Goal: Task Accomplishment & Management: Use online tool/utility

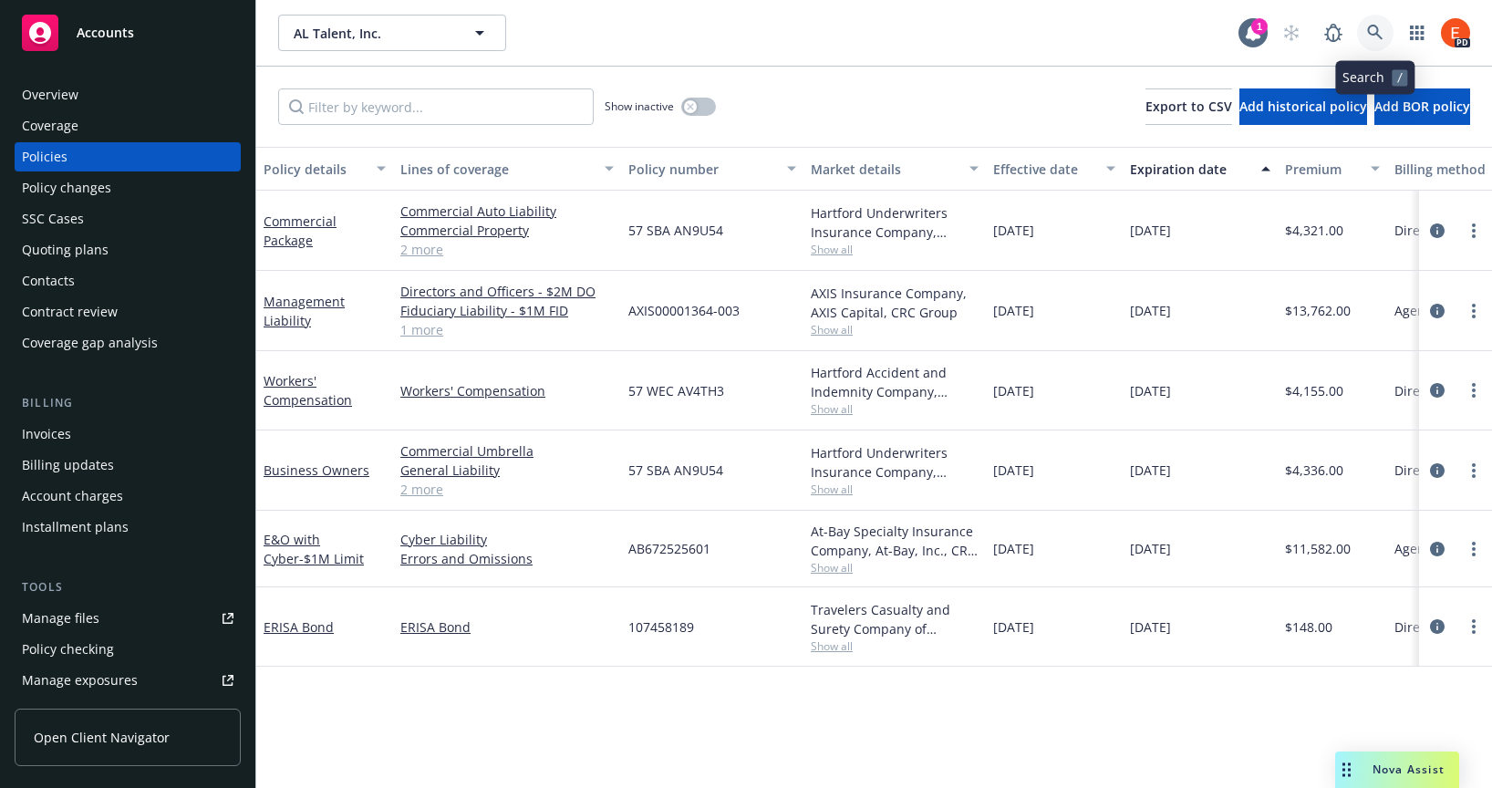
click at [1370, 27] on icon at bounding box center [1375, 33] width 16 height 16
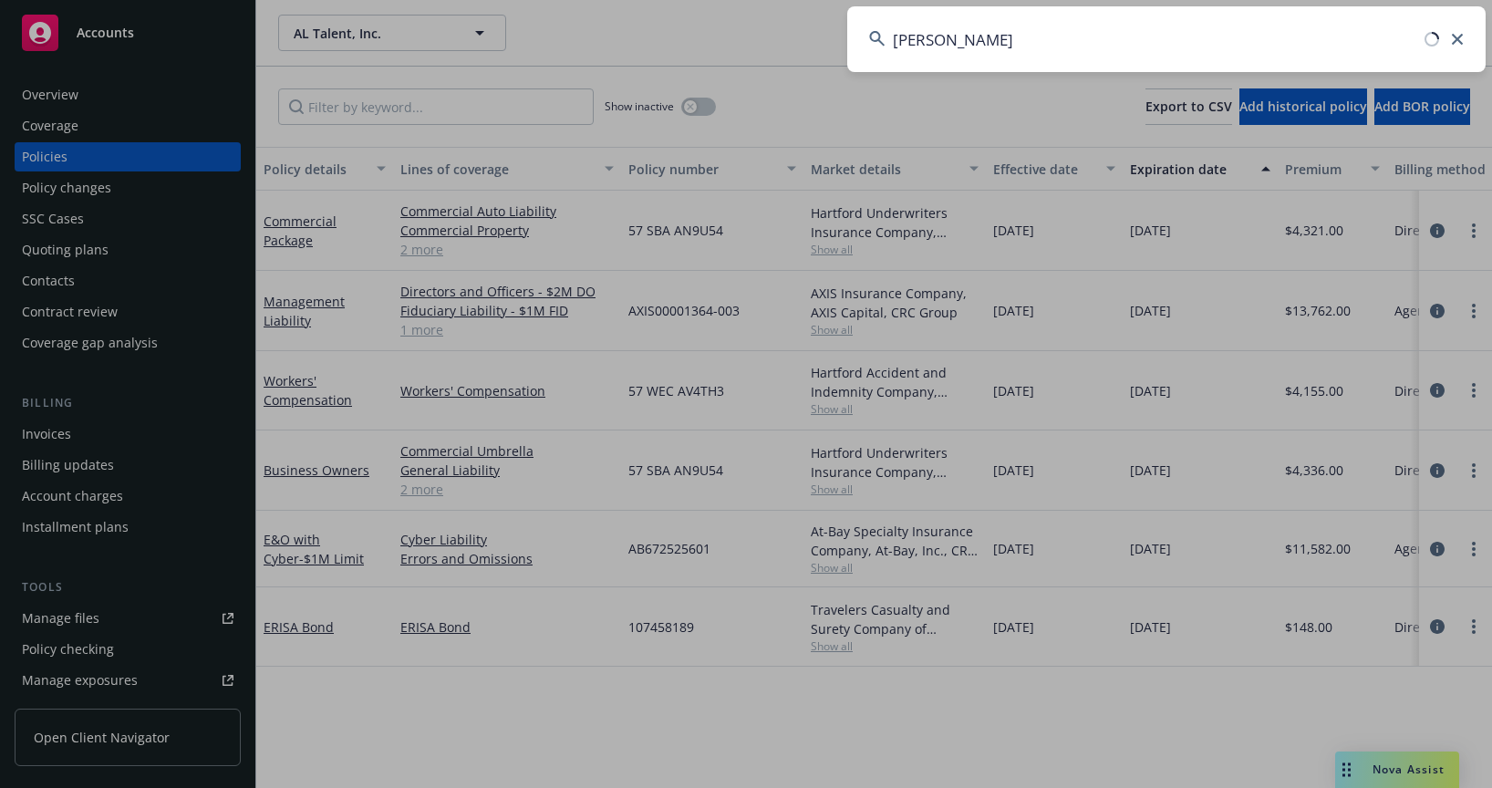
type input "elma"
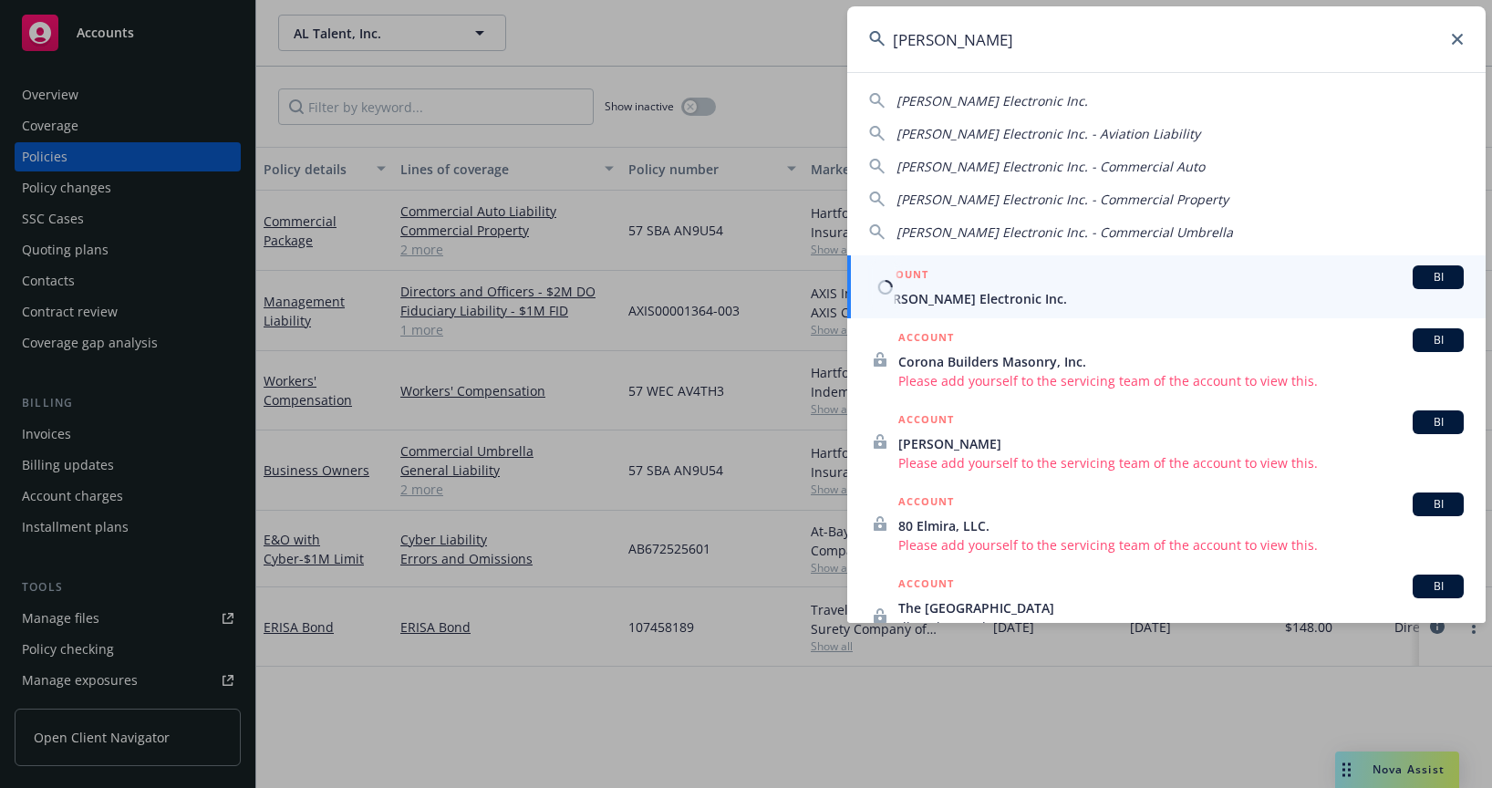
click at [963, 274] on div "ACCOUNT BI" at bounding box center [1168, 277] width 591 height 24
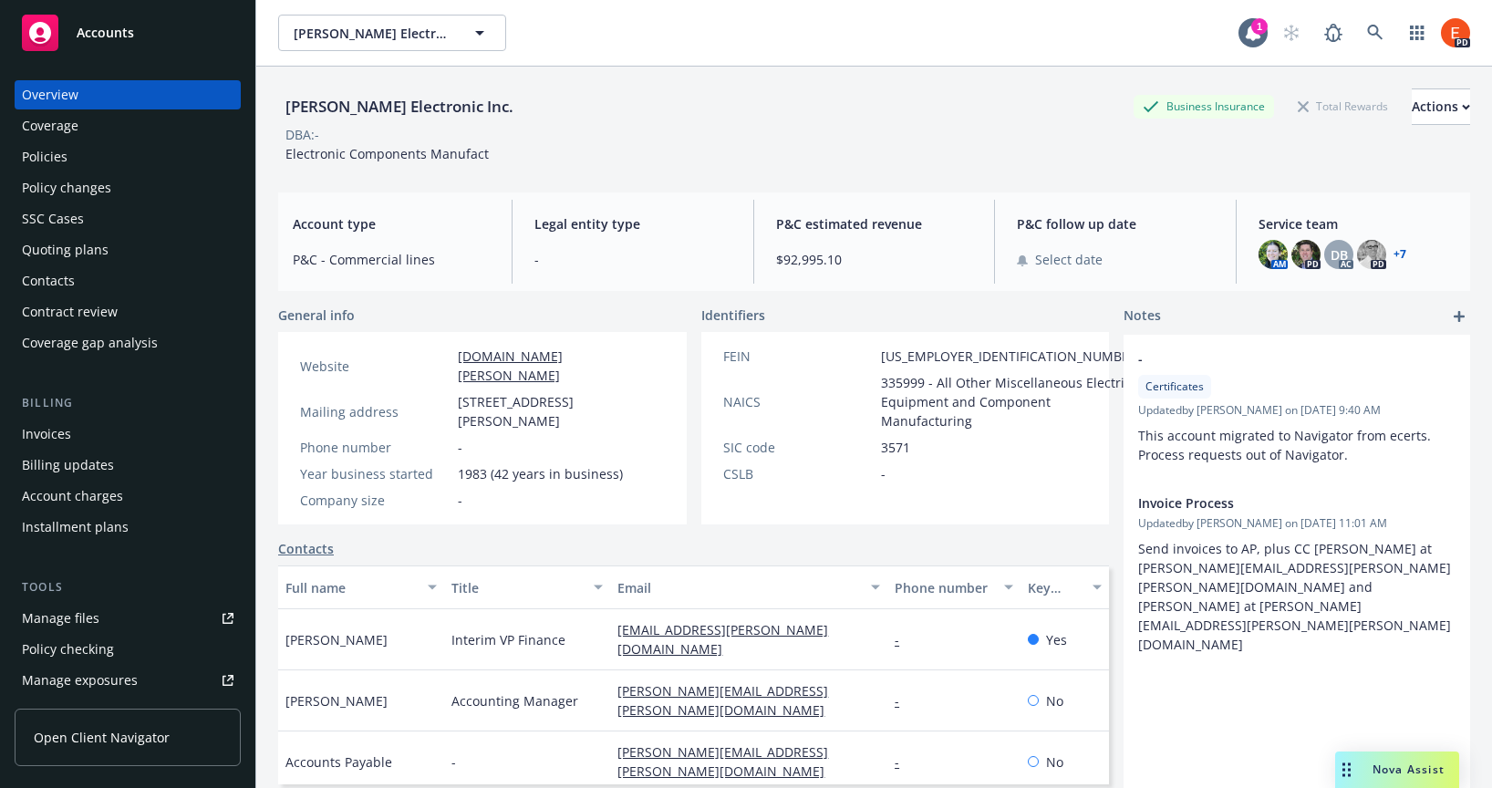
click at [67, 160] on div "Policies" at bounding box center [128, 156] width 212 height 29
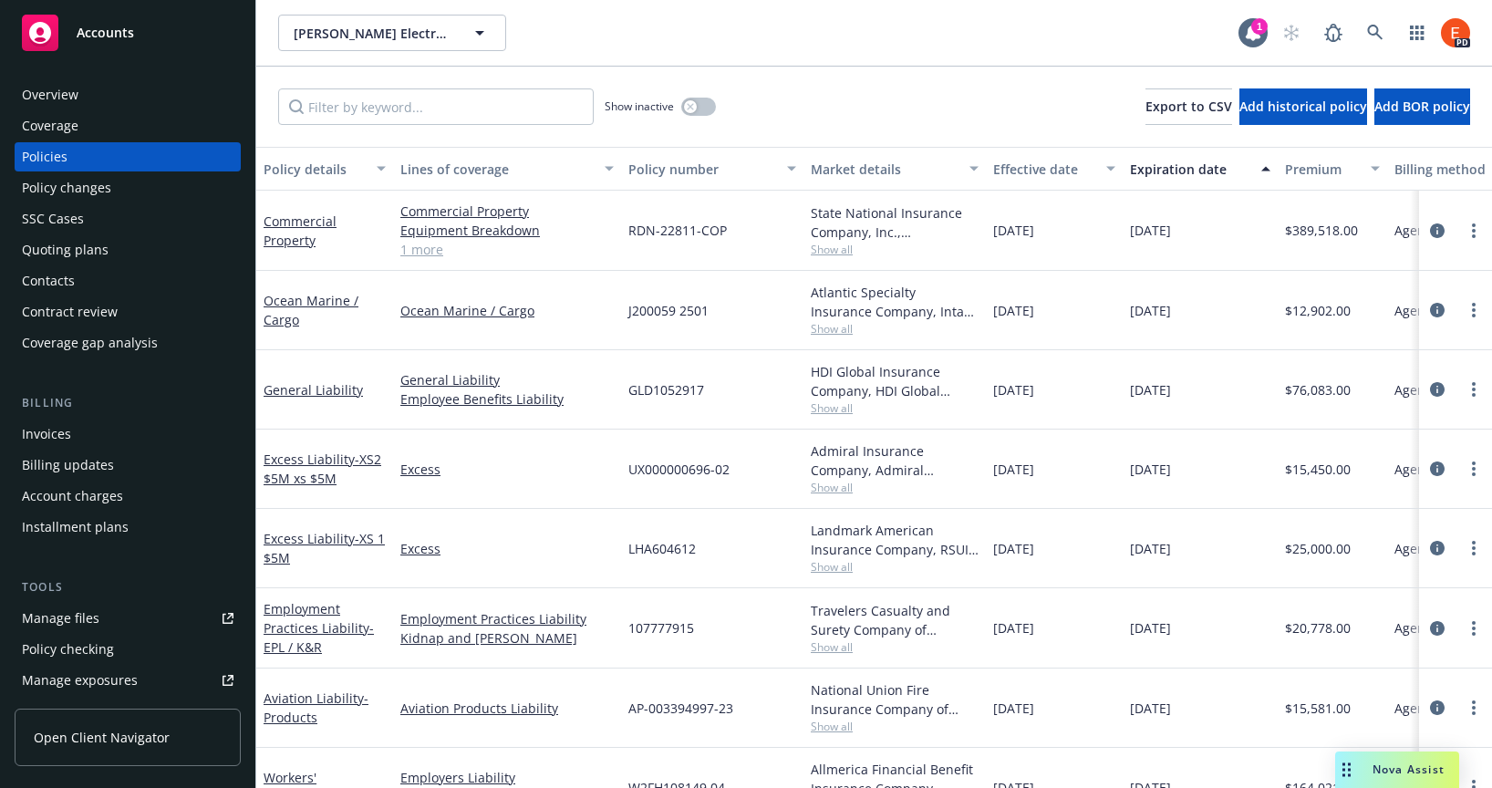
click at [36, 275] on div "Contacts" at bounding box center [48, 280] width 53 height 29
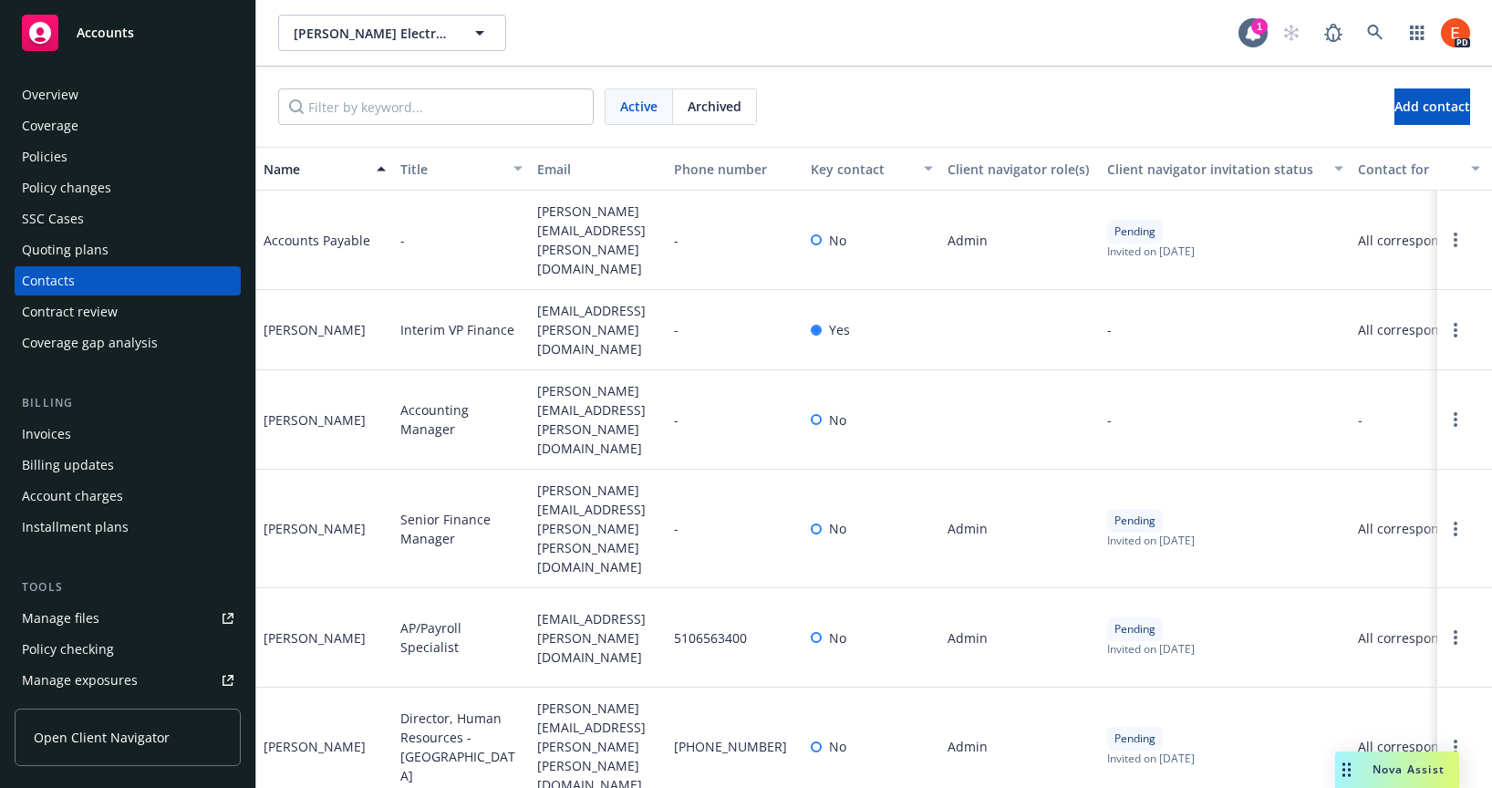
click at [1055, 52] on div "Elma Electronic Inc. Elma Electronic Inc. 1 PD" at bounding box center [874, 33] width 1236 height 66
click at [41, 95] on div "Overview" at bounding box center [50, 94] width 57 height 29
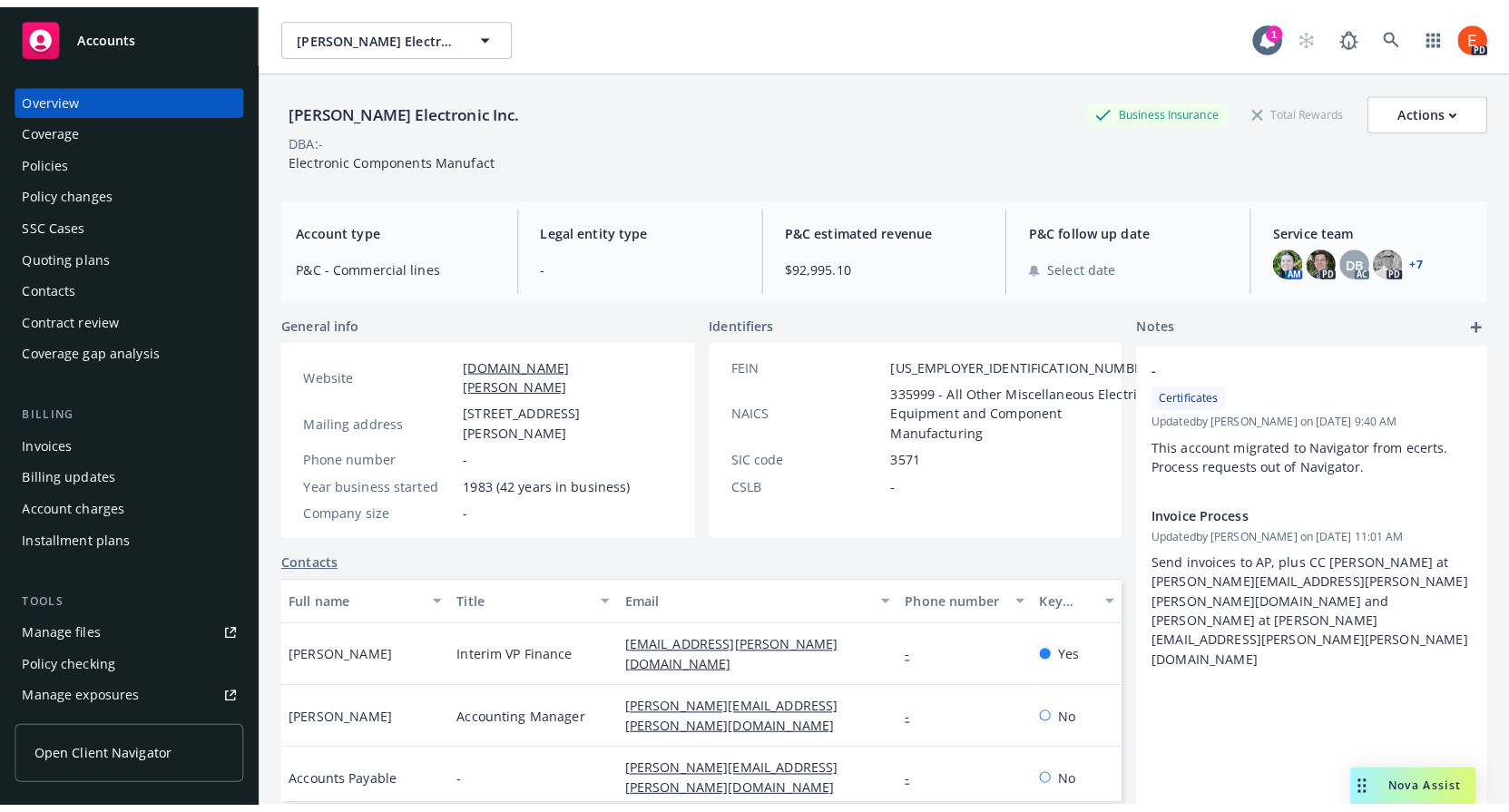
scroll to position [4, 0]
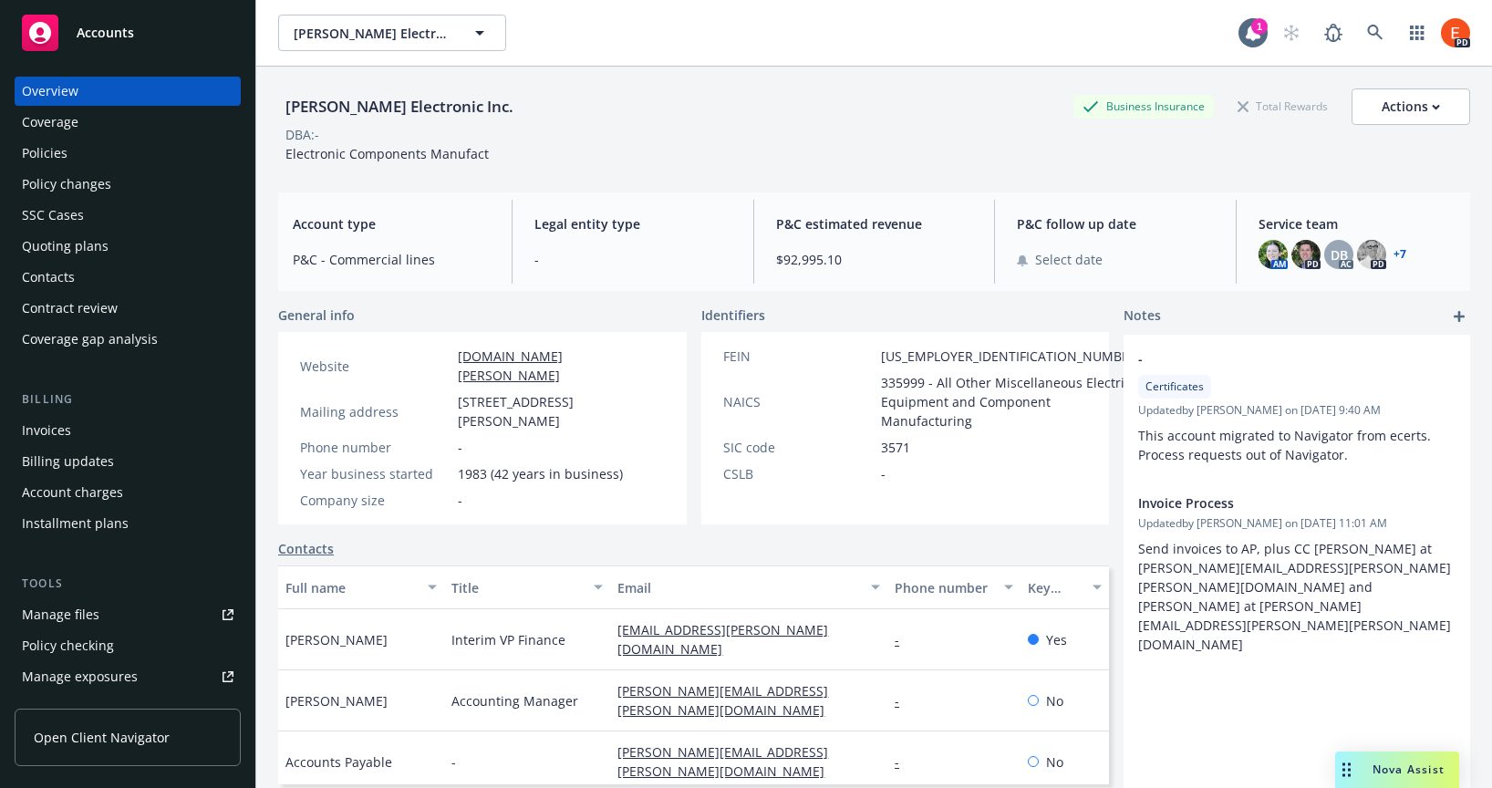
click at [53, 279] on div "Contacts" at bounding box center [48, 277] width 53 height 29
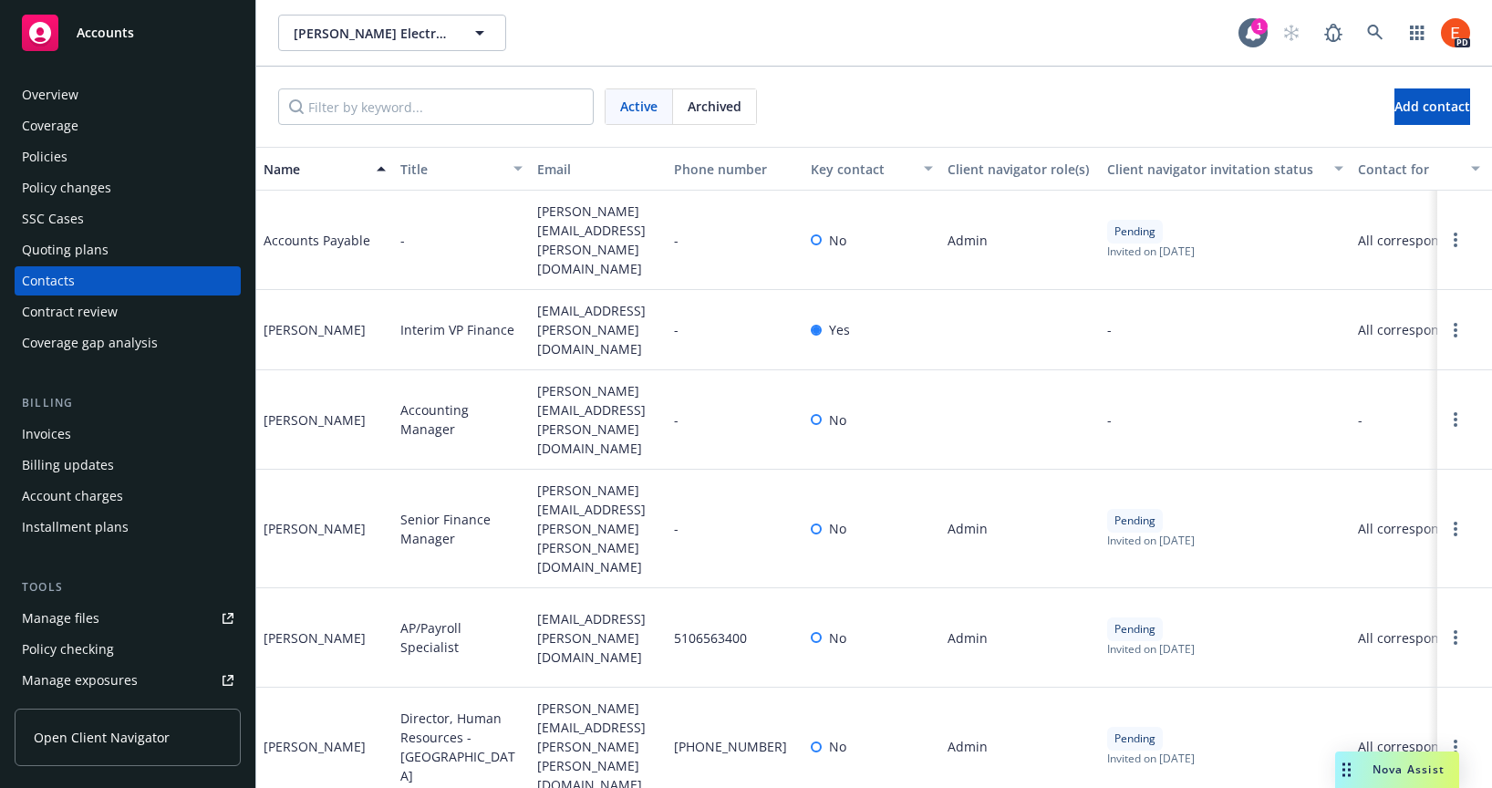
click at [109, 731] on span "Open Client Navigator" at bounding box center [102, 737] width 136 height 19
click at [51, 97] on div "Overview" at bounding box center [50, 94] width 57 height 29
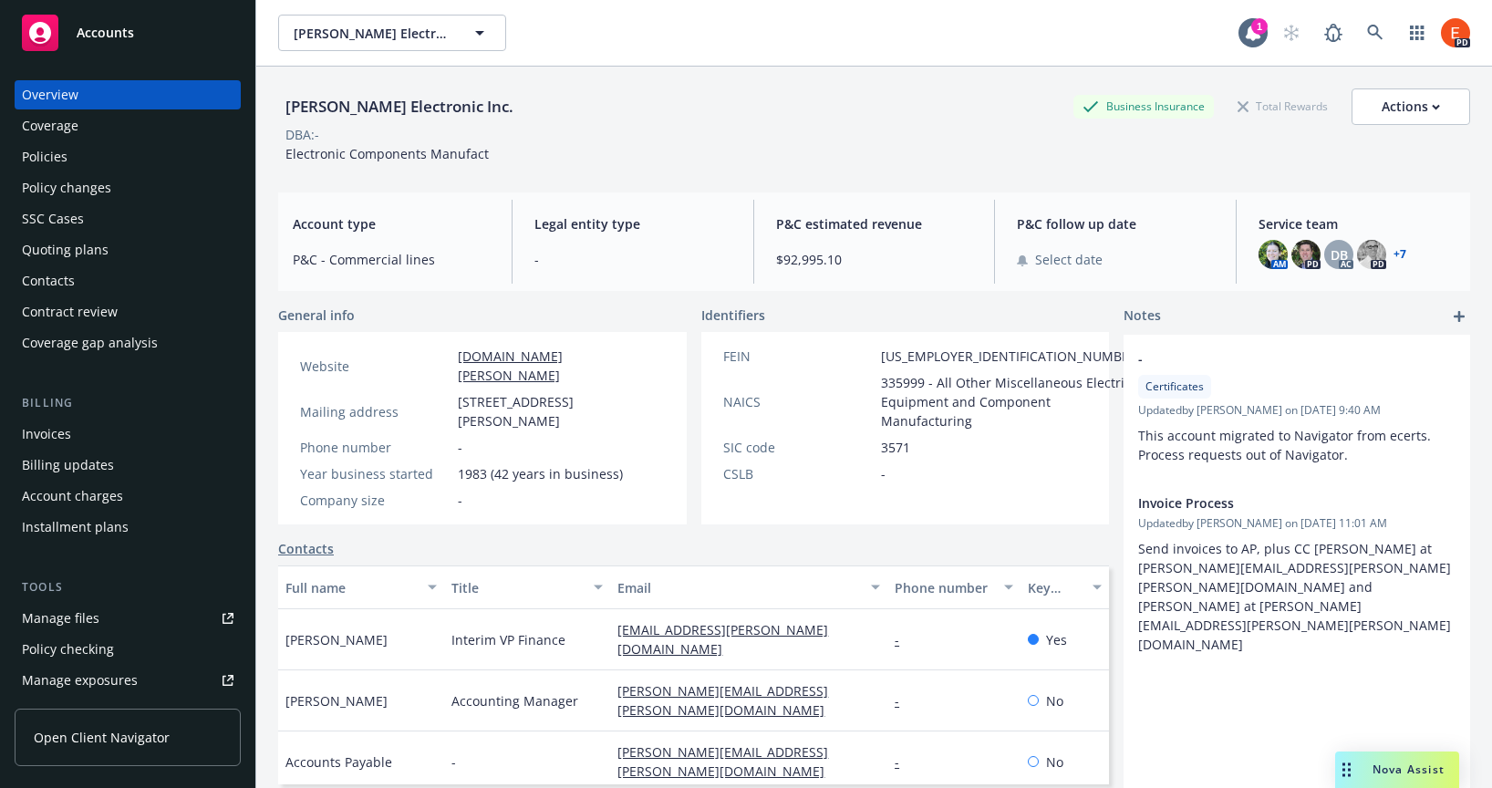
click at [33, 153] on div "Policies" at bounding box center [45, 156] width 46 height 29
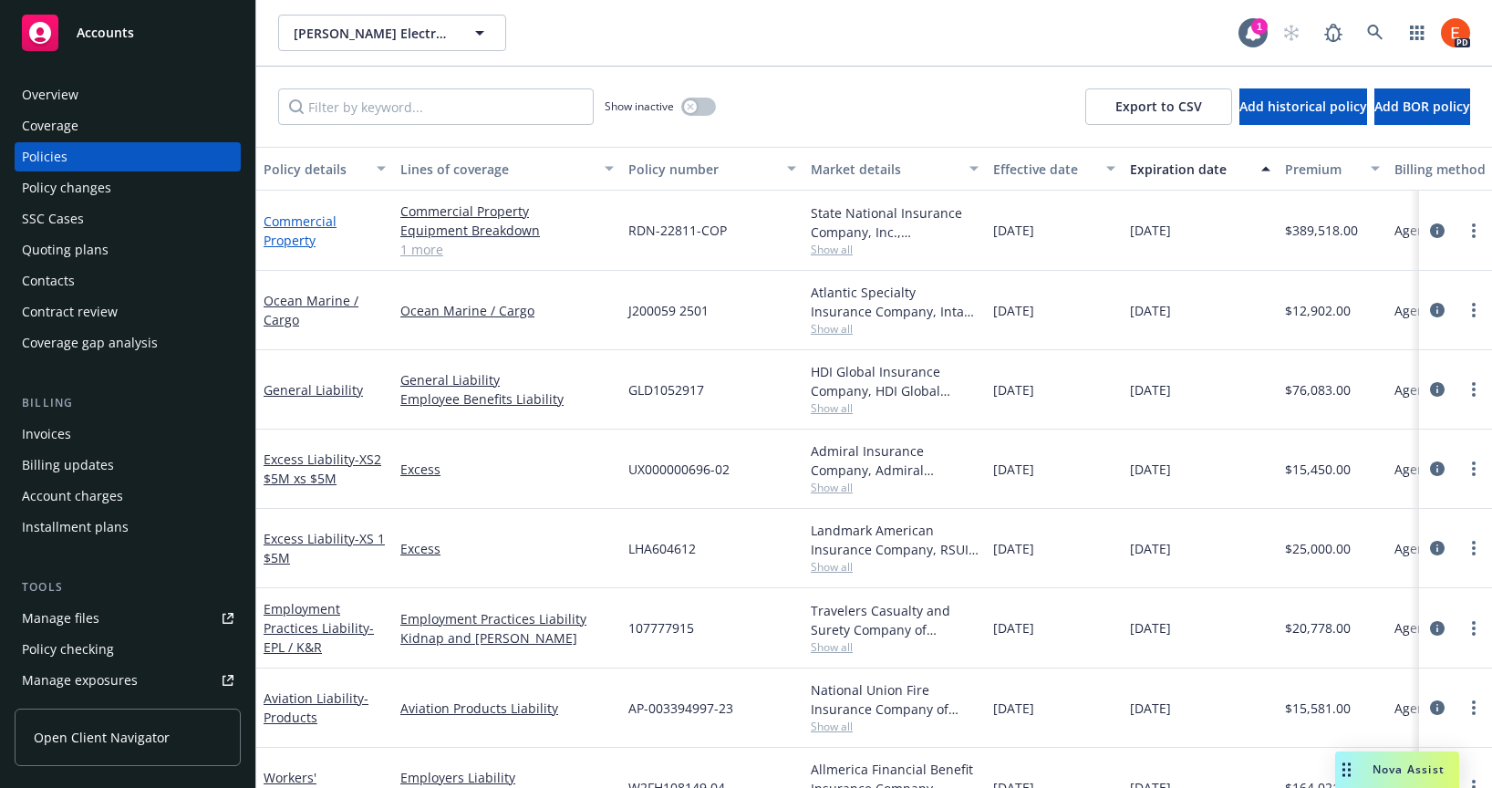
click at [267, 233] on link "Commercial Property" at bounding box center [300, 230] width 73 height 36
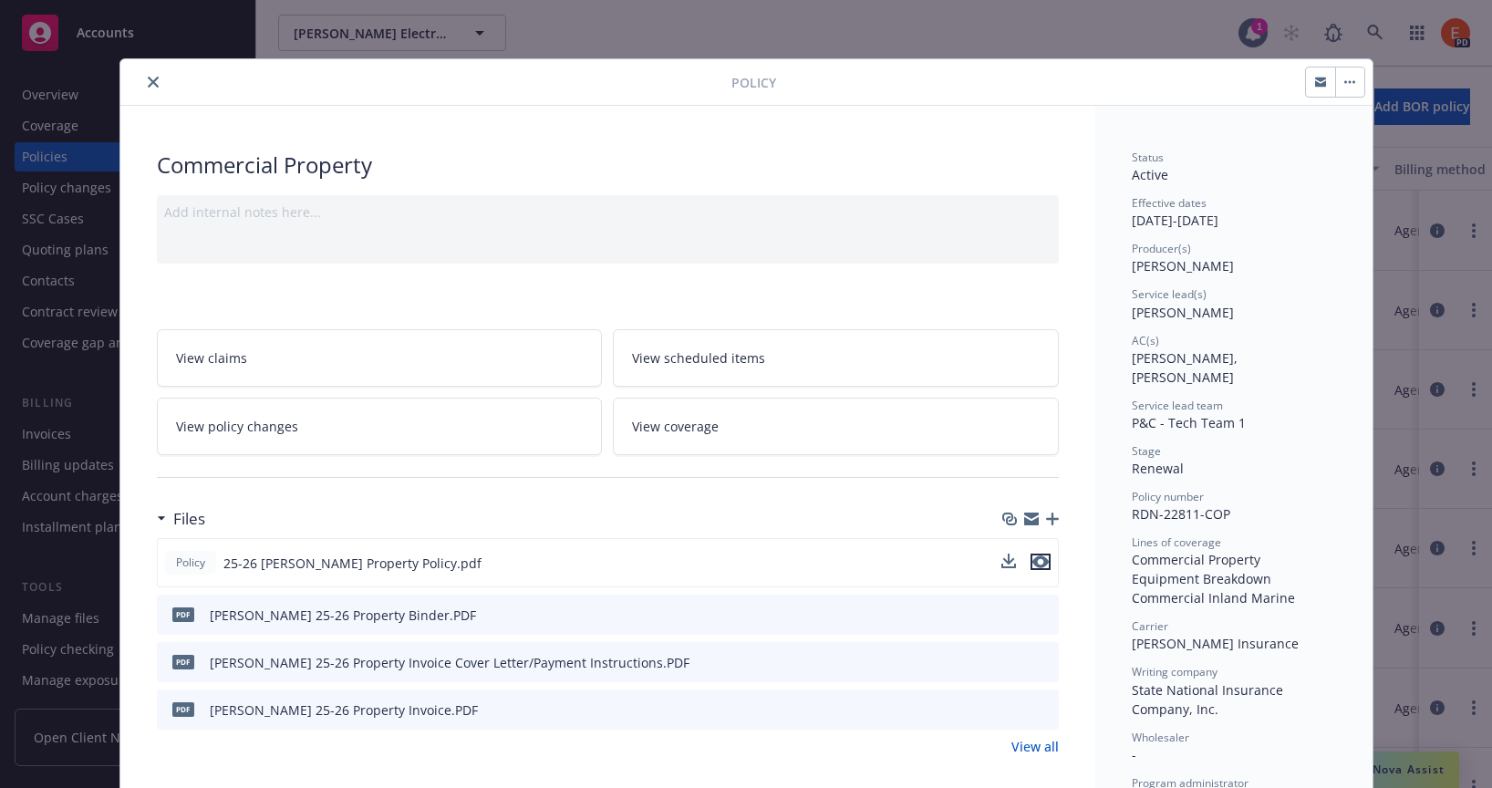
click at [1036, 561] on icon "preview file" at bounding box center [1040, 561] width 16 height 13
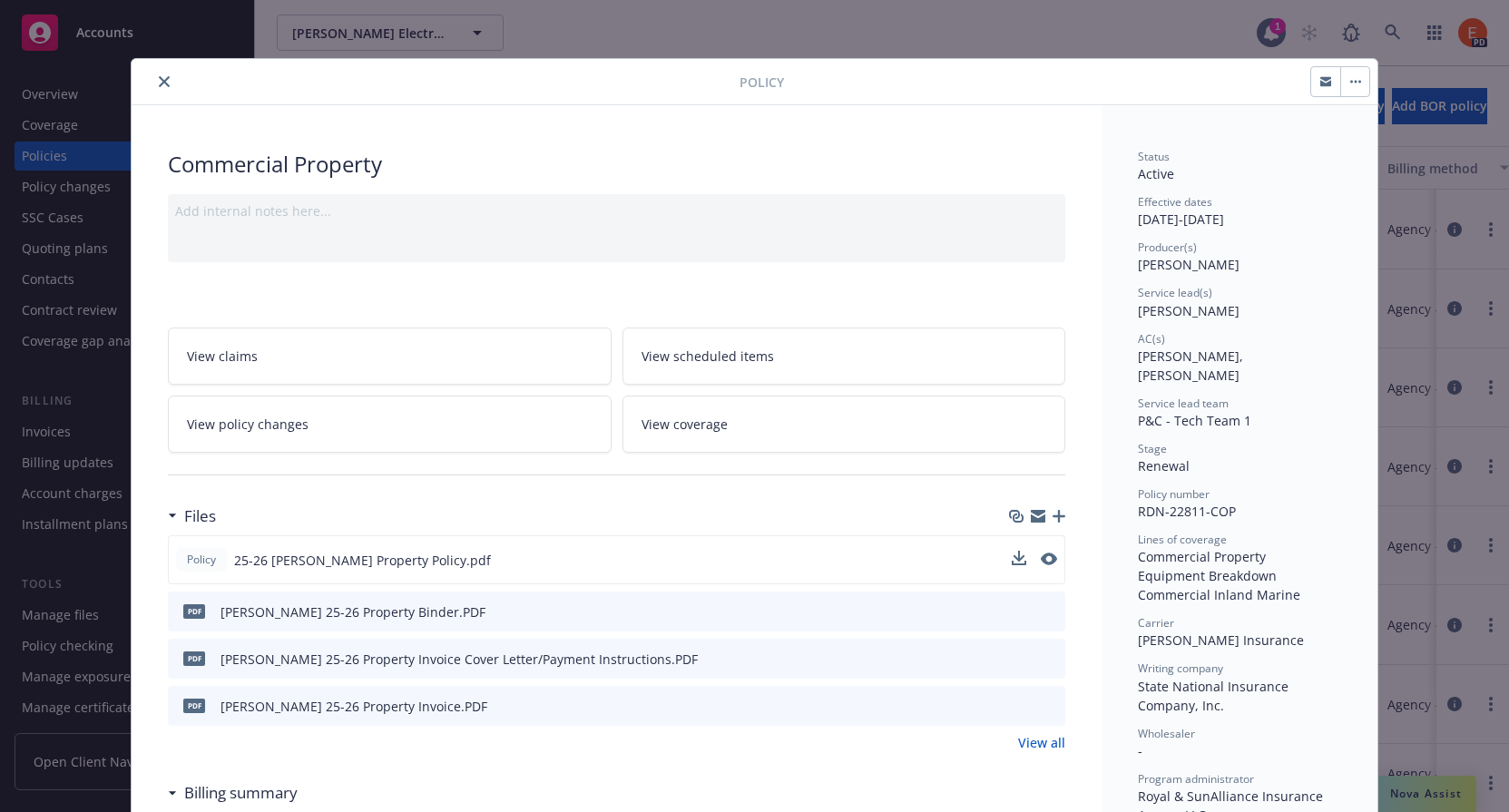
click at [160, 77] on icon "close" at bounding box center [164, 82] width 11 height 11
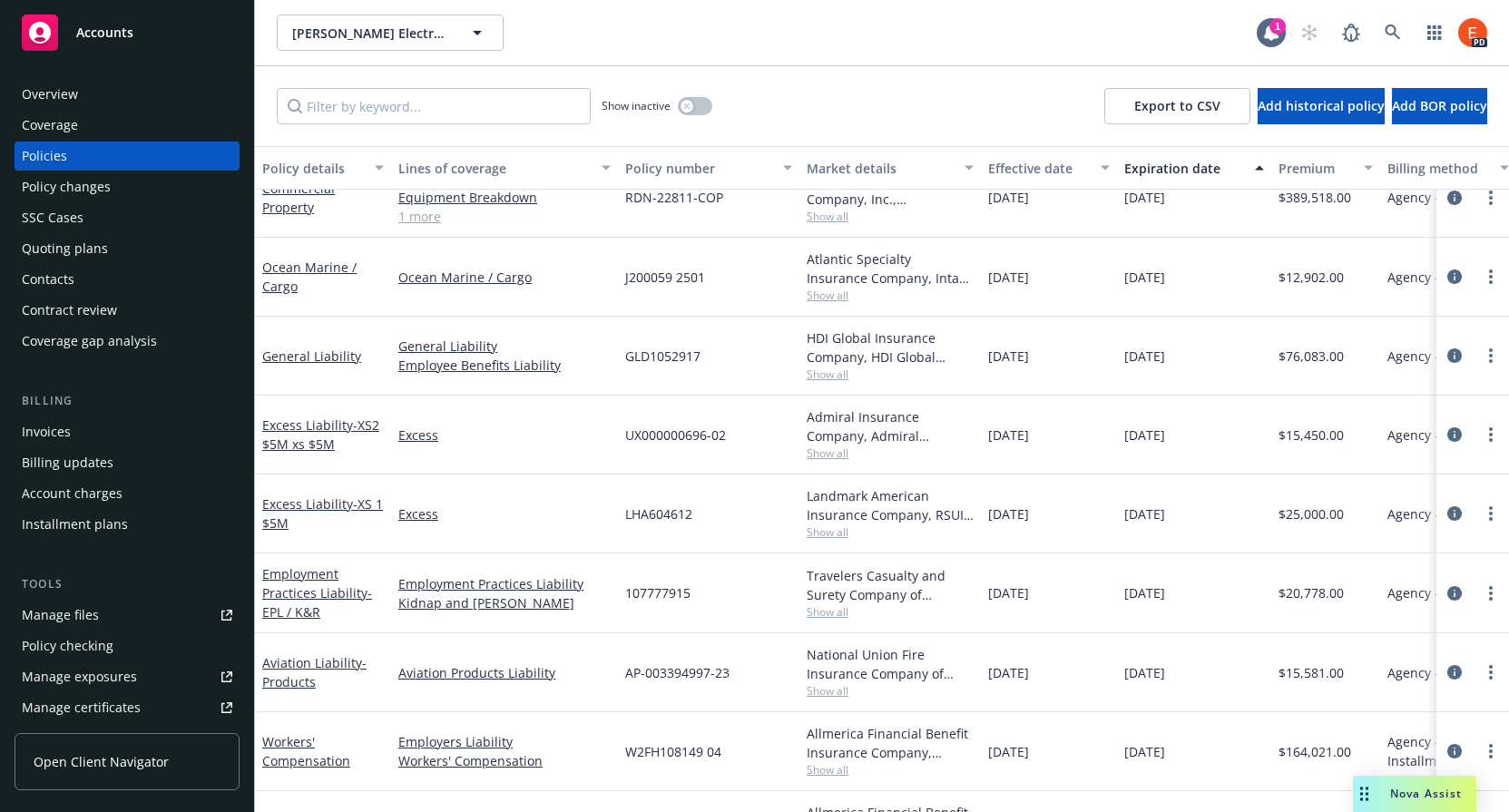
scroll to position [39, 0]
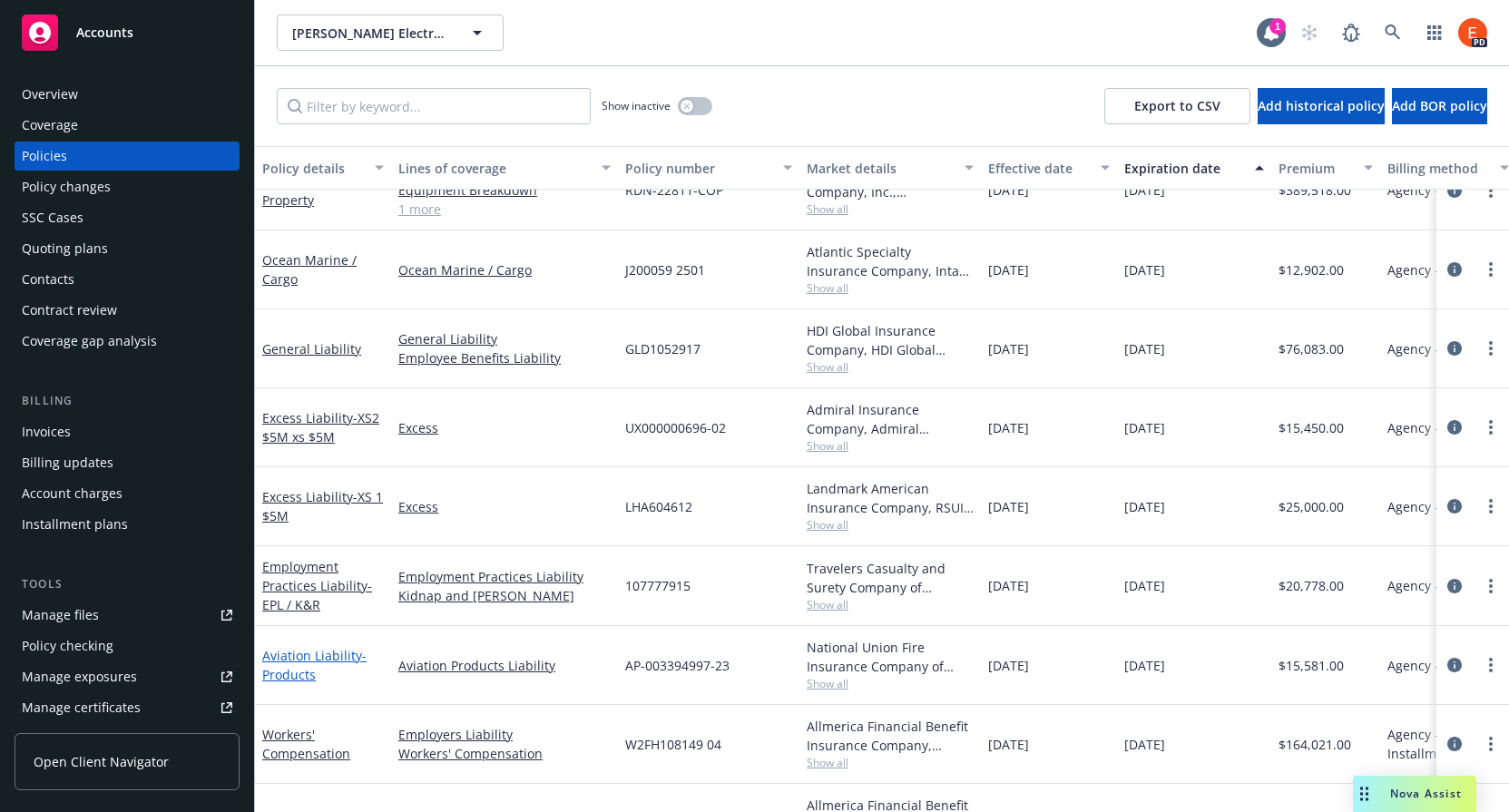
click at [276, 663] on link "Aviation Liability - Products" at bounding box center [315, 665] width 105 height 36
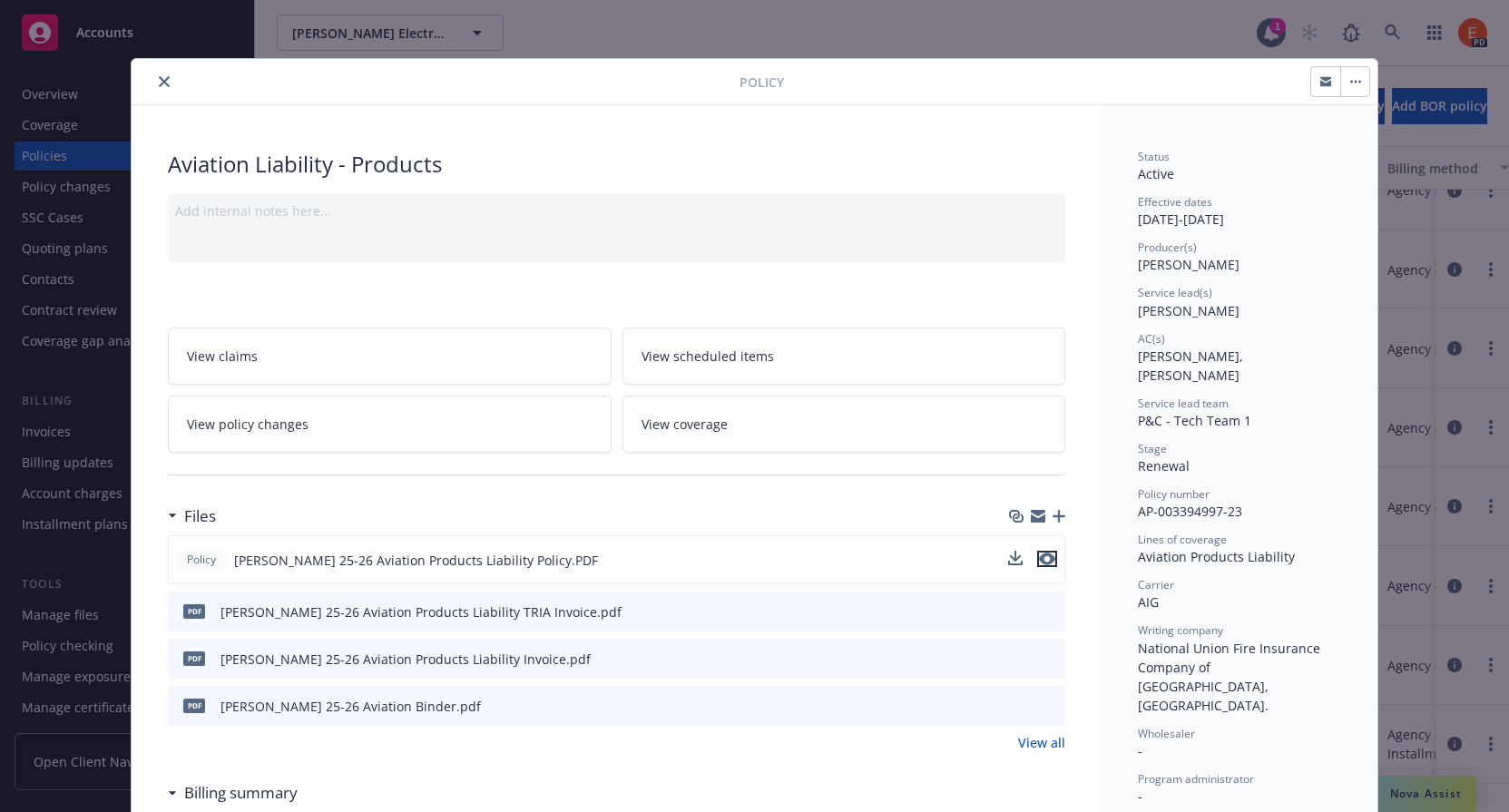
click at [1042, 556] on icon "preview file" at bounding box center [1047, 558] width 16 height 13
click at [159, 82] on icon "close" at bounding box center [164, 82] width 11 height 11
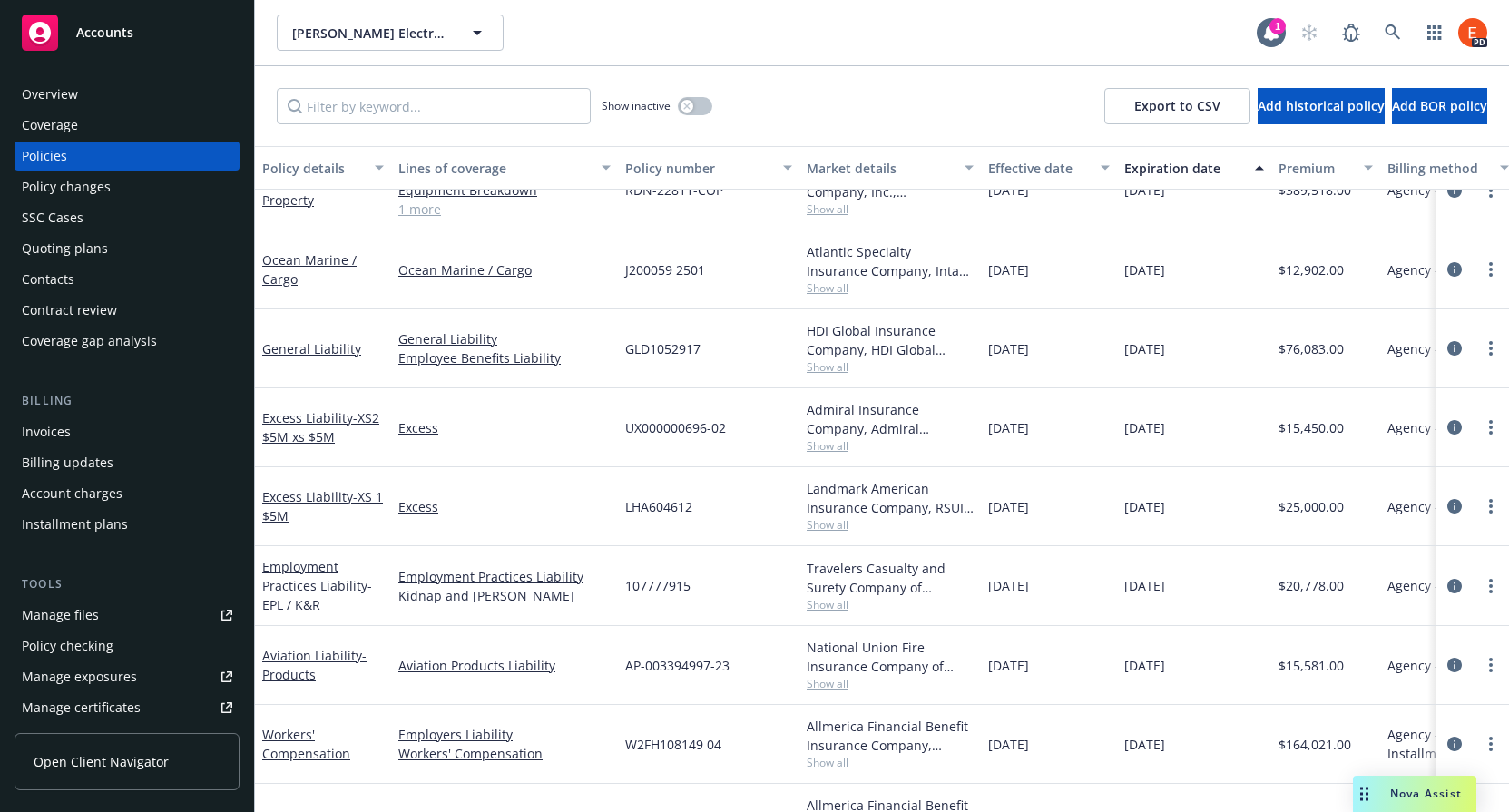
click at [71, 98] on div "Overview" at bounding box center [50, 94] width 57 height 29
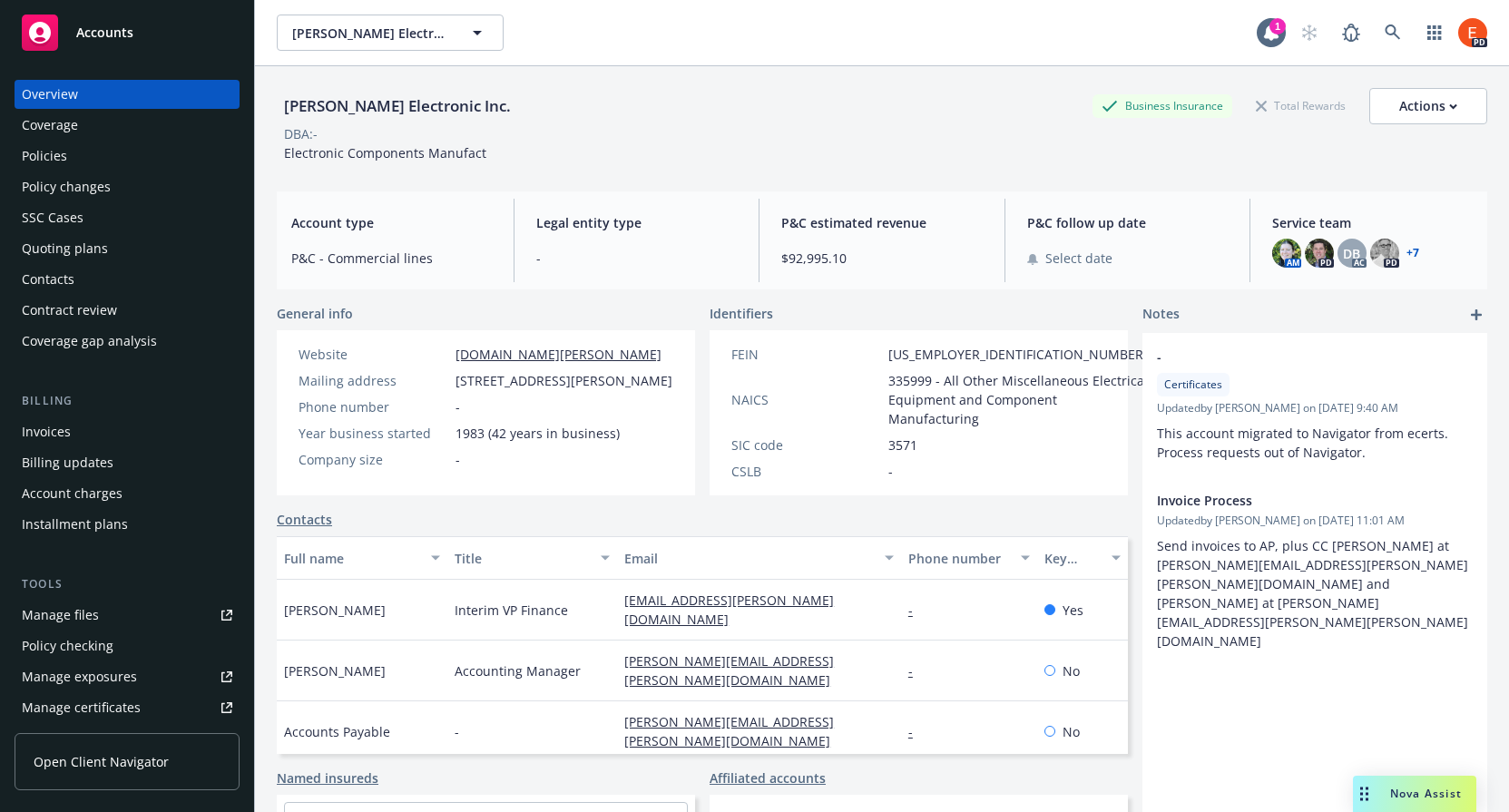
click at [63, 127] on div "Coverage" at bounding box center [50, 124] width 57 height 29
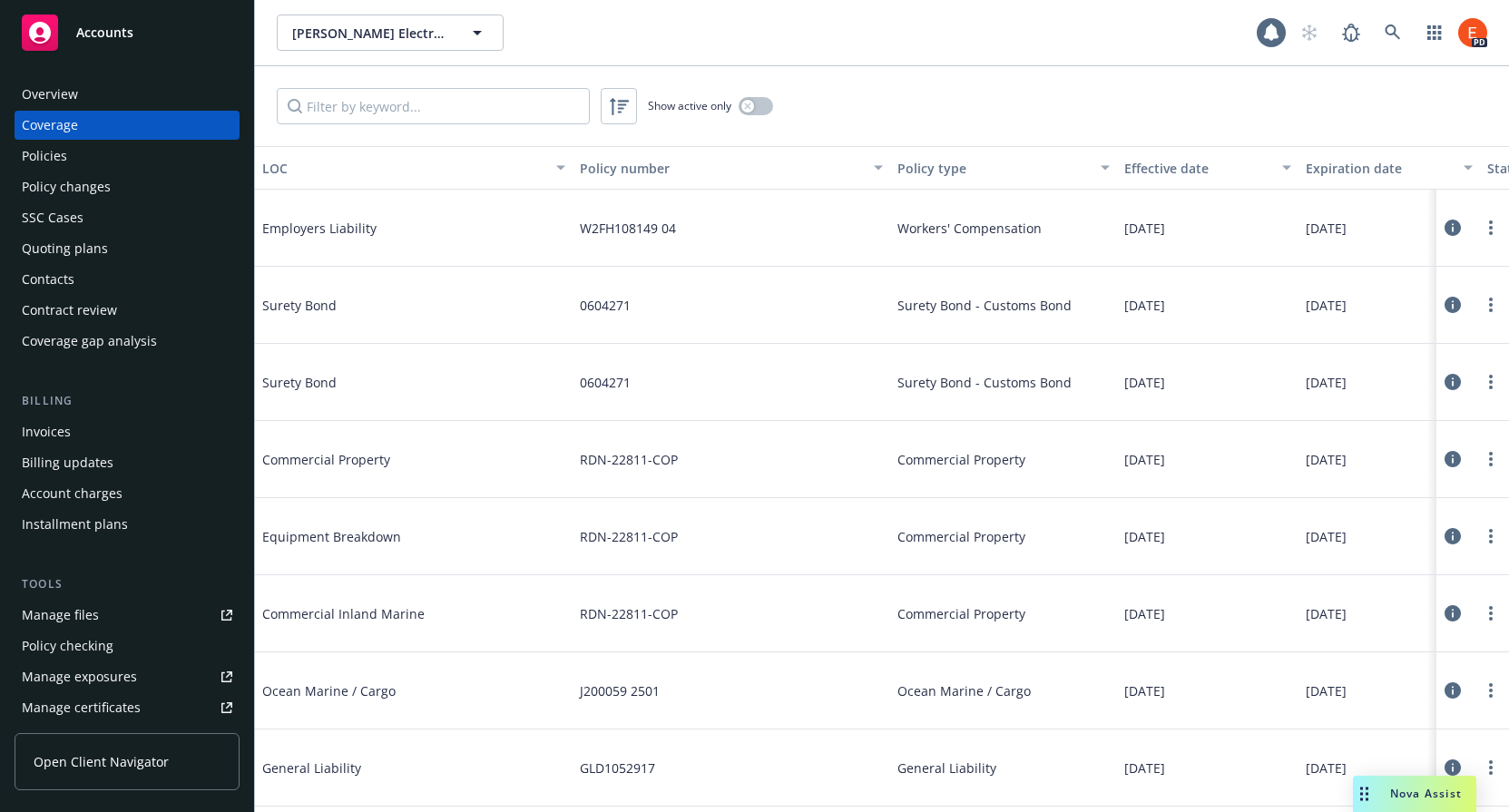
click at [51, 282] on div "Contacts" at bounding box center [48, 279] width 53 height 29
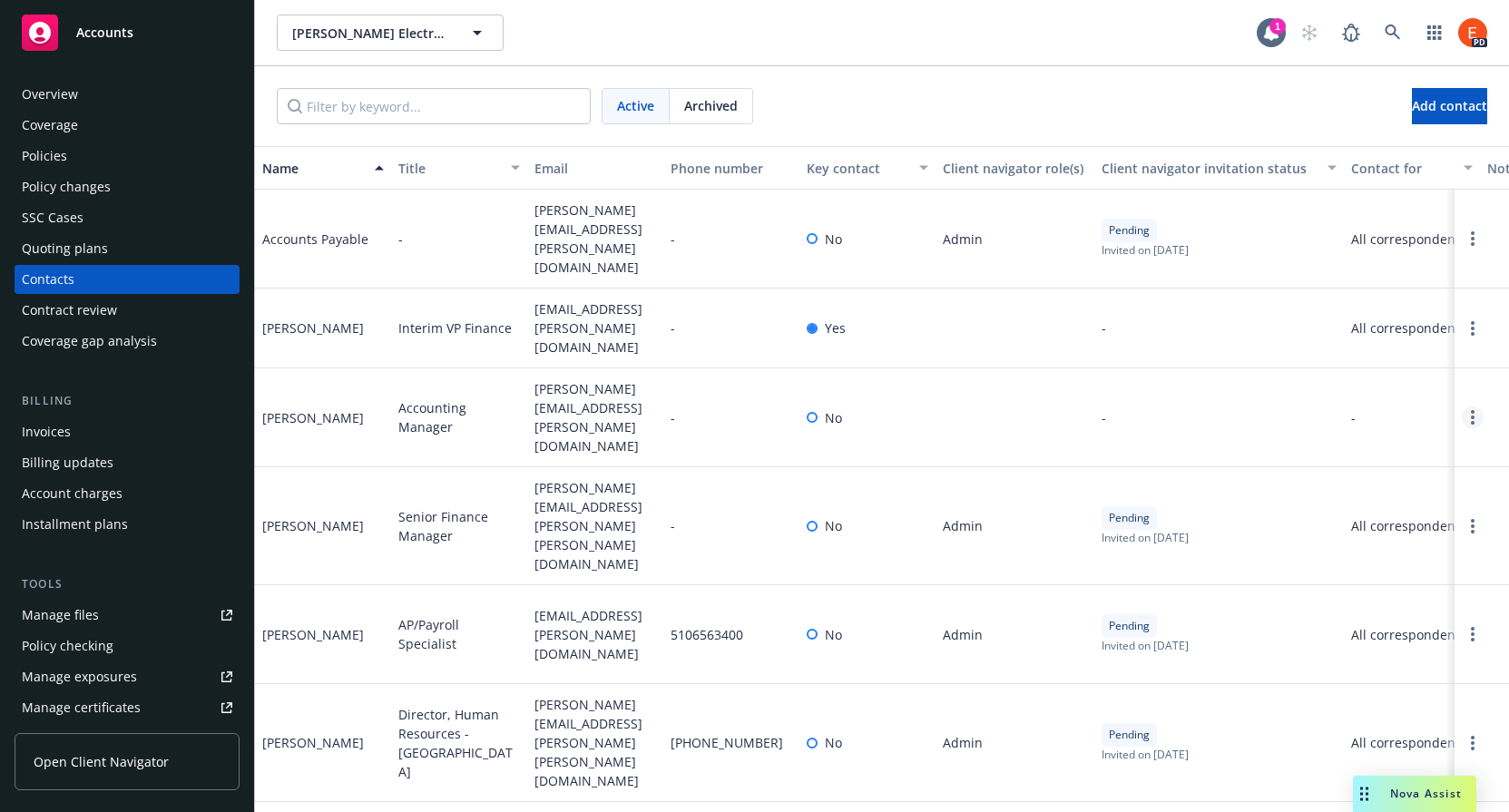
click at [1472, 416] on circle "Open options" at bounding box center [1473, 418] width 4 height 4
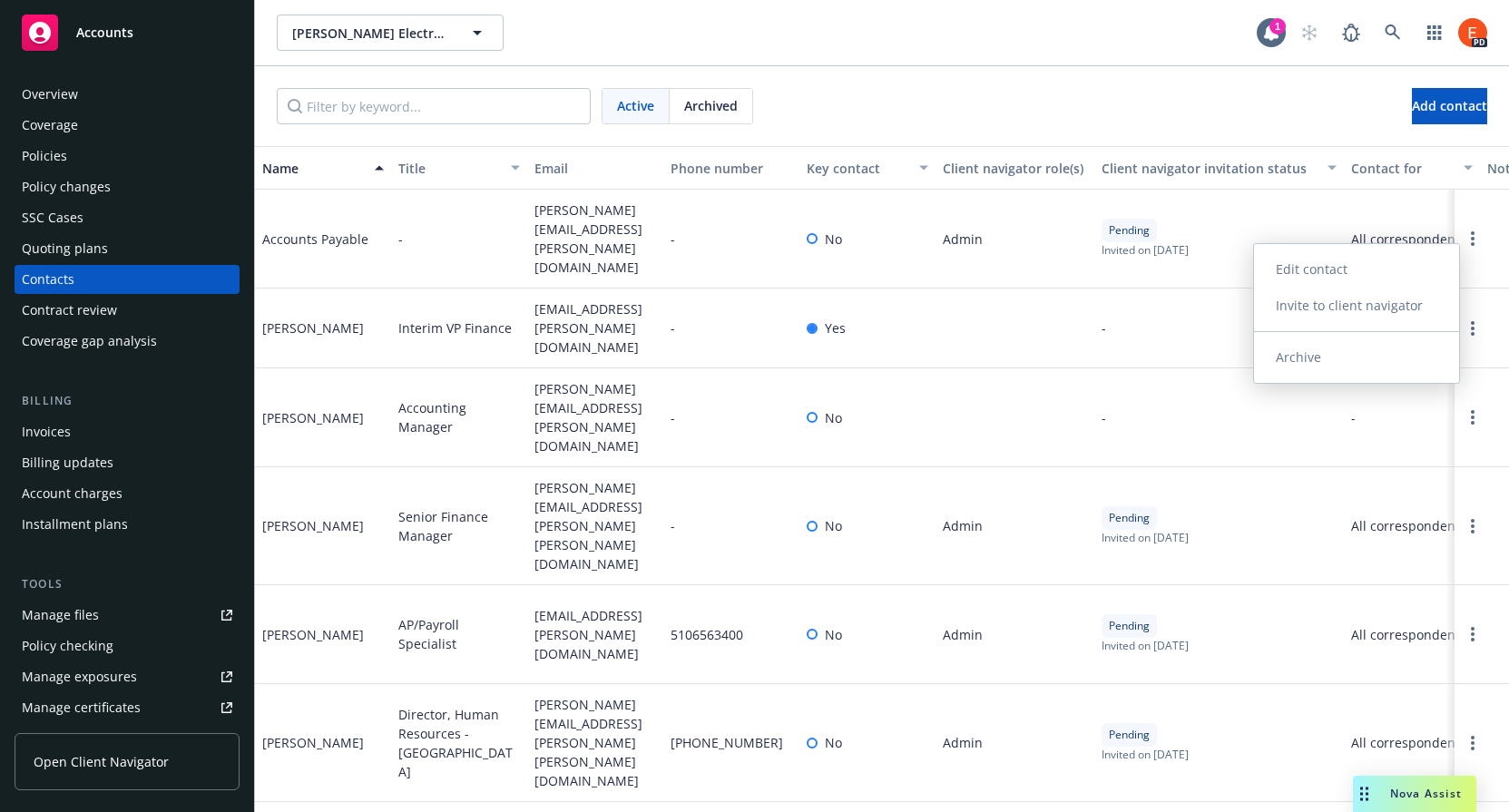
click at [1342, 304] on link "Invite to client navigator" at bounding box center [1357, 305] width 205 height 36
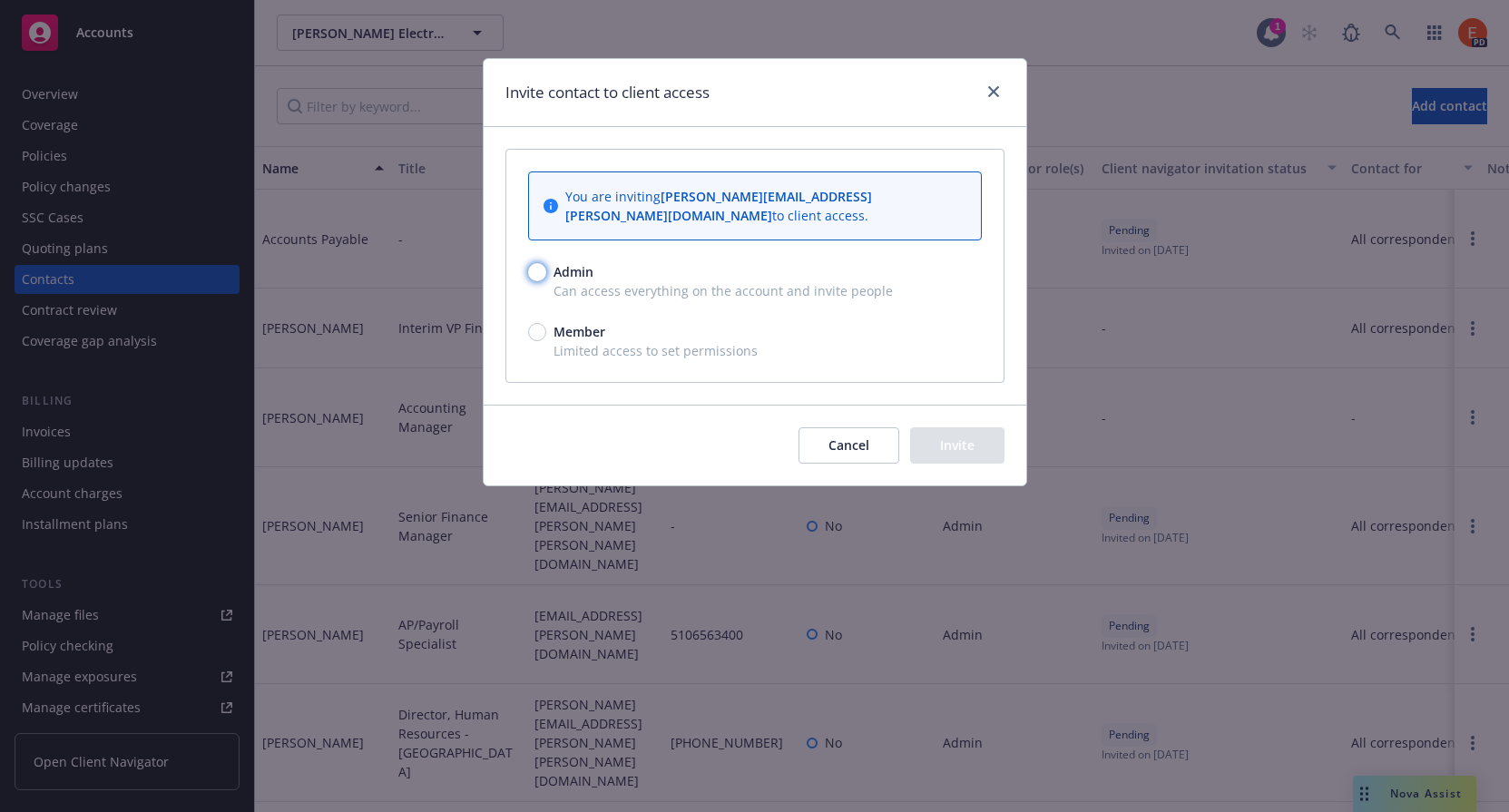
click at [534, 263] on input "Admin" at bounding box center [538, 272] width 18 height 18
radio input "true"
click at [937, 428] on button "Invite" at bounding box center [958, 445] width 95 height 36
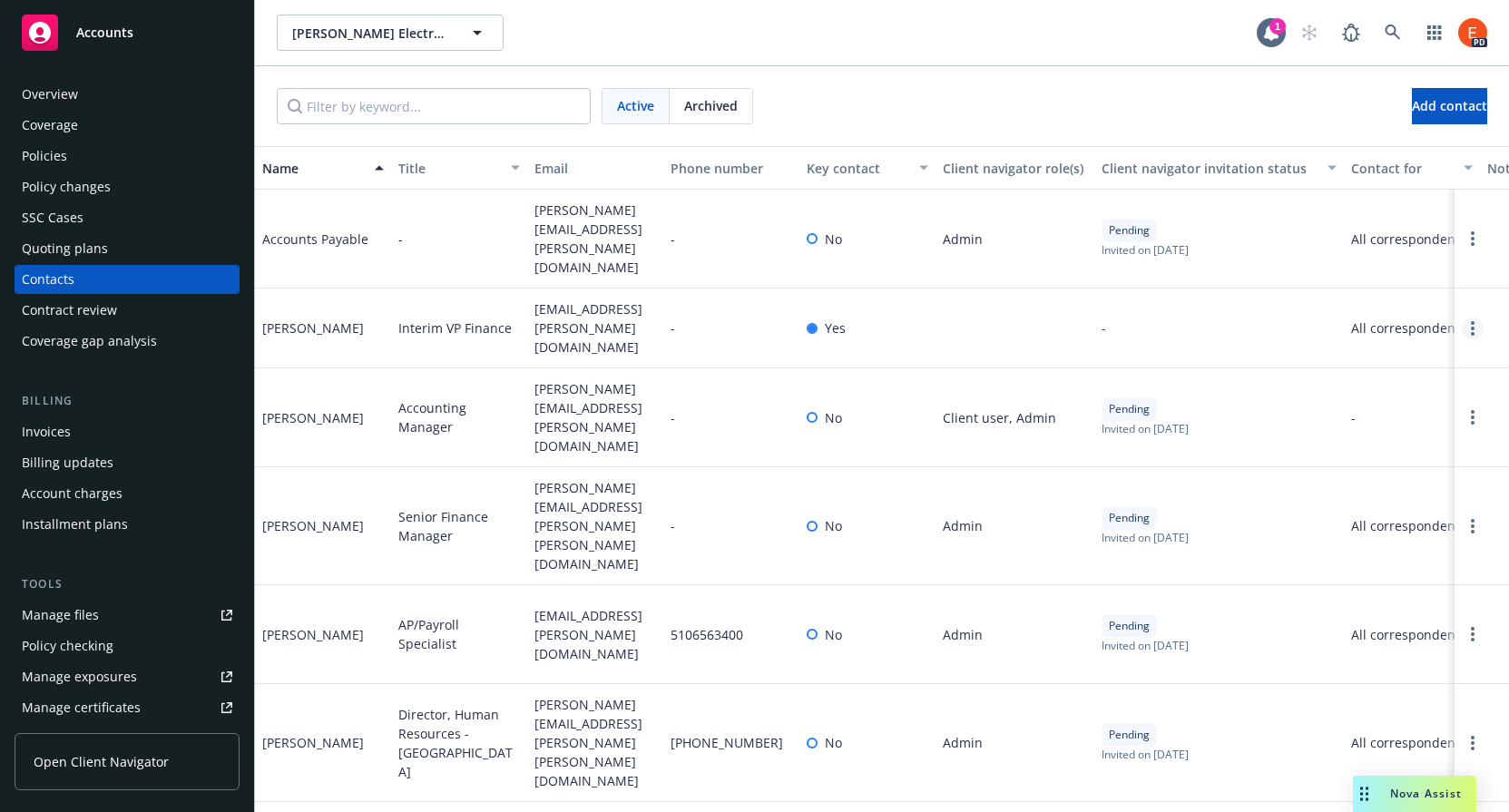
click at [1477, 317] on link "Open options" at bounding box center [1473, 328] width 22 height 22
click at [1360, 231] on link "Invite to client navigator" at bounding box center [1357, 233] width 205 height 36
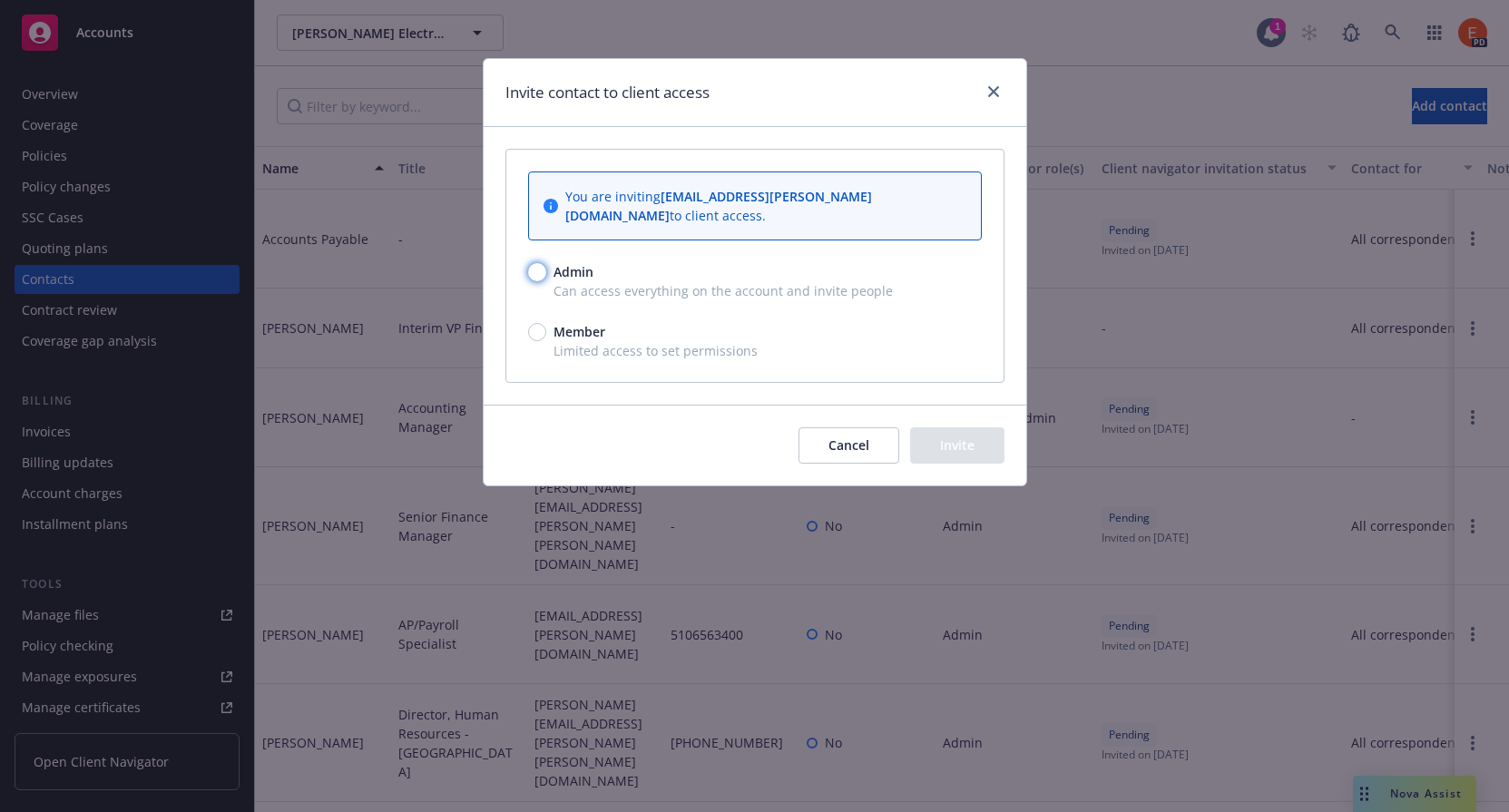
click at [533, 263] on input "Admin" at bounding box center [538, 272] width 18 height 18
radio input "true"
click at [954, 428] on button "Invite" at bounding box center [958, 445] width 95 height 36
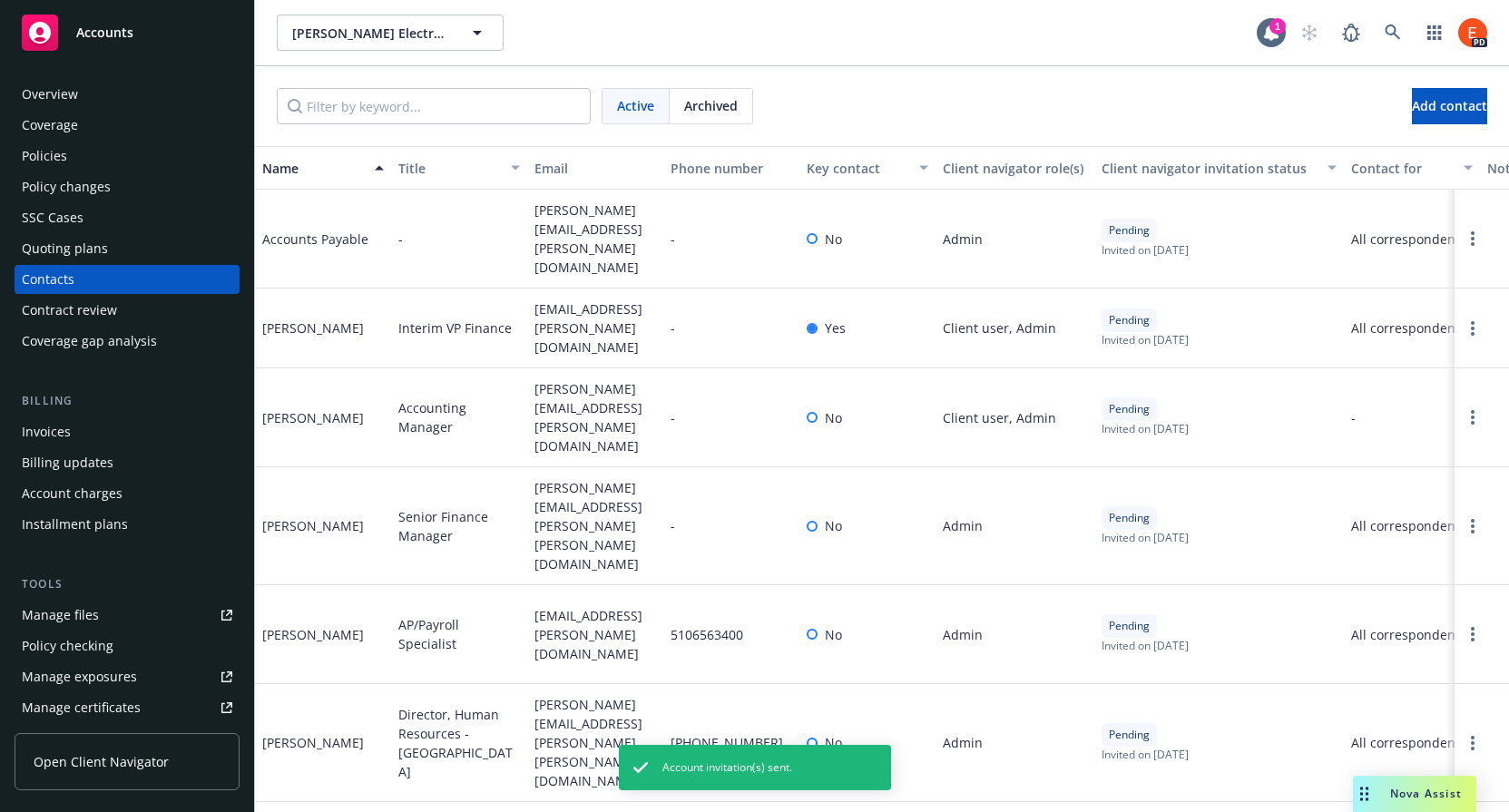
click at [74, 760] on span "Open Client Navigator" at bounding box center [102, 761] width 135 height 19
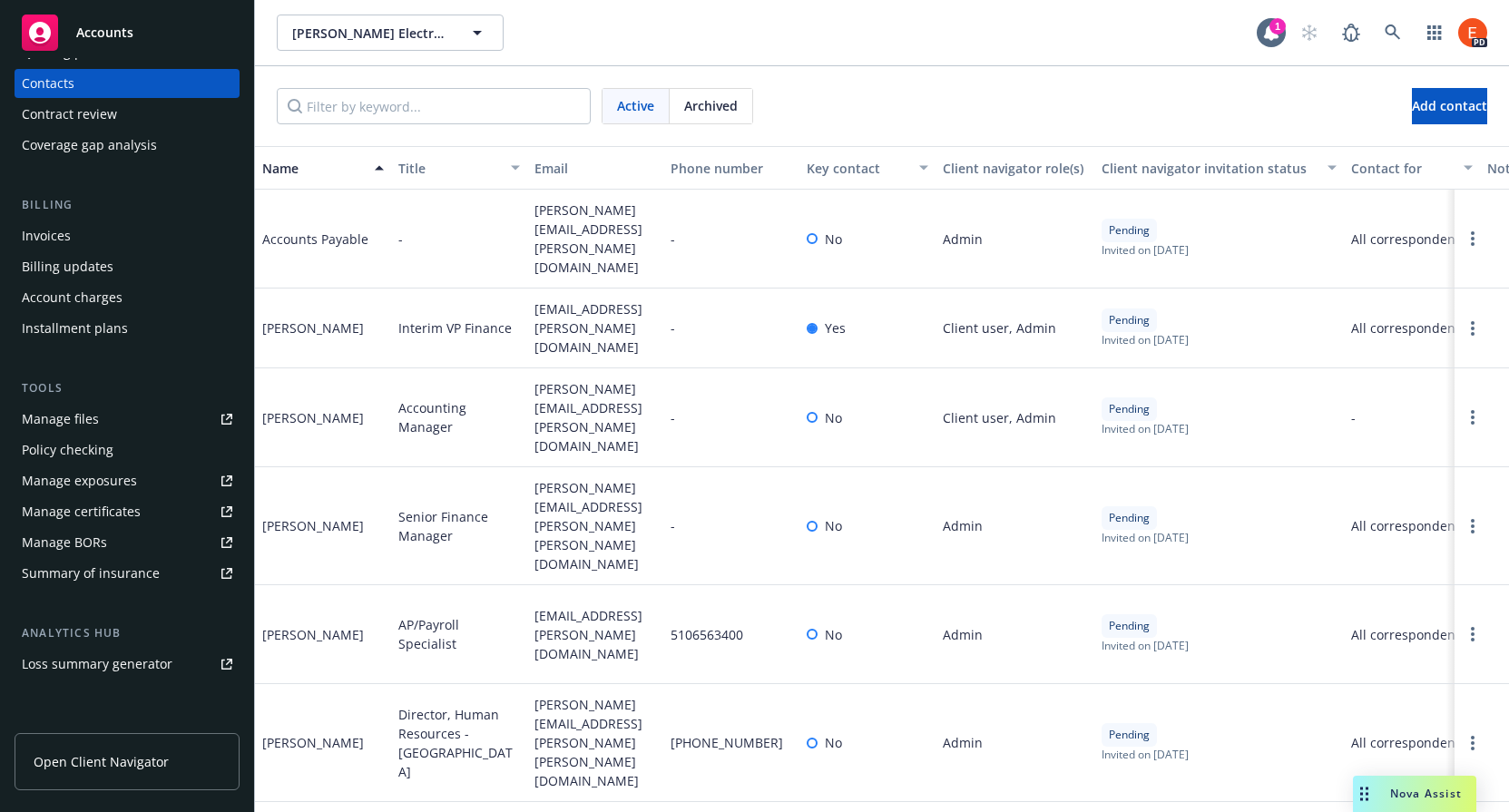
scroll to position [237, 0]
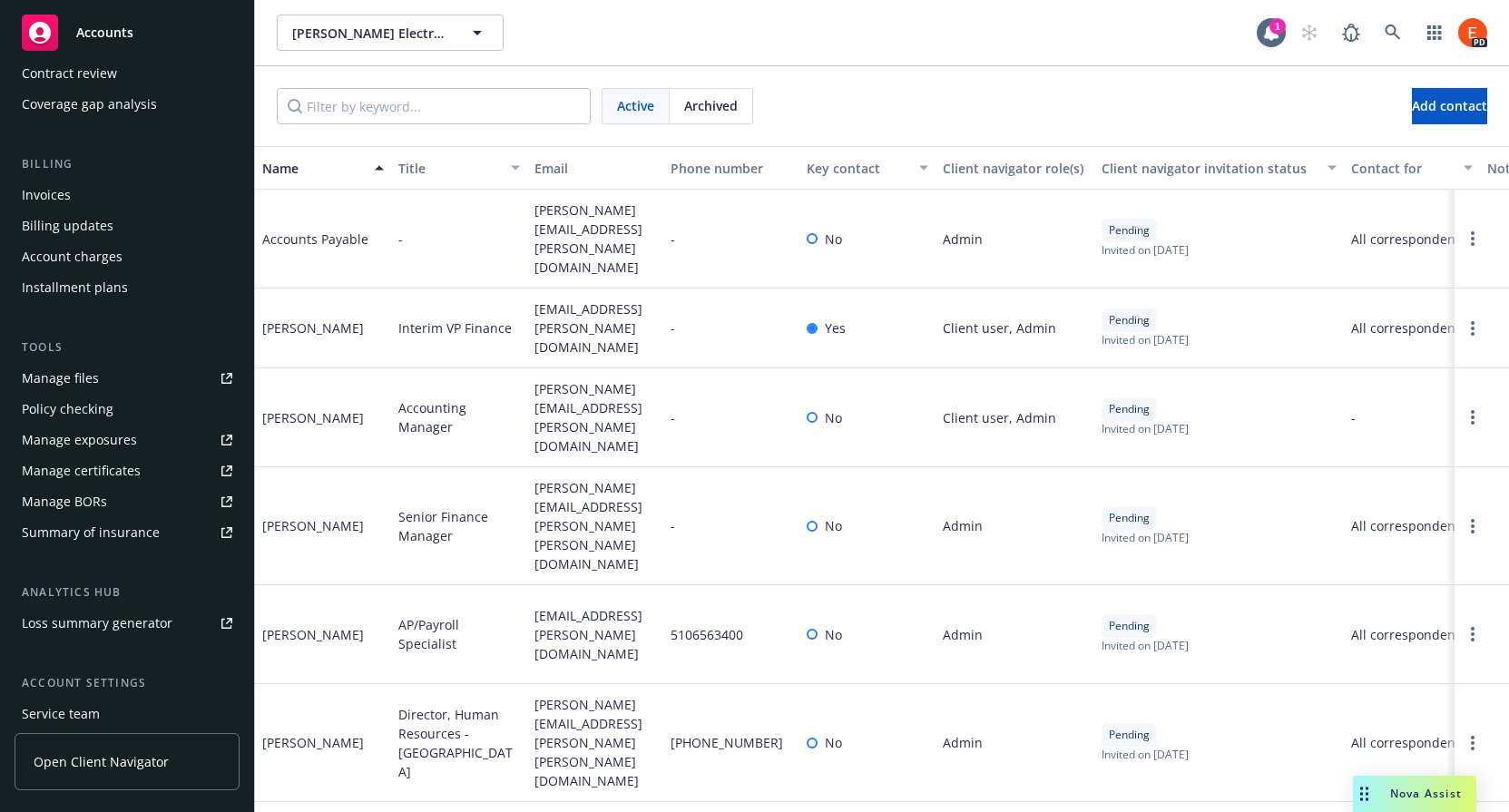
click at [114, 536] on div "Summary of insurance" at bounding box center [91, 532] width 138 height 29
click at [1398, 783] on span "Nova Assist" at bounding box center [1426, 794] width 72 height 16
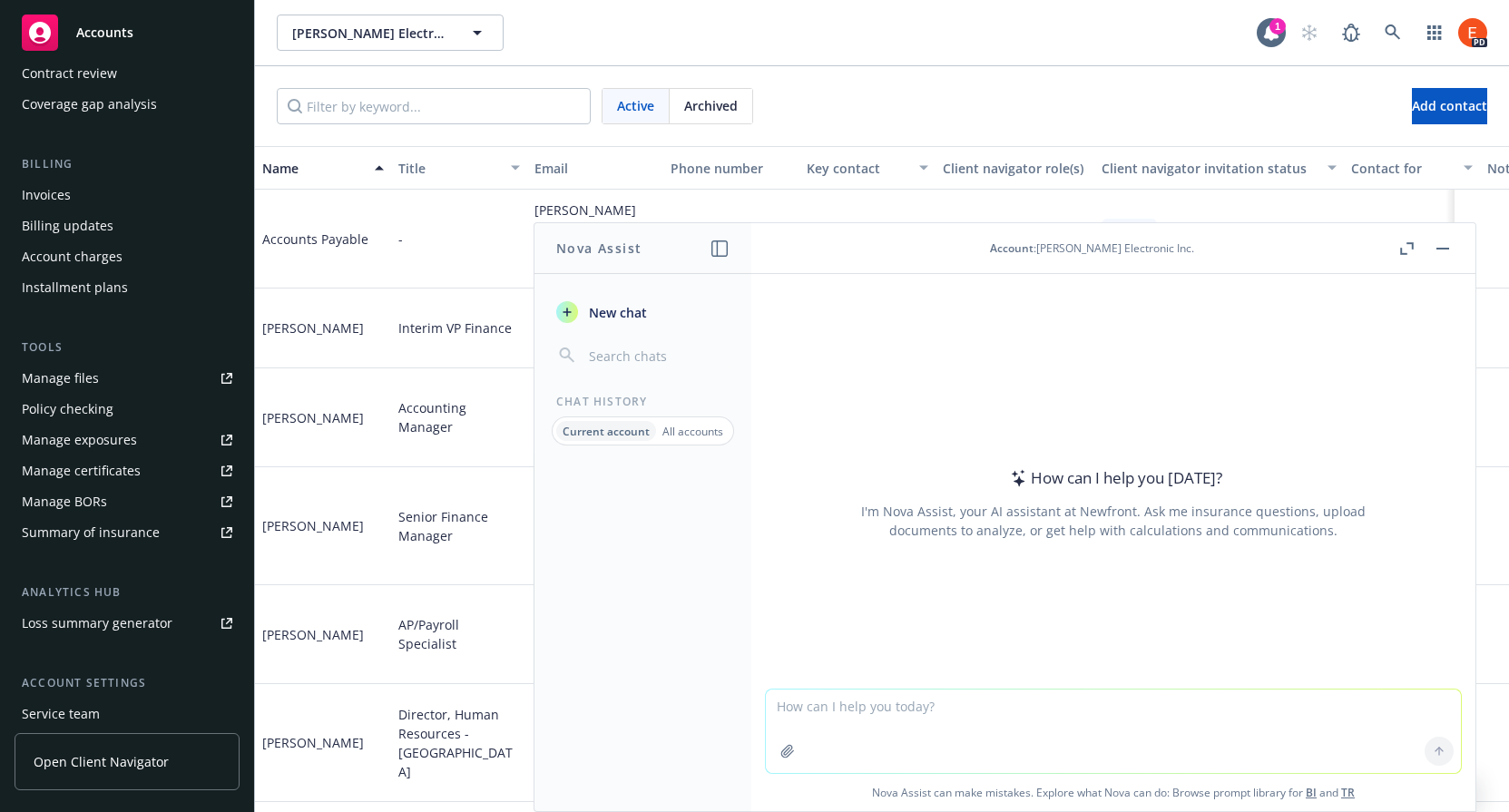
click at [832, 711] on textarea at bounding box center [1114, 731] width 695 height 84
type textarea "Does this account have Cargo insurance"
click at [1433, 746] on icon at bounding box center [1439, 751] width 13 height 13
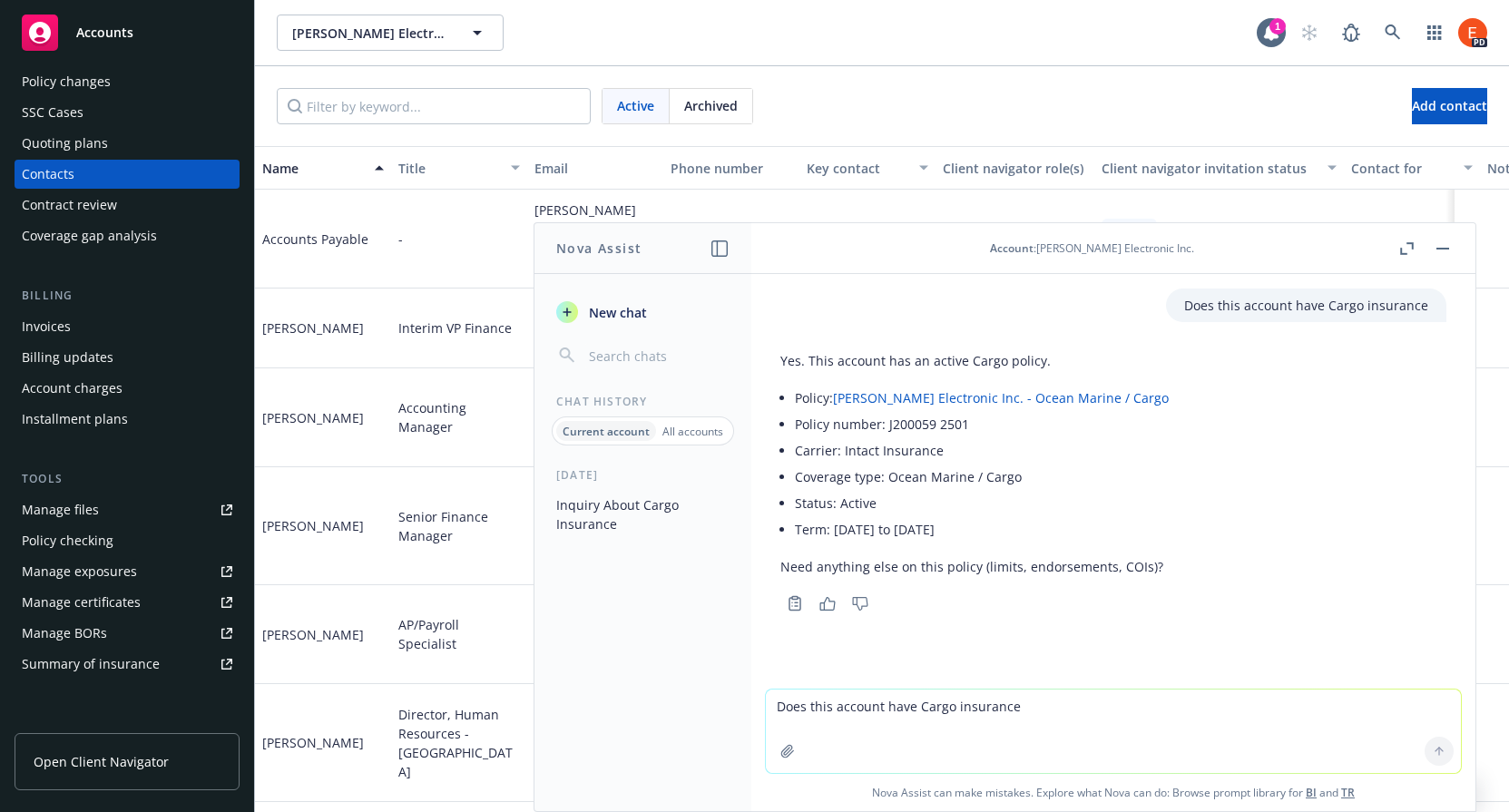
scroll to position [0, 0]
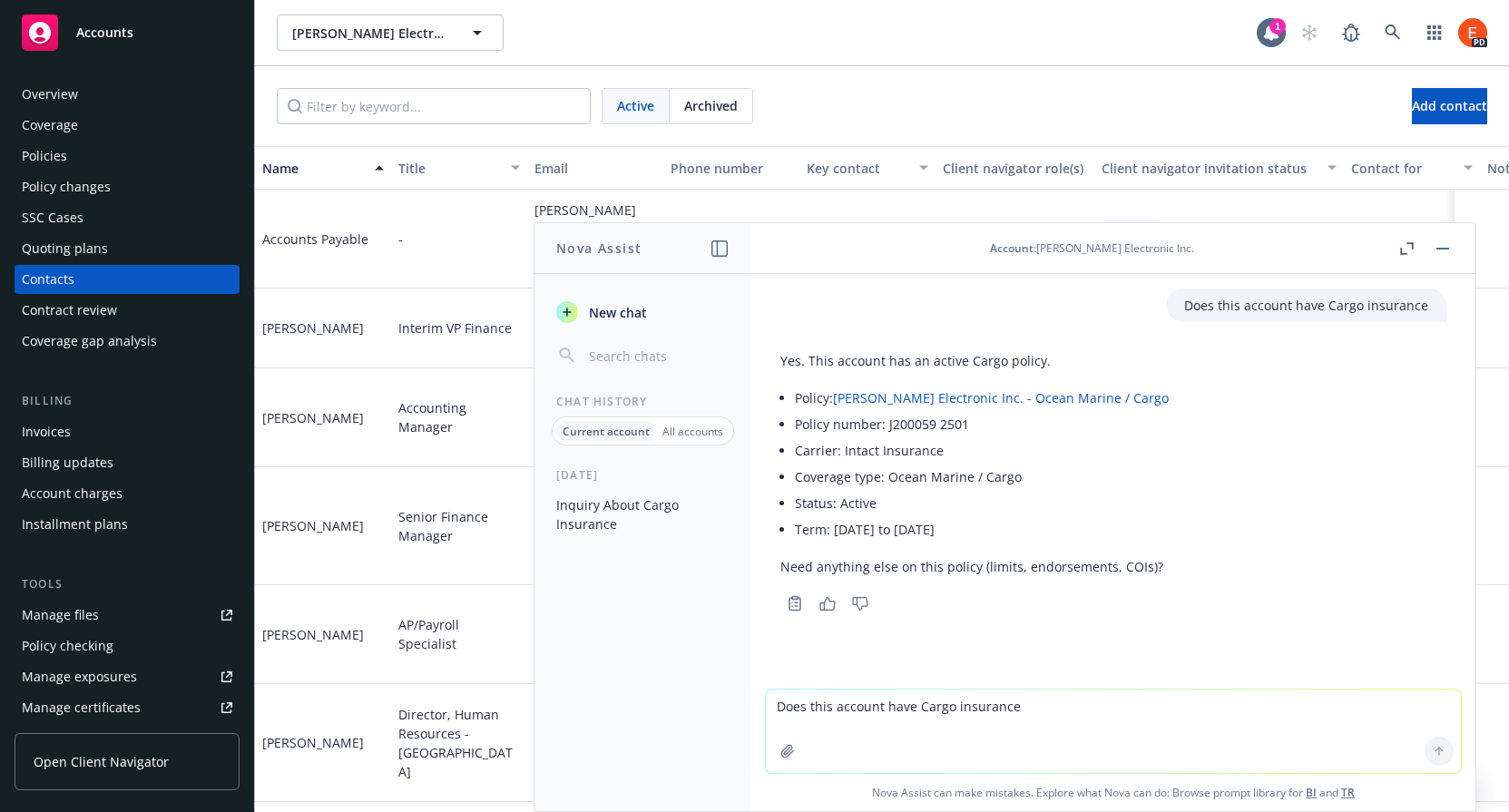
click at [88, 315] on div "Contract review" at bounding box center [70, 309] width 96 height 29
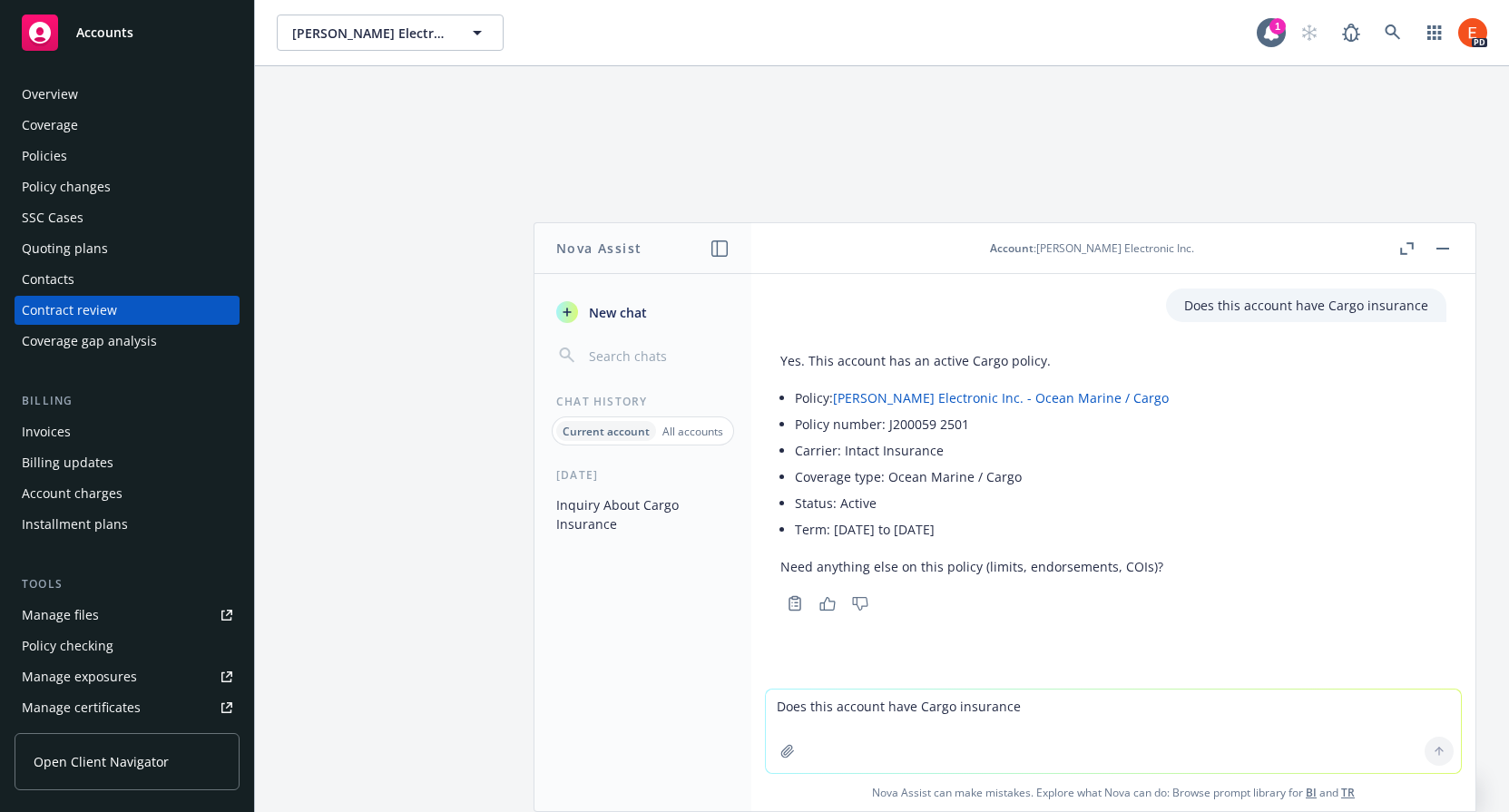
click at [1437, 251] on button "button" at bounding box center [1443, 249] width 22 height 22
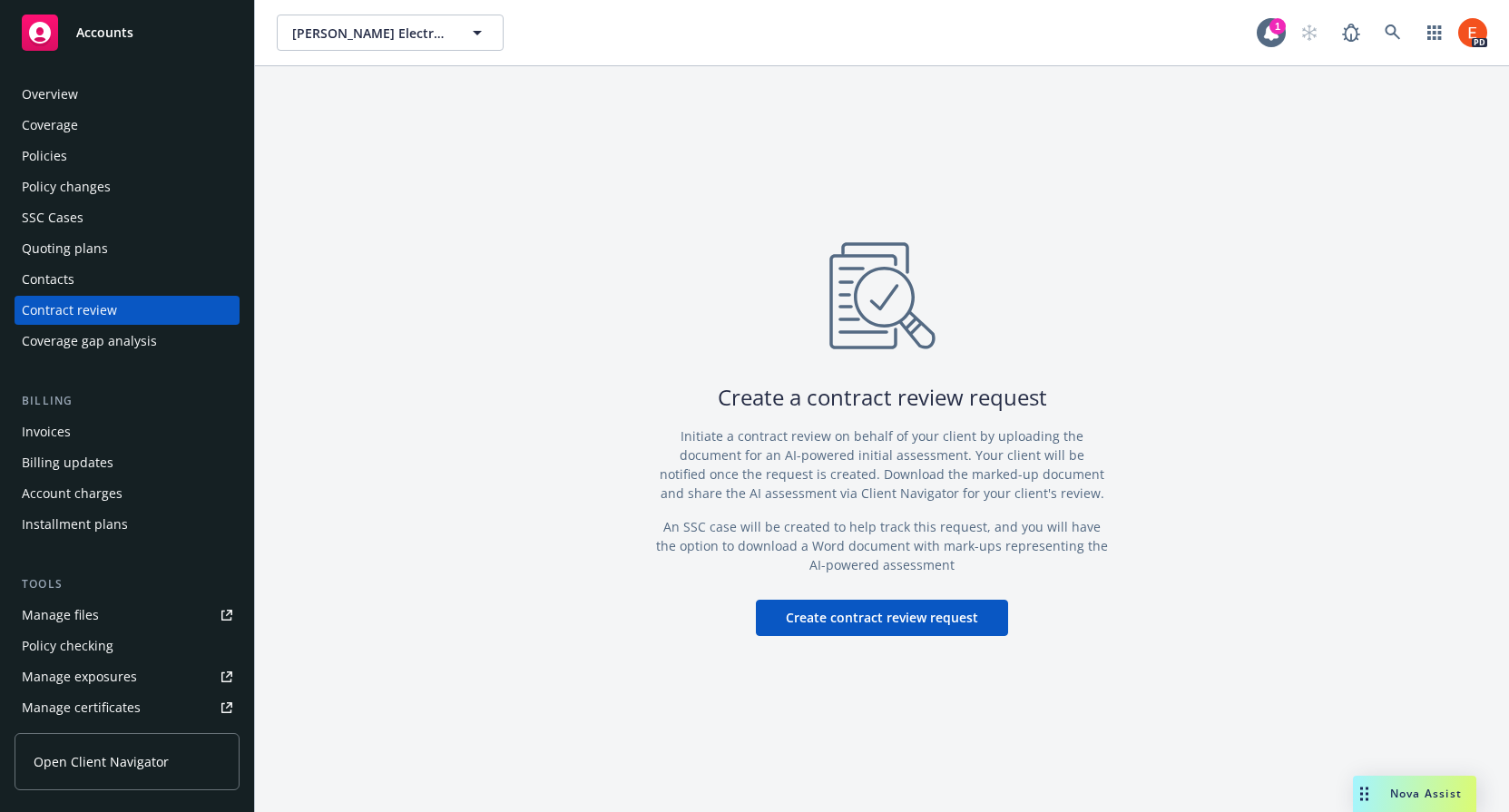
click at [878, 610] on button "Create contract review request" at bounding box center [883, 618] width 253 height 36
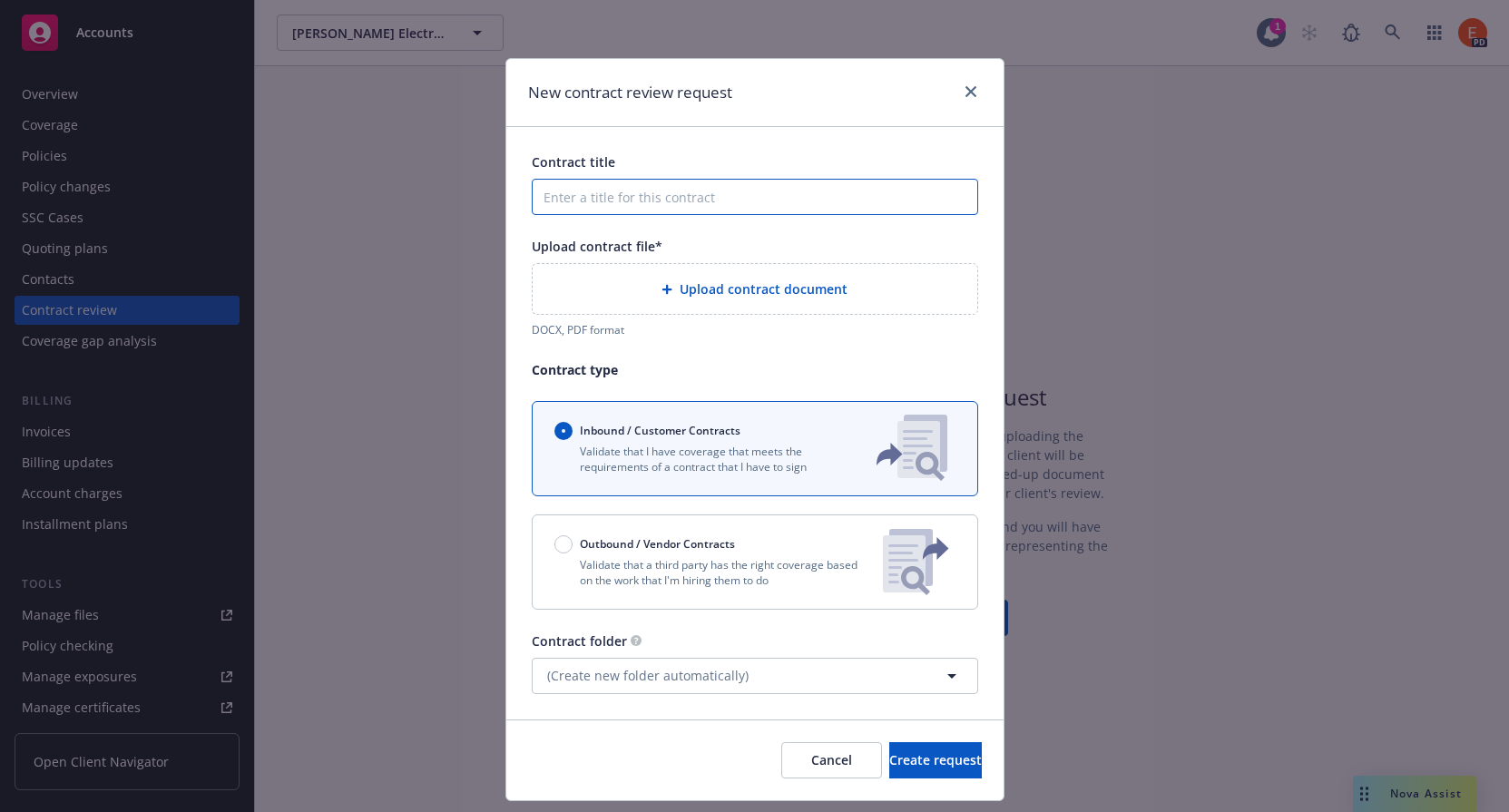
click at [713, 198] on input "Contract title" at bounding box center [754, 197] width 447 height 36
click at [734, 294] on span "Upload contract document" at bounding box center [763, 289] width 168 height 19
click at [966, 89] on icon "close" at bounding box center [970, 92] width 11 height 11
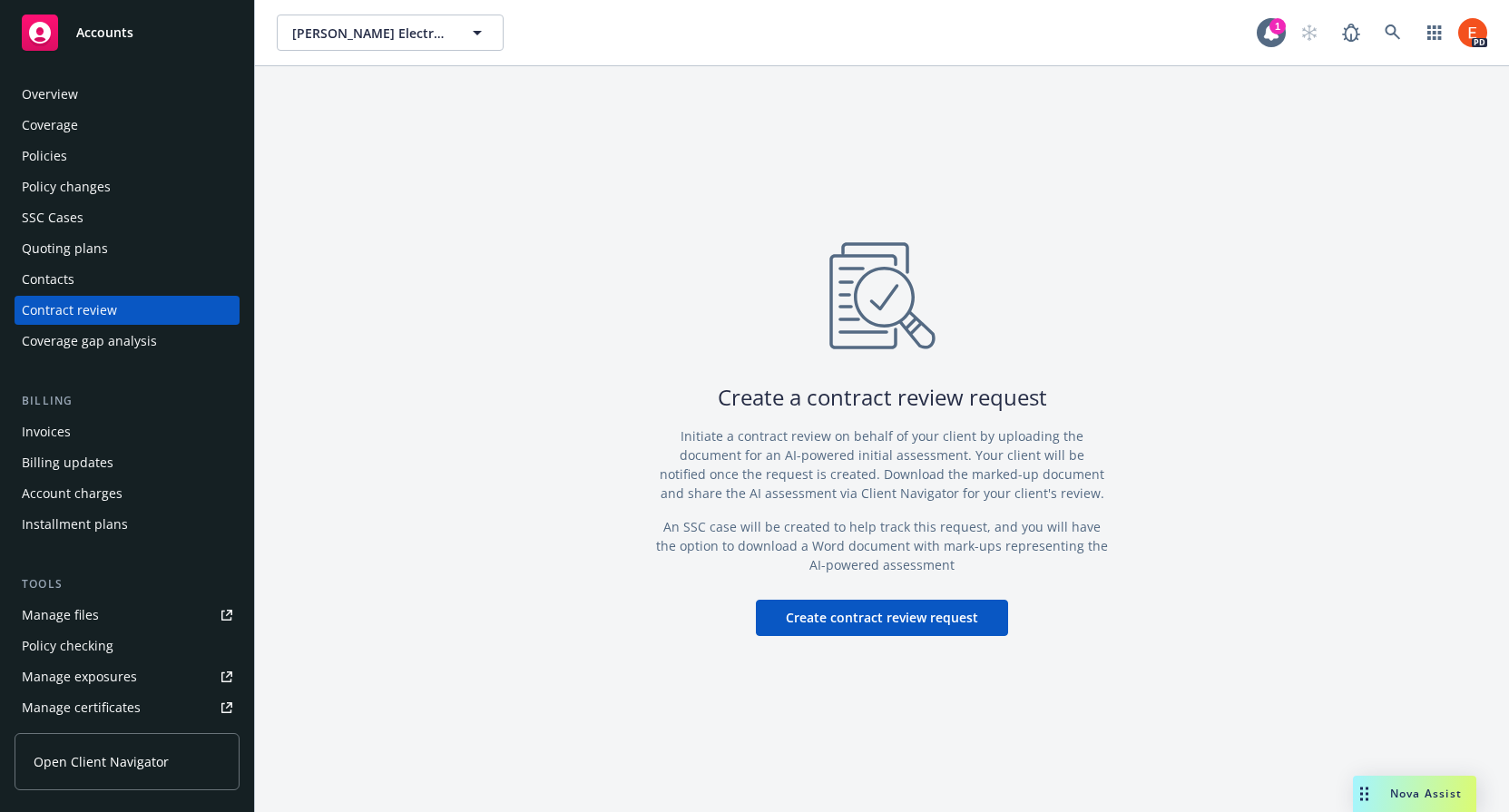
click at [27, 161] on div "Policies" at bounding box center [45, 155] width 46 height 29
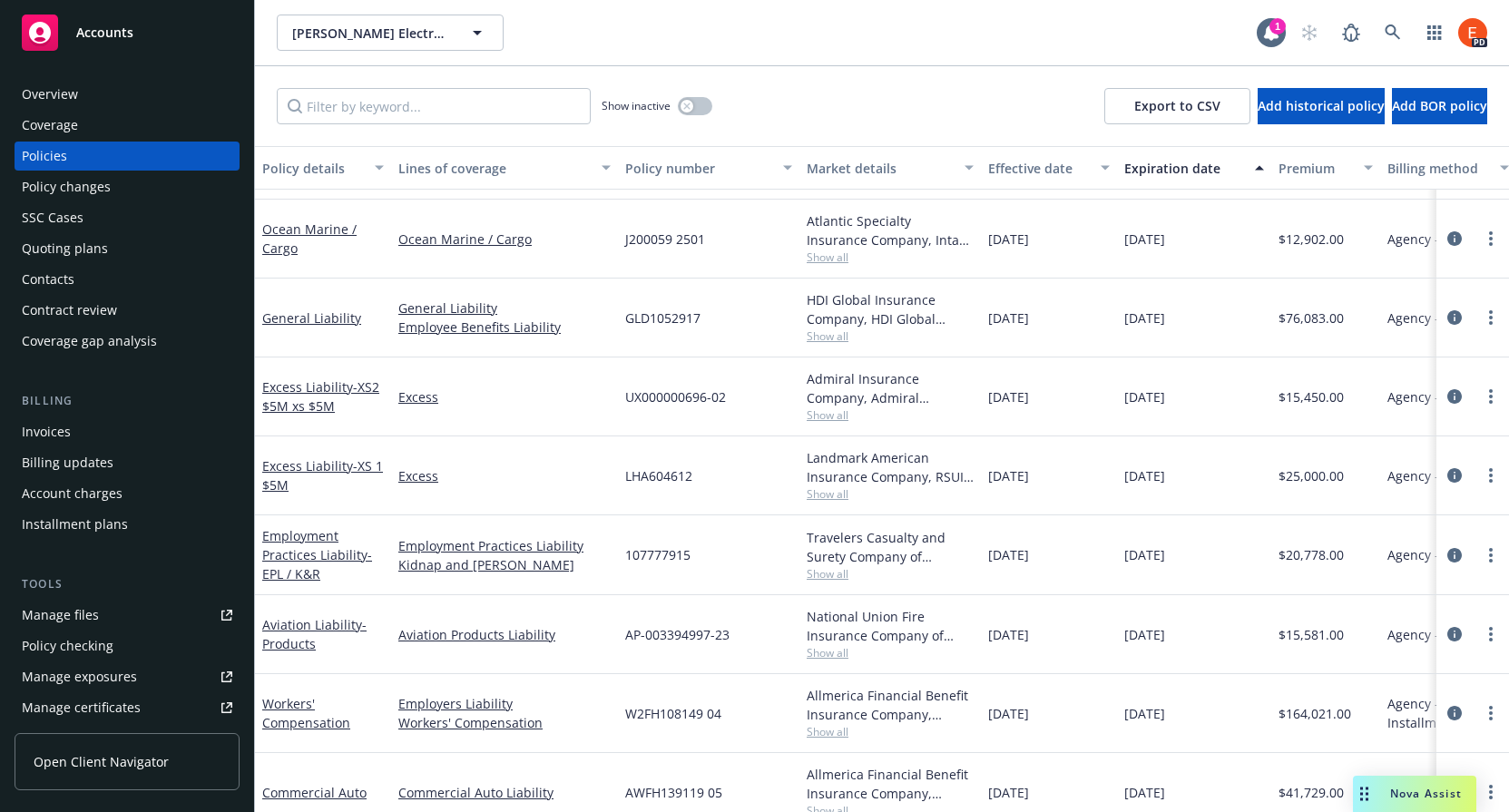
scroll to position [72, 0]
click at [276, 625] on link "Aviation Liability - Products" at bounding box center [315, 632] width 105 height 36
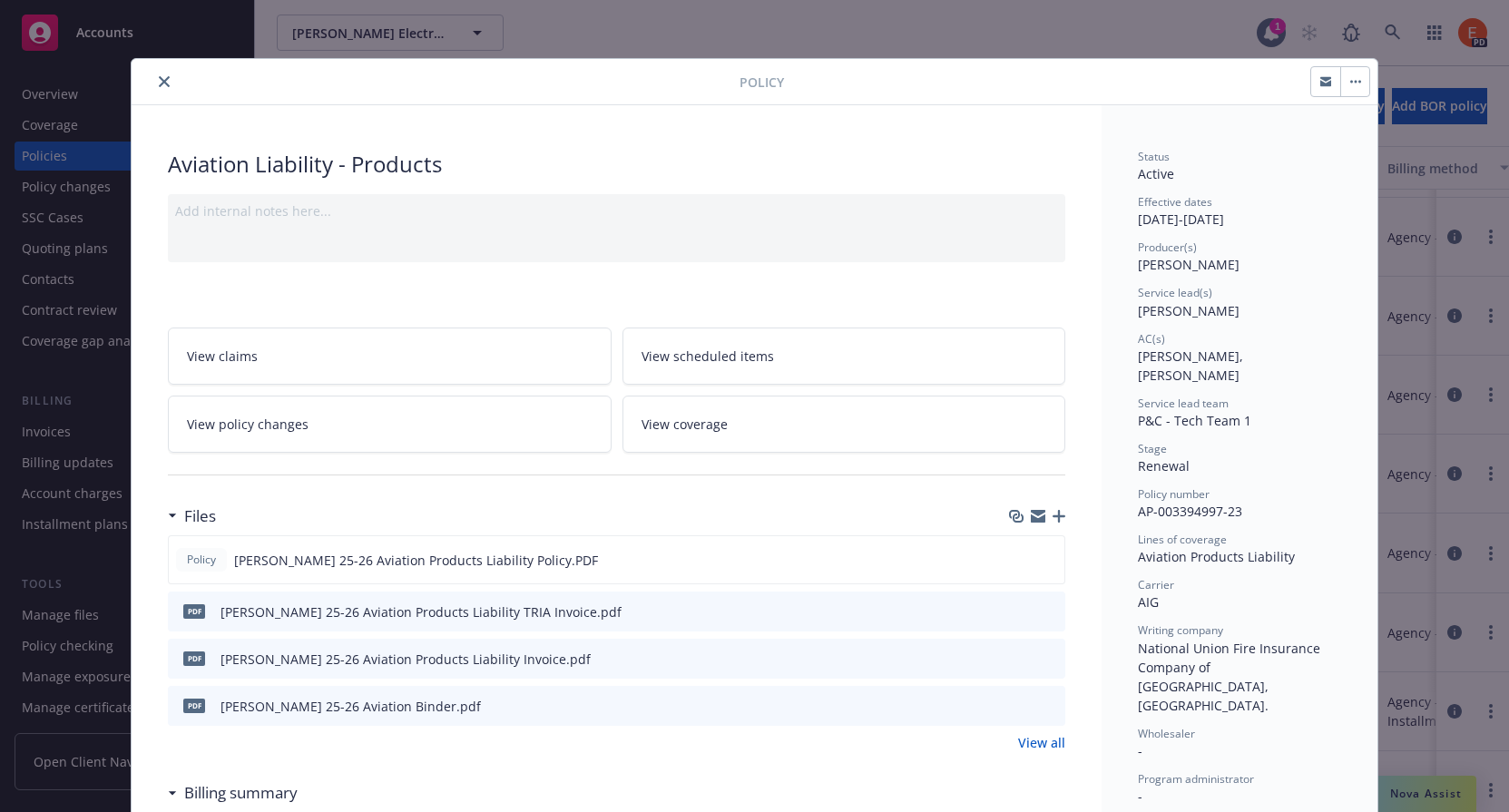
click at [162, 78] on icon "close" at bounding box center [164, 82] width 11 height 11
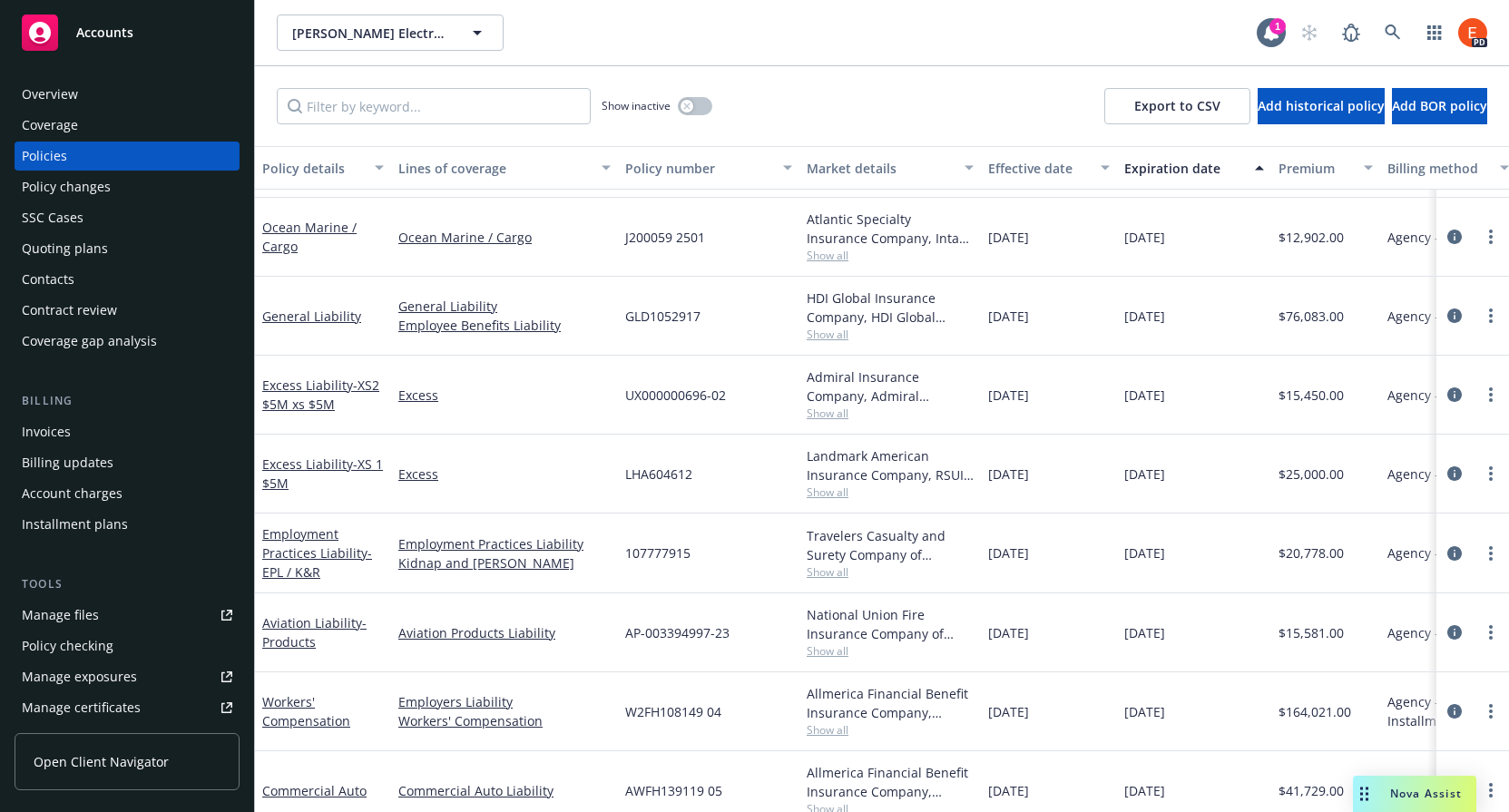
scroll to position [76, 0]
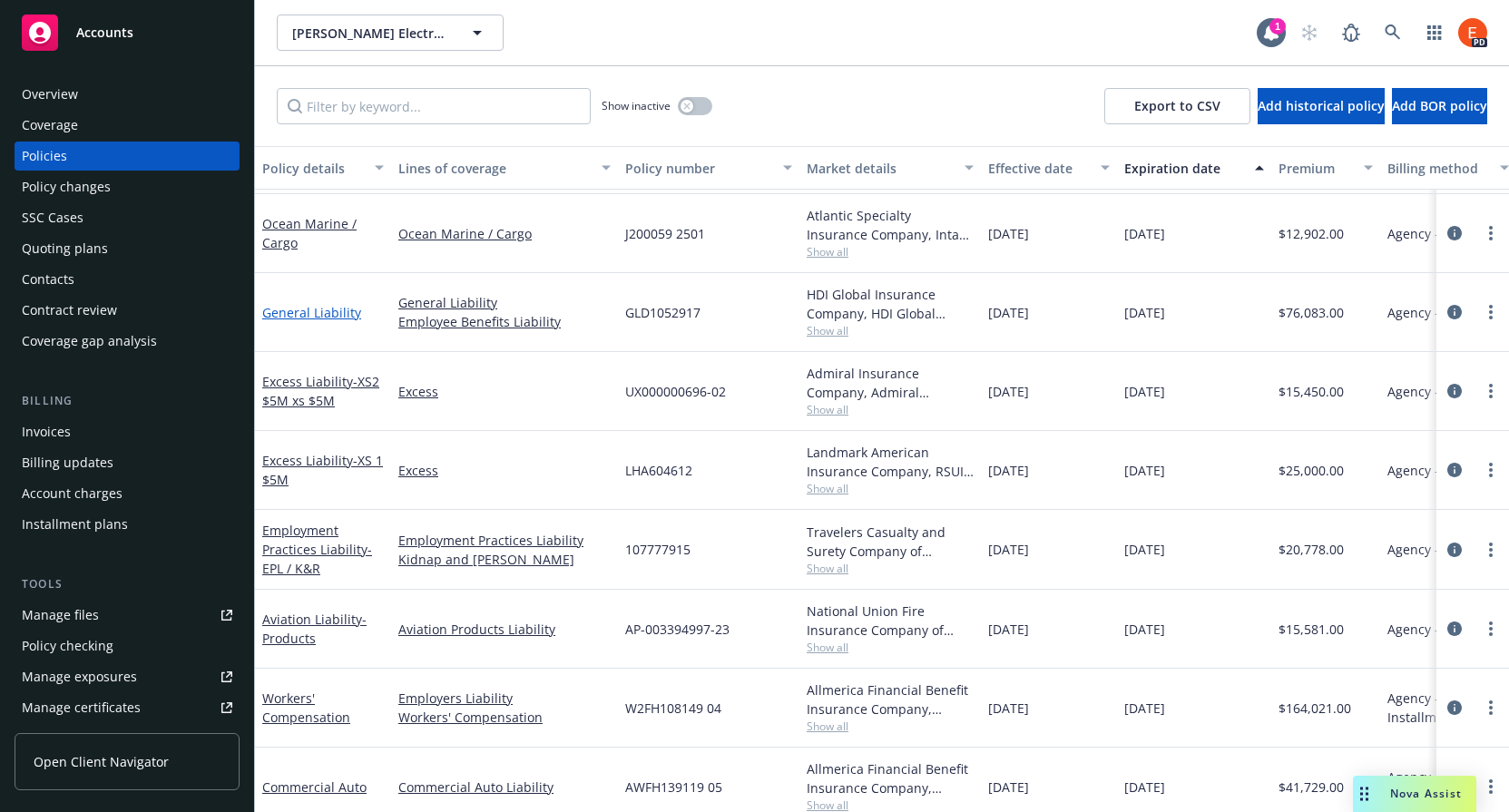
click at [314, 312] on link "General Liability" at bounding box center [312, 311] width 99 height 17
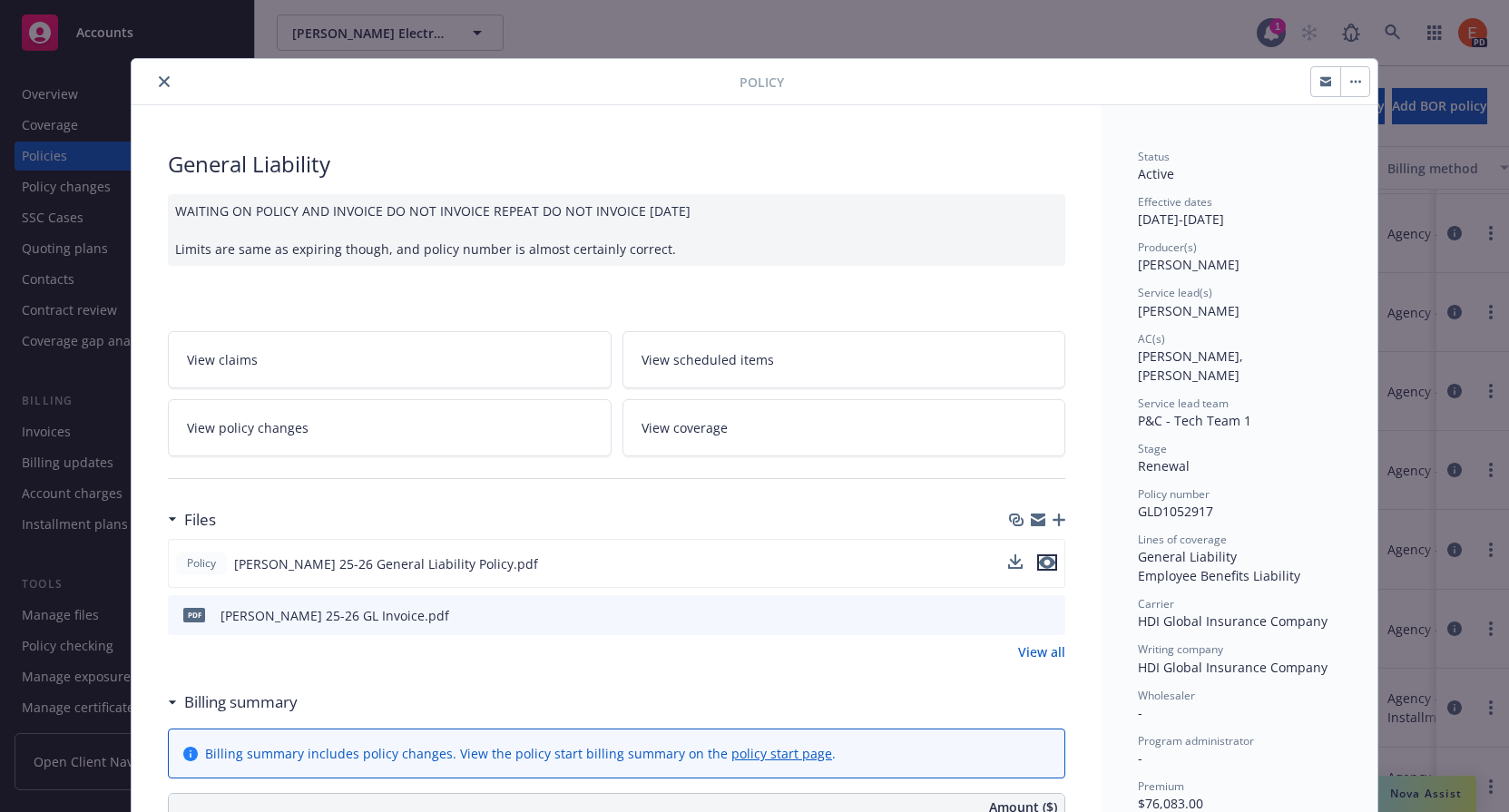
click at [1039, 561] on icon "preview file" at bounding box center [1047, 562] width 16 height 13
click at [163, 82] on button "close" at bounding box center [164, 82] width 22 height 22
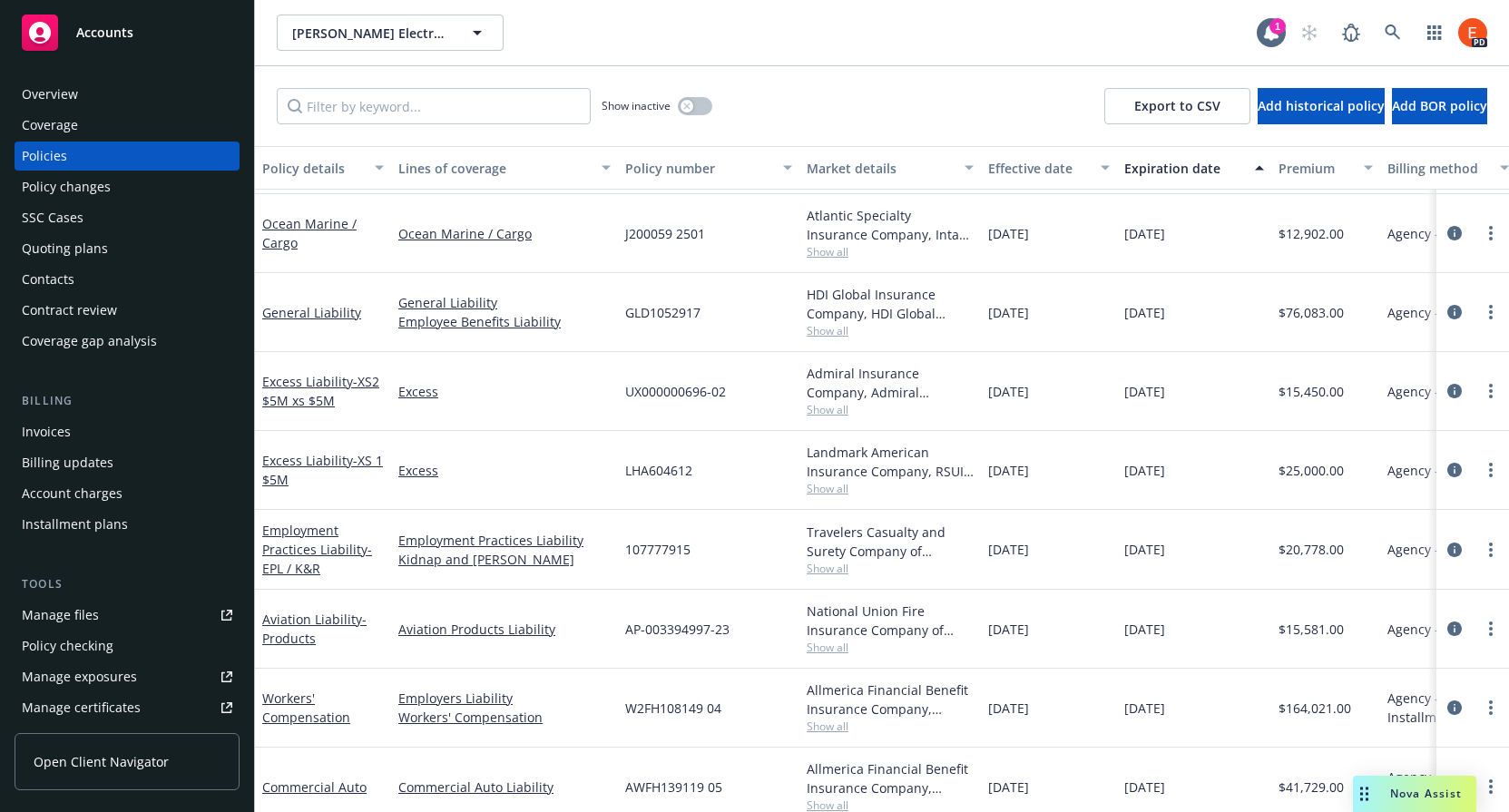
click at [1412, 783] on span "Nova Assist" at bounding box center [1426, 794] width 72 height 16
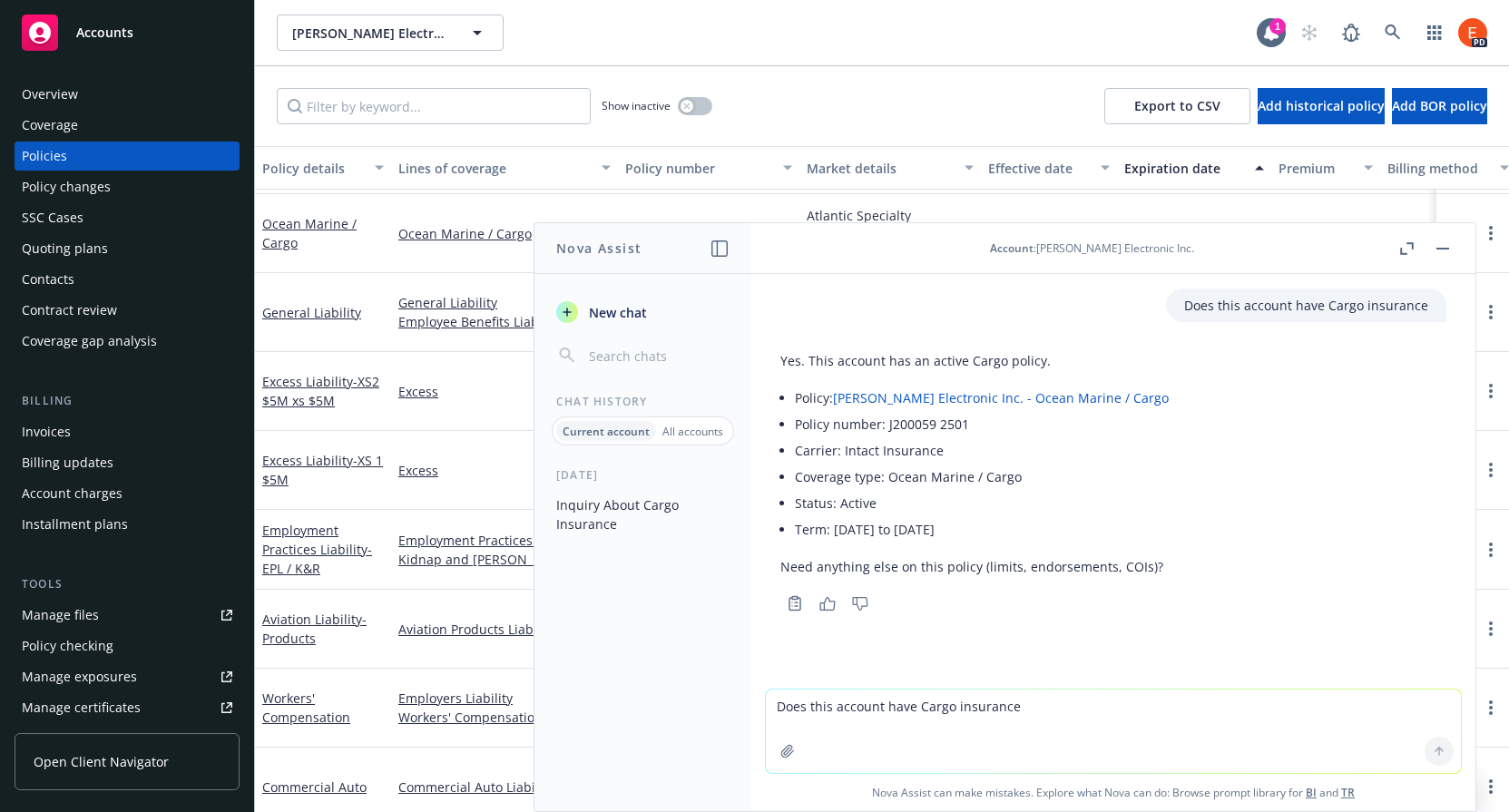
click at [935, 720] on textarea "Does this account have Cargo insurance" at bounding box center [1114, 731] width 695 height 84
type textarea "Do any general liability policies include coverage for watercraft on this accou…"
click at [1436, 749] on icon at bounding box center [1439, 749] width 7 height 4
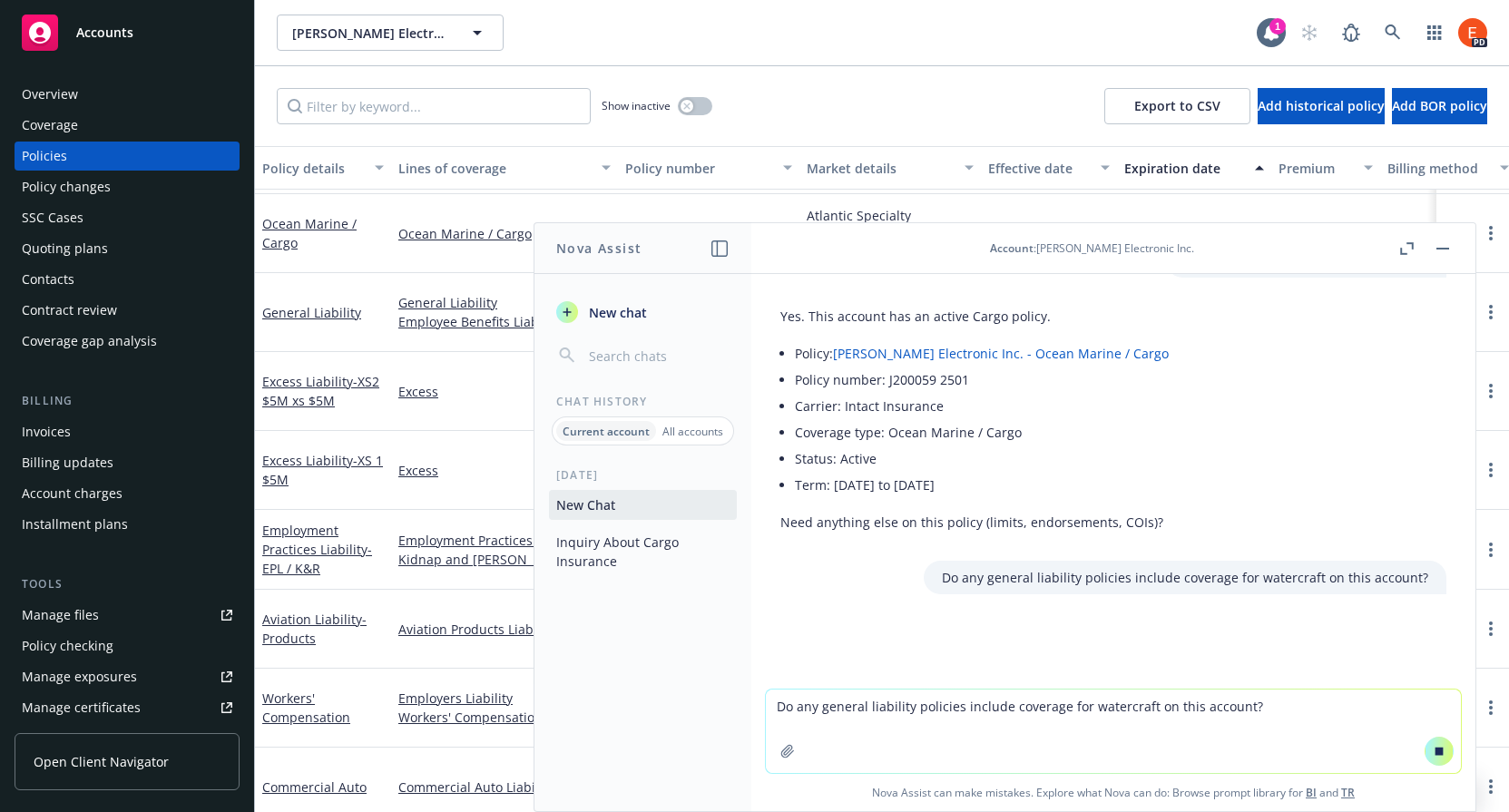
scroll to position [56, 0]
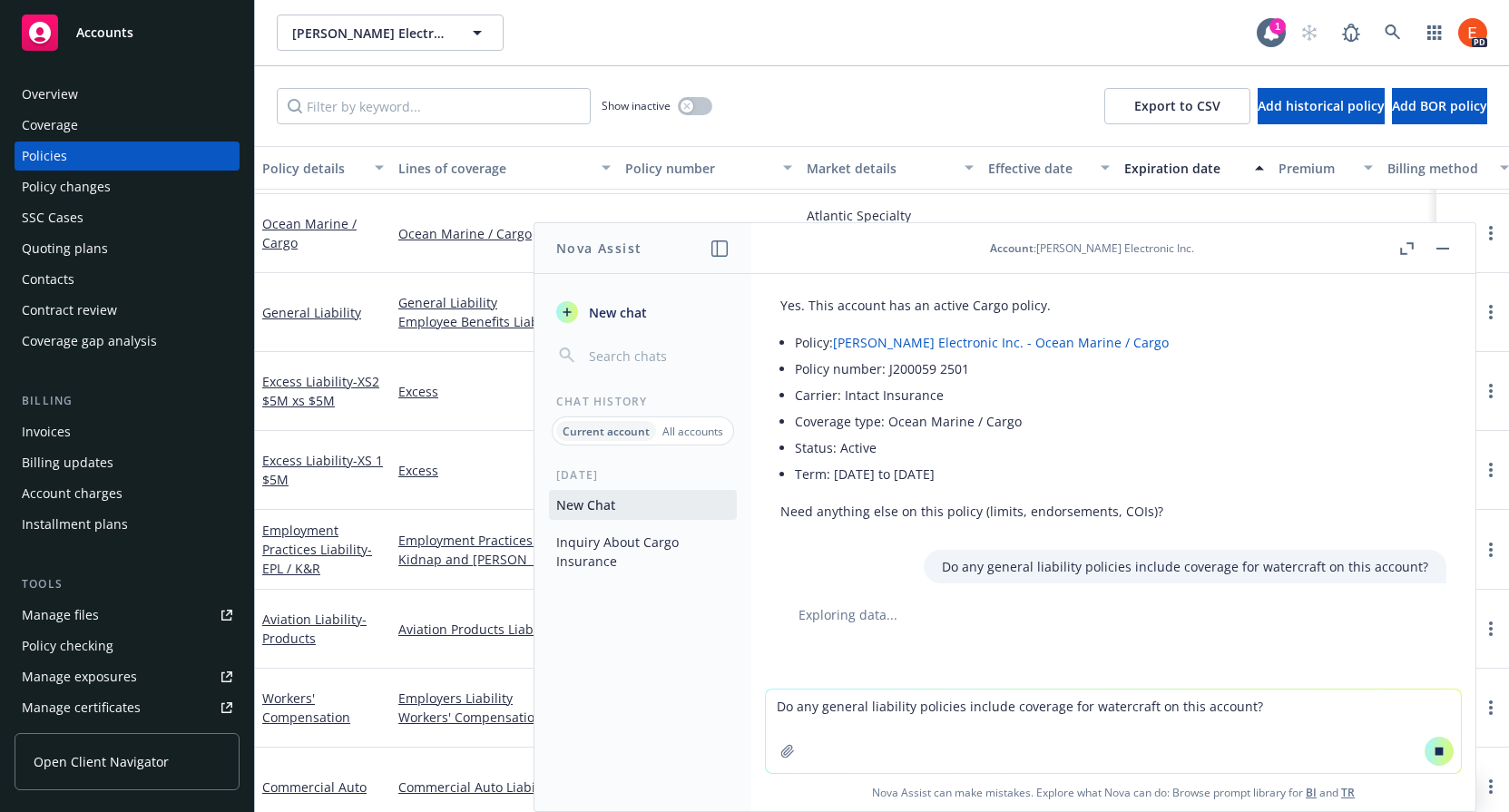
click at [61, 162] on div "Policies" at bounding box center [45, 155] width 46 height 29
click at [1442, 249] on button "button" at bounding box center [1443, 249] width 22 height 22
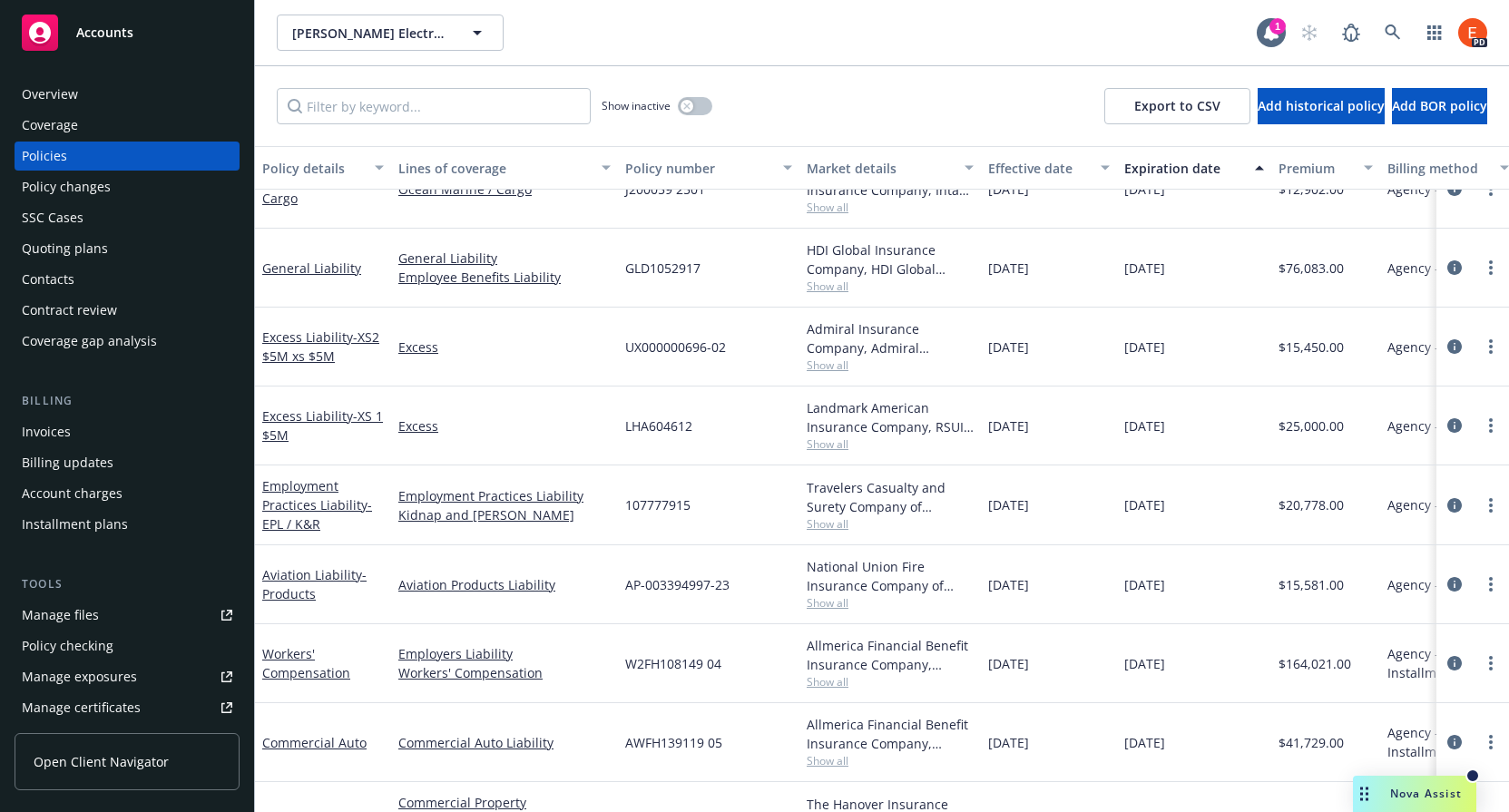
scroll to position [119, 0]
click at [1400, 783] on span "Nova Assist" at bounding box center [1426, 794] width 72 height 16
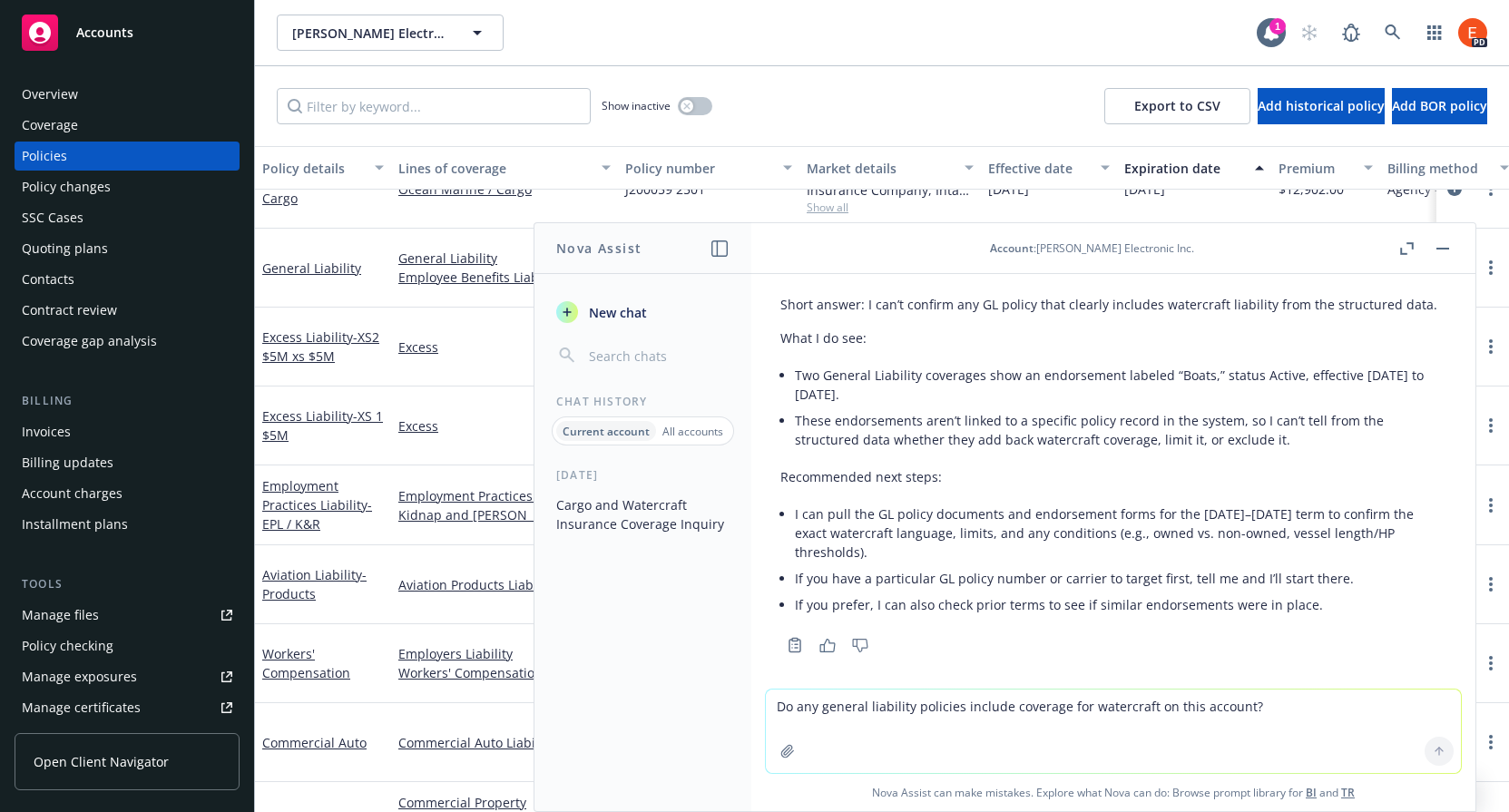
scroll to position [418, 0]
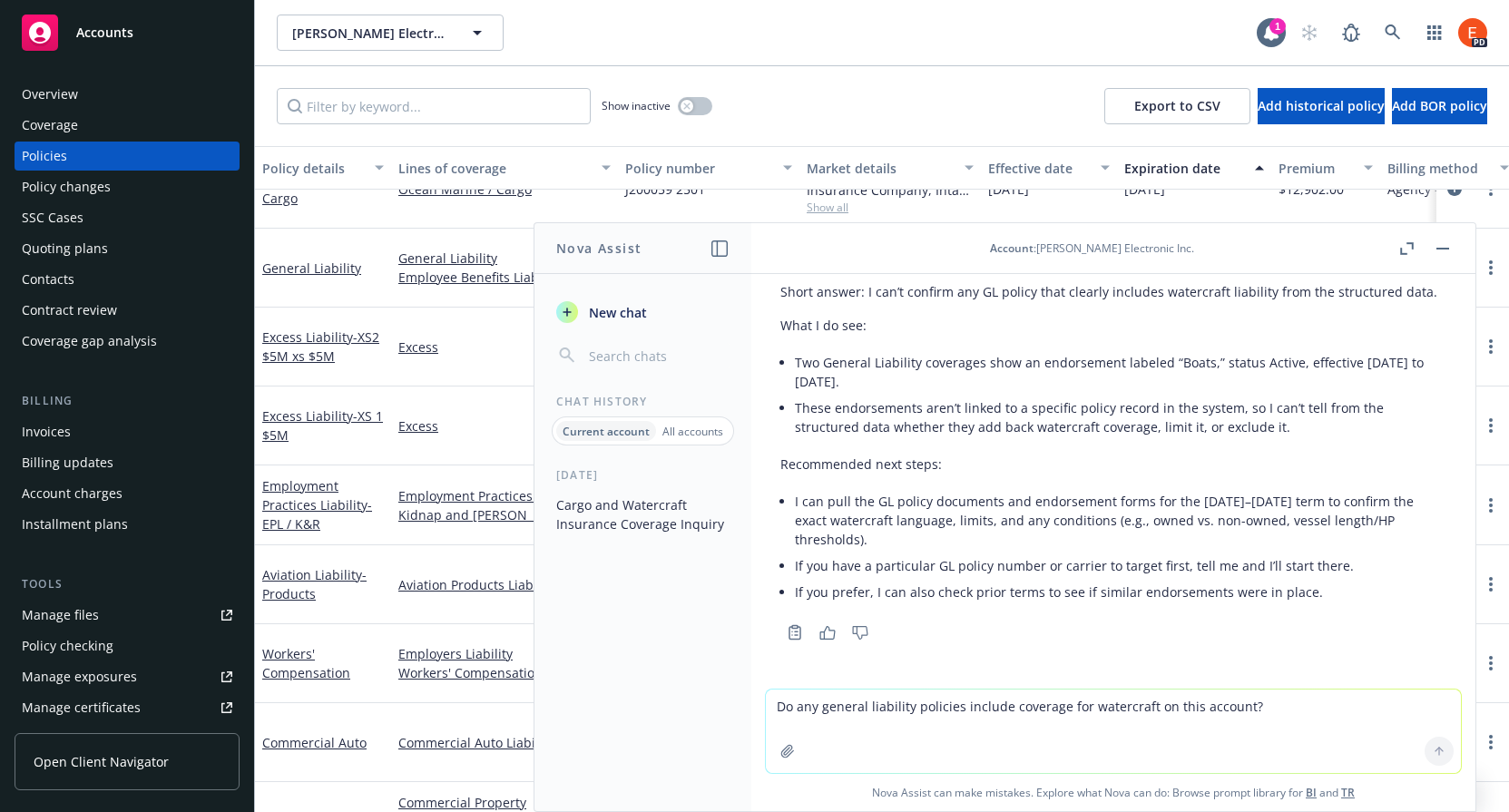
click at [894, 710] on textarea "Do any general liability policies include coverage for watercraft on this accou…" at bounding box center [1114, 731] width 695 height 84
type textarea "y"
type textarea "Yes, please confirm"
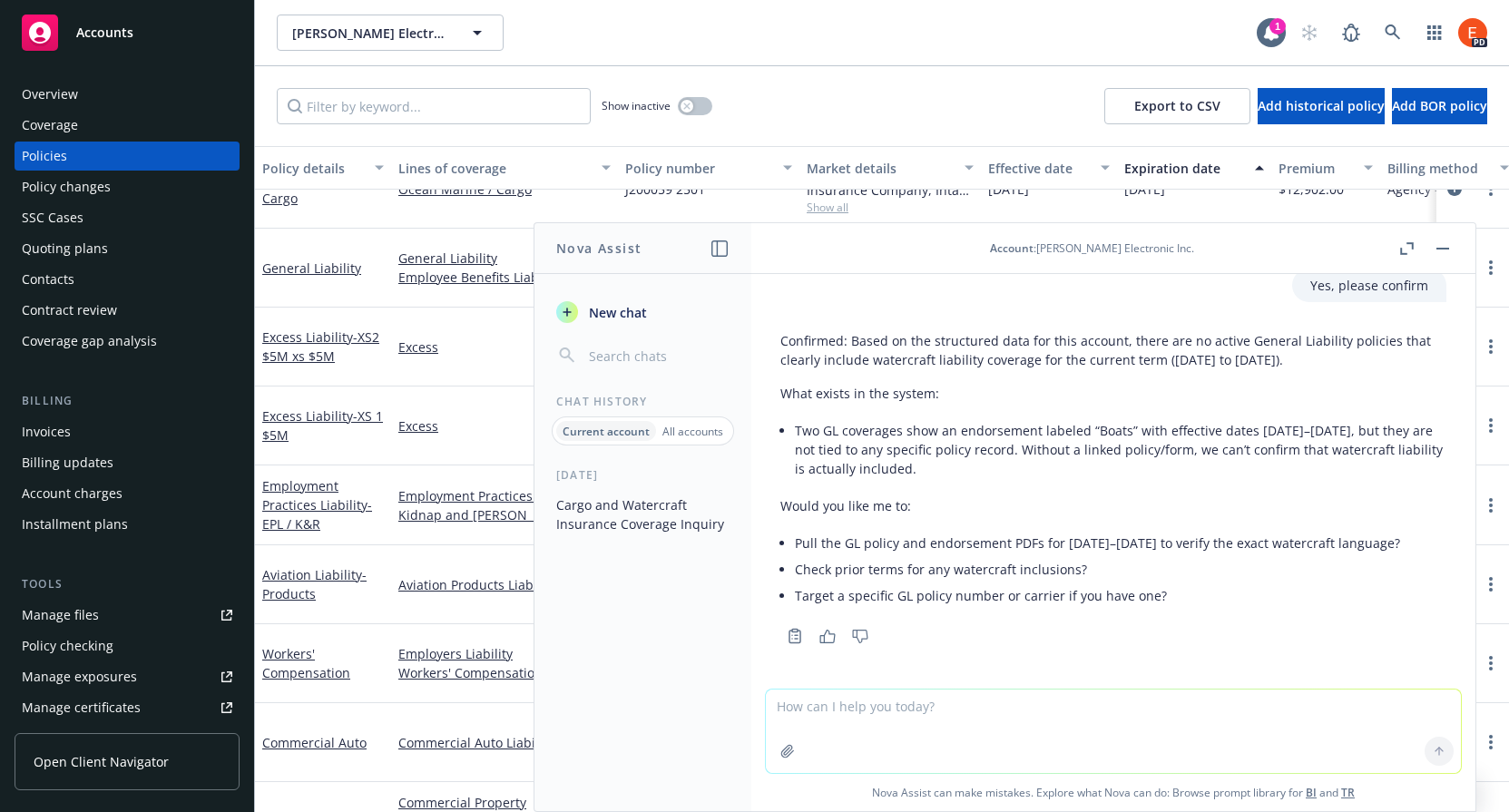
scroll to position [820, 0]
type textarea "yes, pull the endorsement"
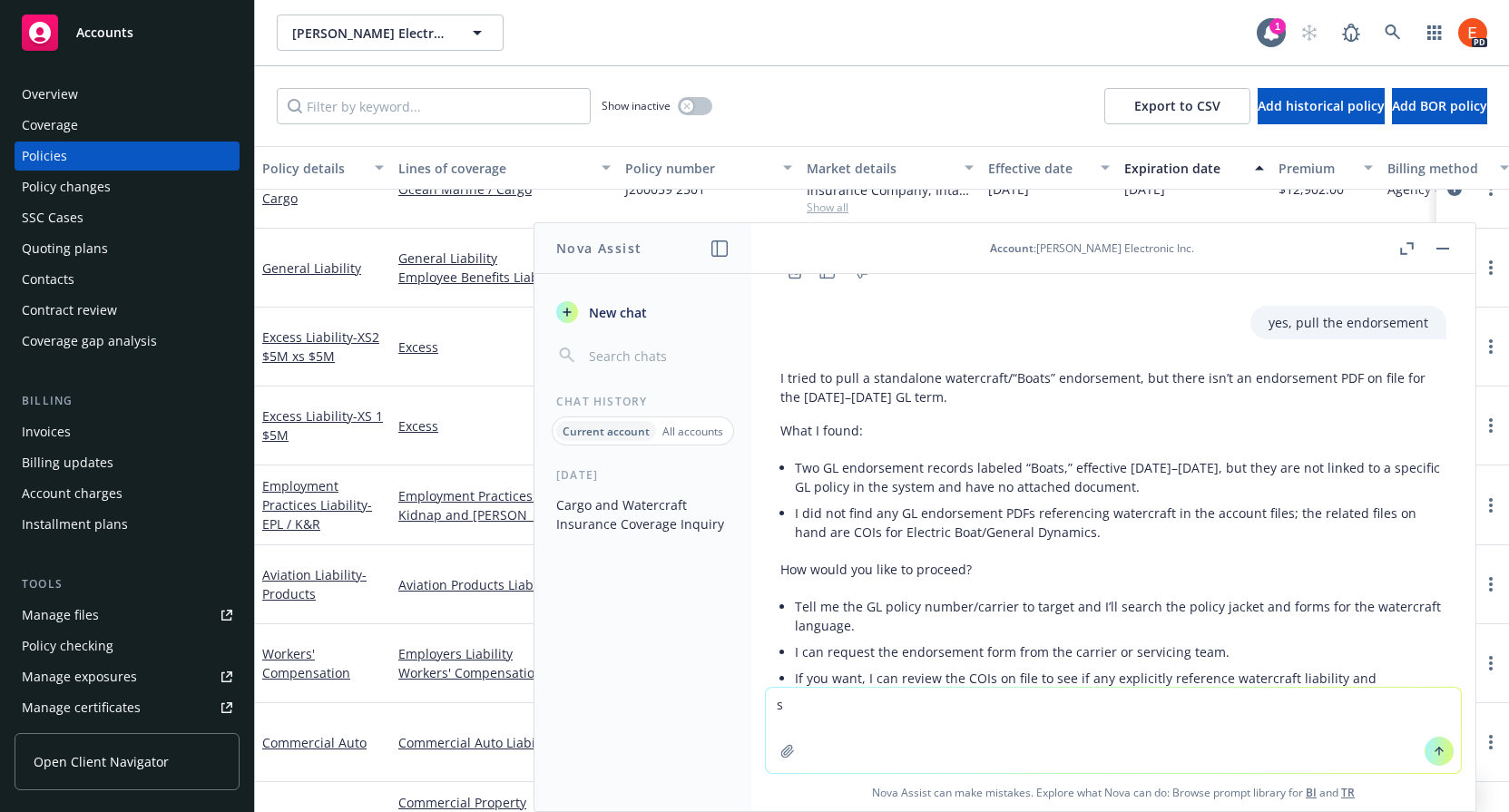
scroll to position [1185, 0]
type textarea "s"
click at [282, 570] on link "Aviation Liability - Products" at bounding box center [315, 584] width 105 height 36
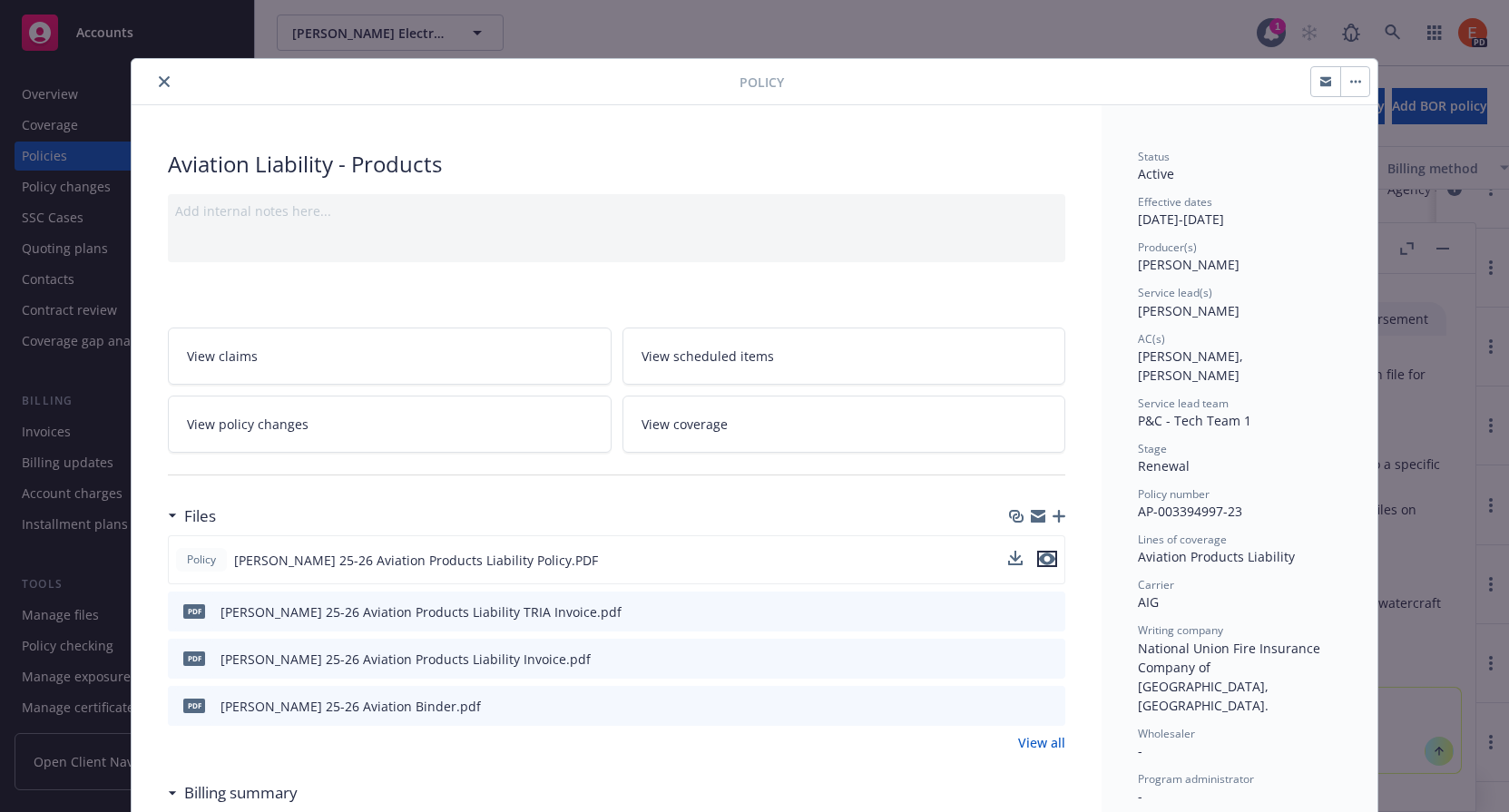
click at [1039, 557] on icon "preview file" at bounding box center [1047, 558] width 16 height 13
click at [153, 83] on button "close" at bounding box center [164, 82] width 22 height 22
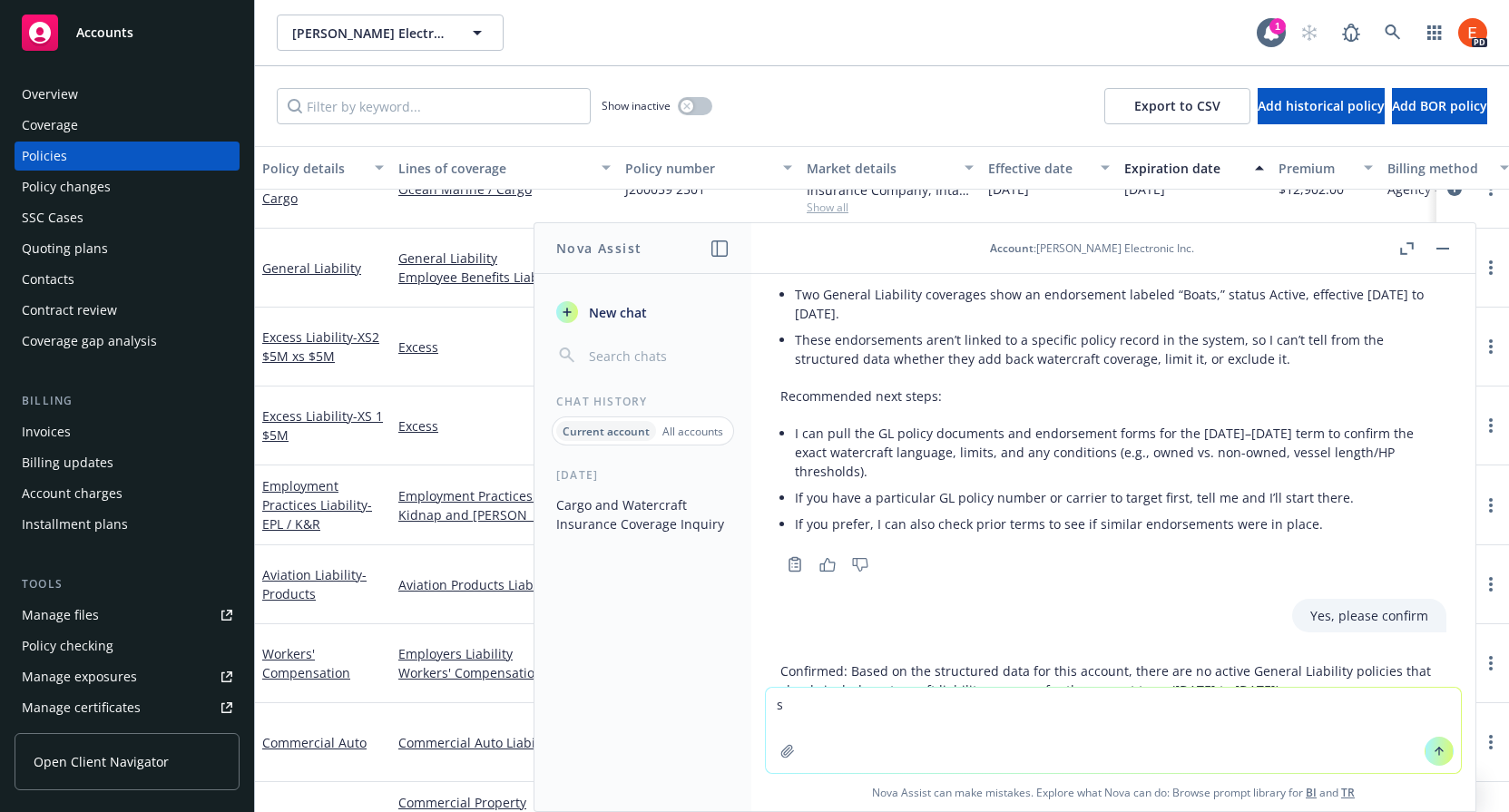
scroll to position [487, 0]
click at [917, 709] on textarea "s" at bounding box center [1114, 730] width 695 height 86
type textarea "which gl policy shows an endorsement labeled "boat""
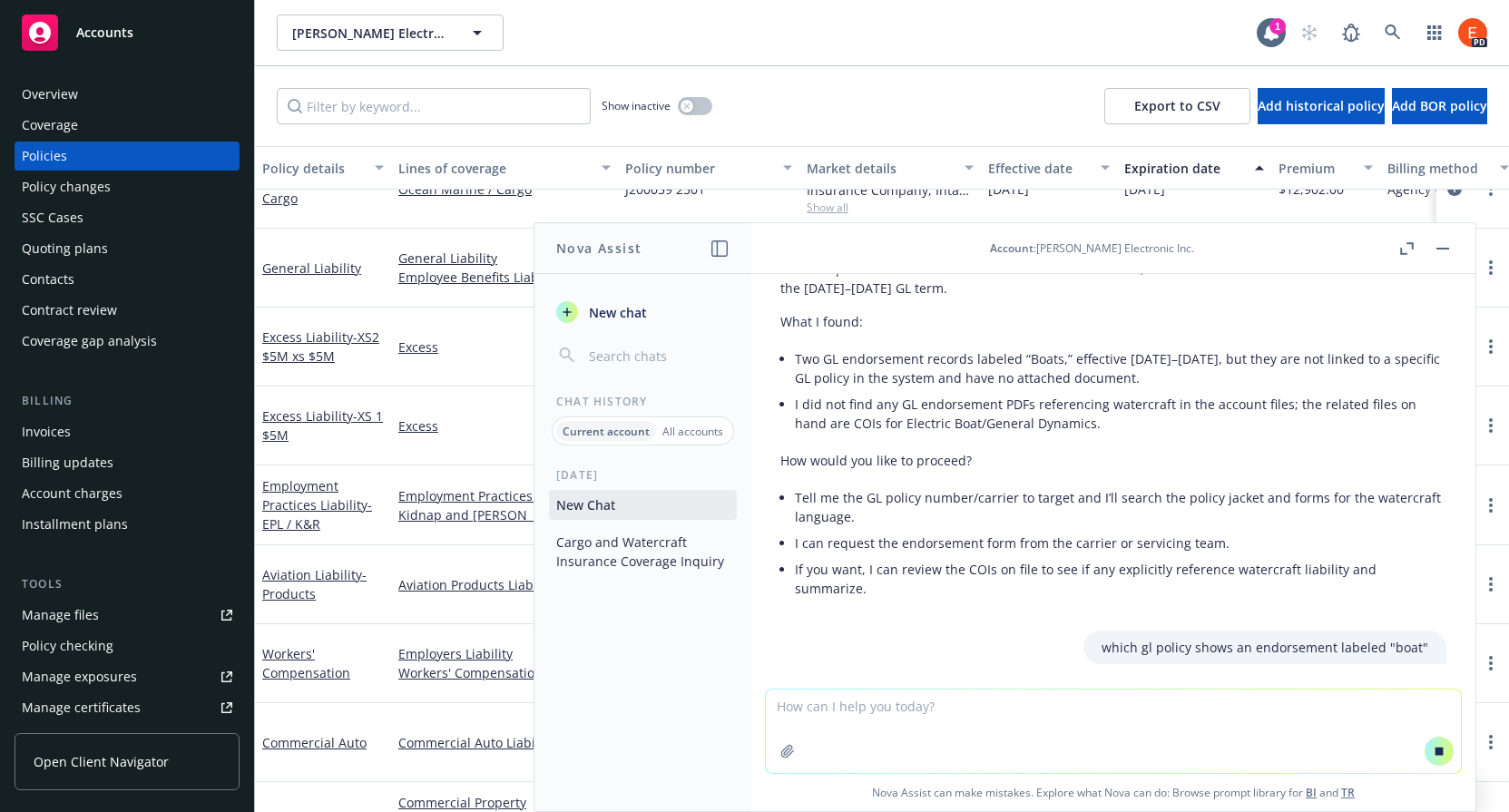
scroll to position [1262, 0]
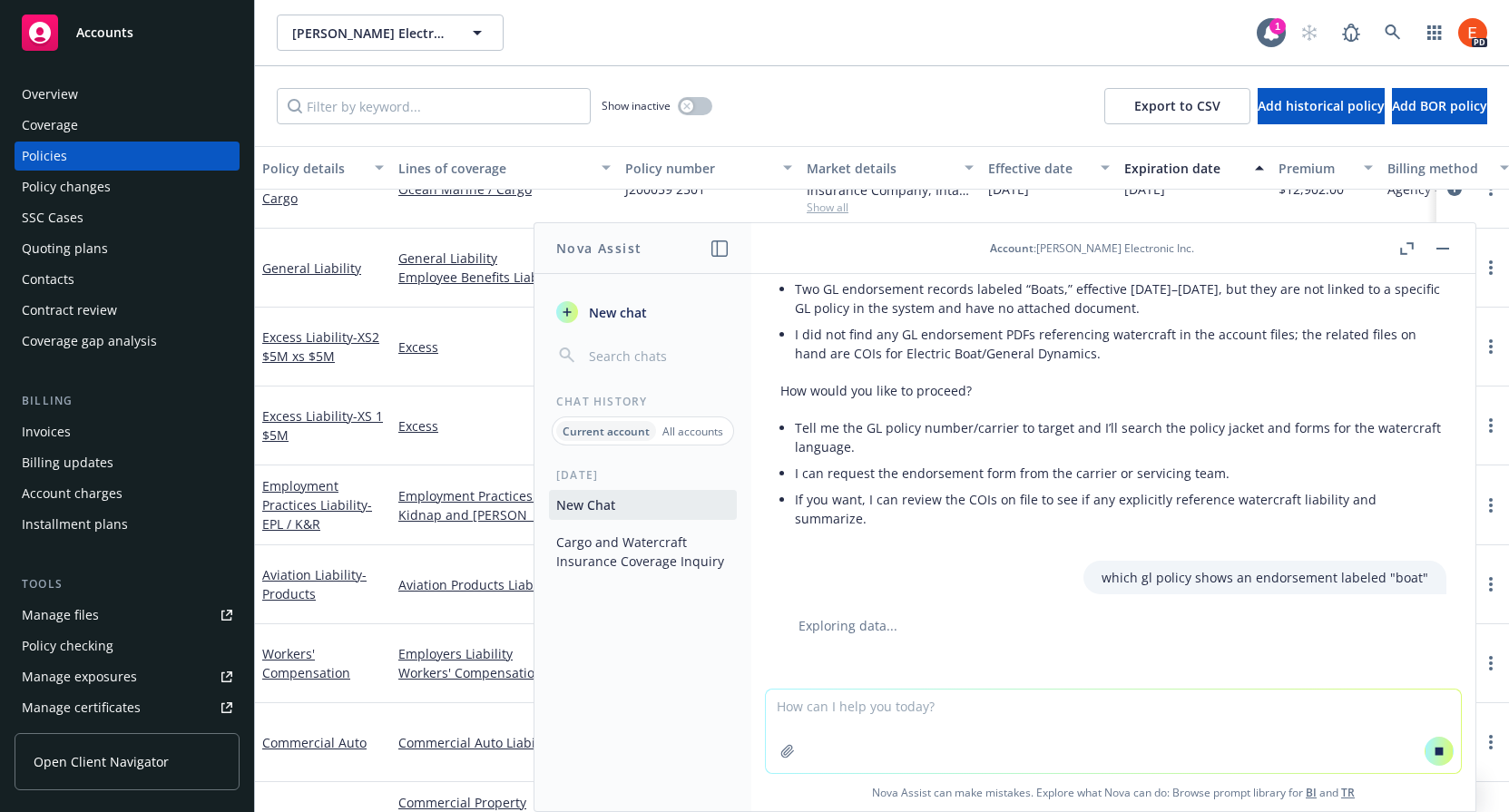
click at [684, 51] on div "Elma Electronic Inc. Elma Electronic Inc. 1 PD" at bounding box center [882, 33] width 1254 height 66
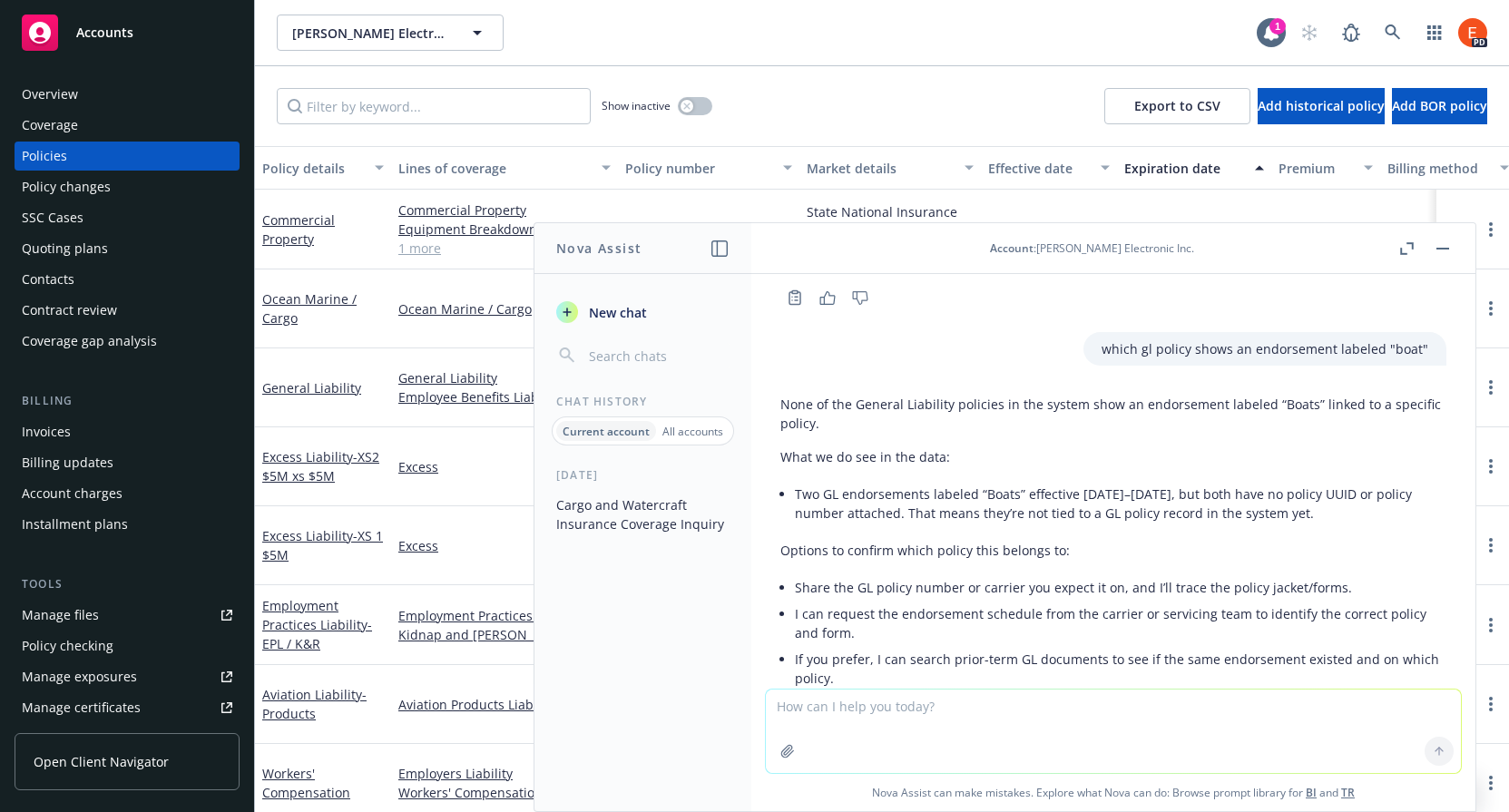
scroll to position [1708, 0]
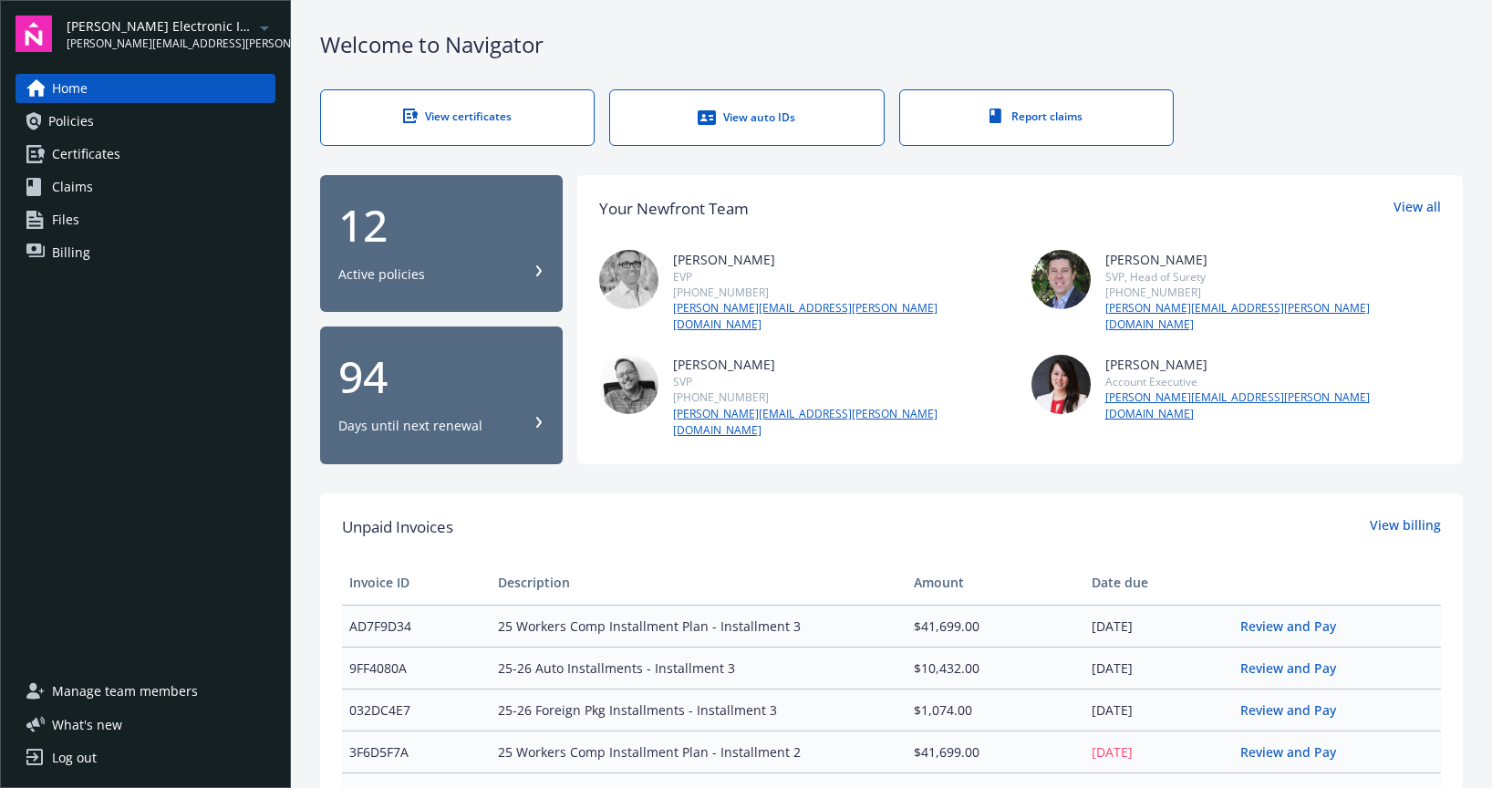
click at [428, 115] on div "View certificates" at bounding box center [457, 117] width 200 height 16
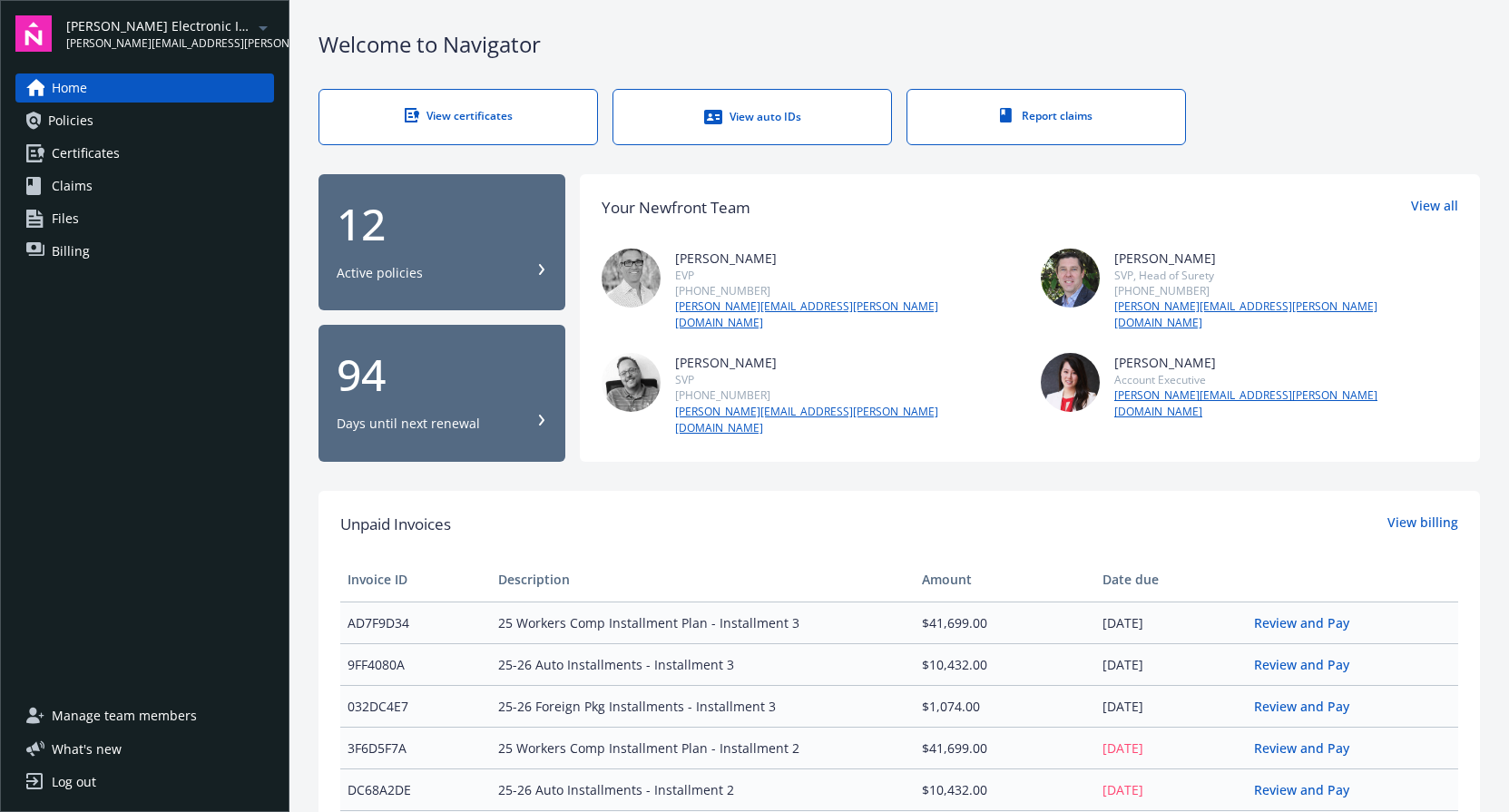
click at [87, 116] on span "Policies" at bounding box center [71, 120] width 46 height 29
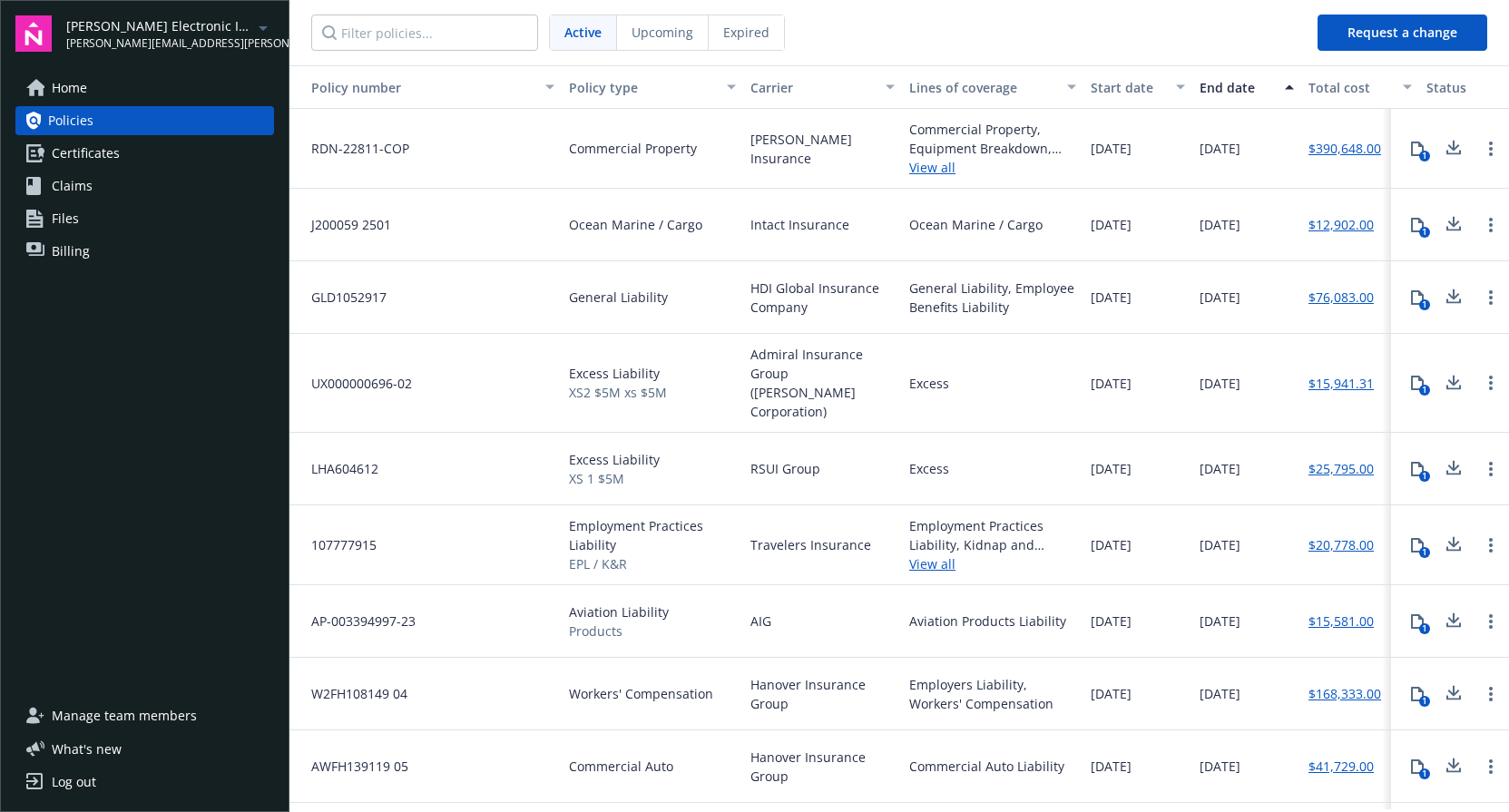
click at [747, 37] on span "Expired" at bounding box center [747, 32] width 47 height 19
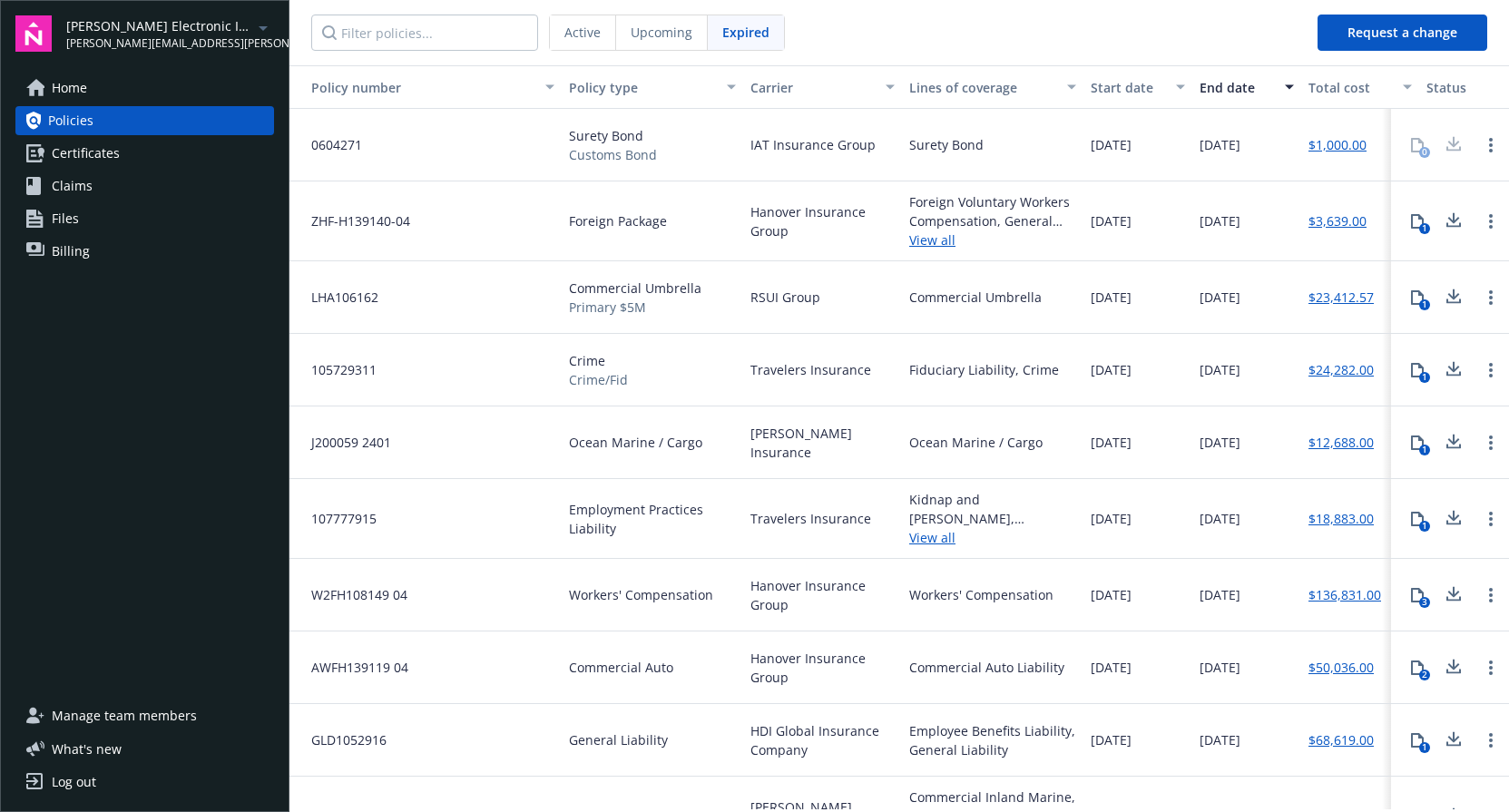
click at [576, 33] on span "Active" at bounding box center [582, 32] width 36 height 19
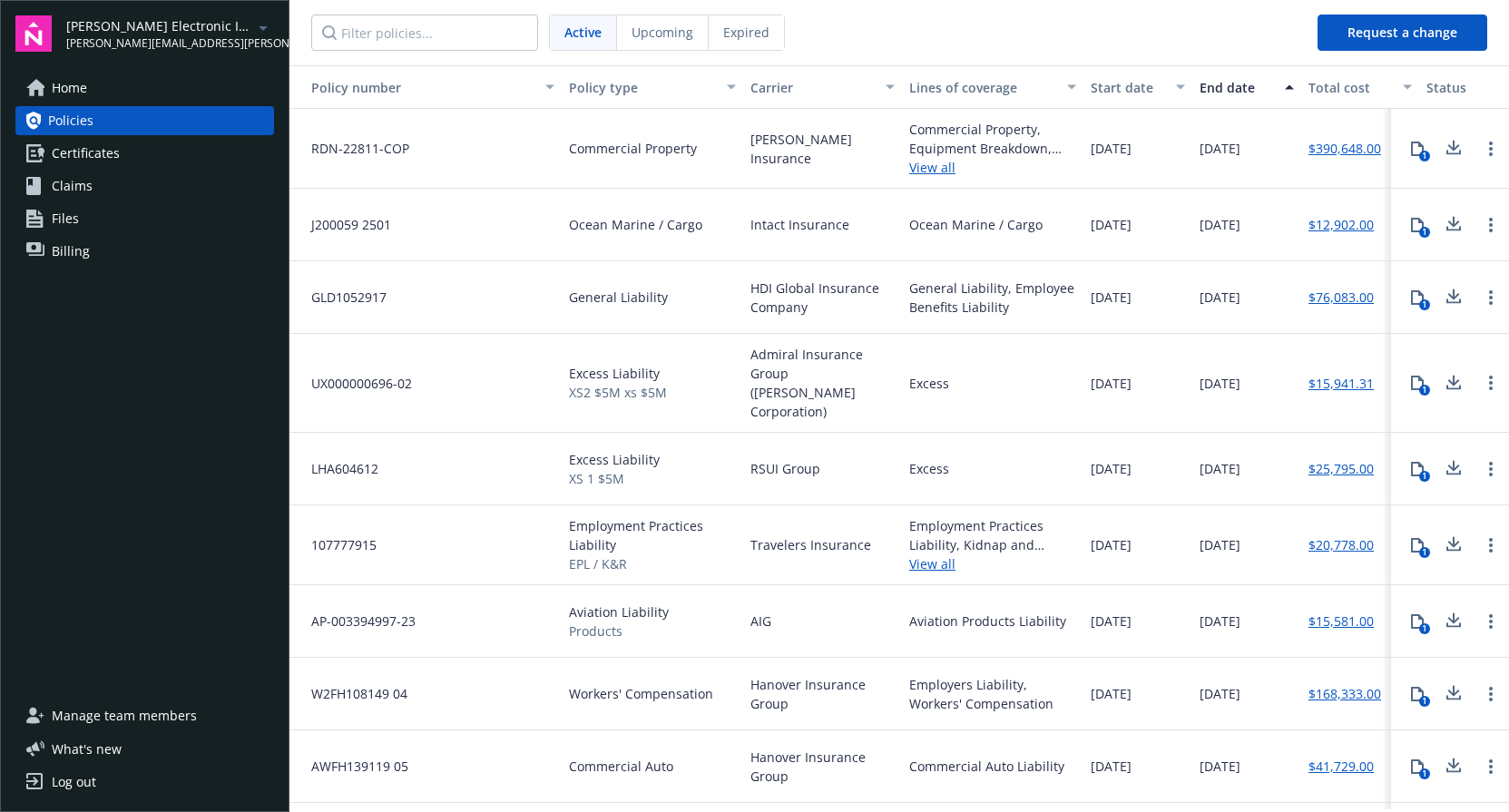
click at [92, 154] on span "Certificates" at bounding box center [86, 153] width 68 height 29
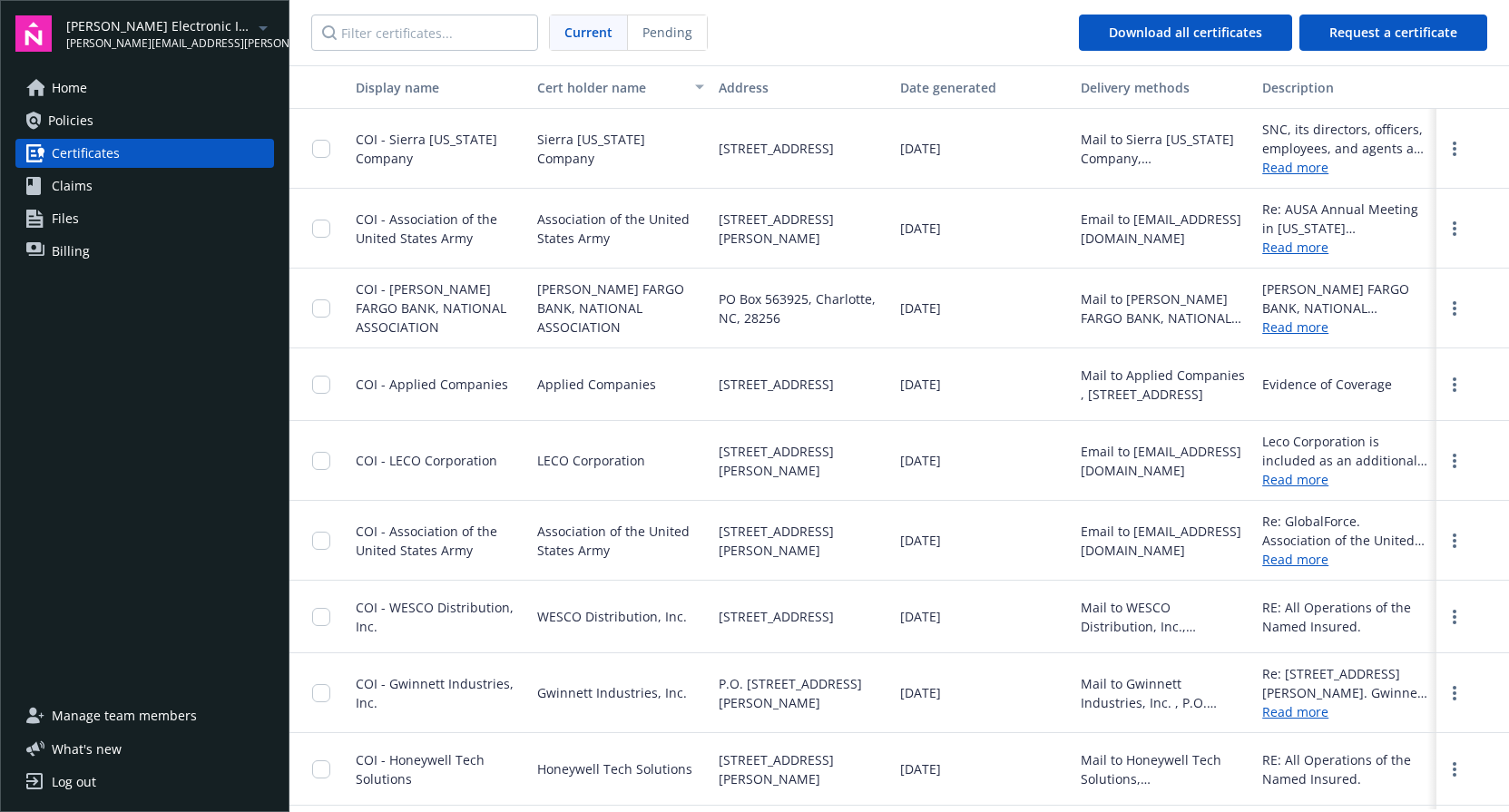
click at [105, 95] on link "Home" at bounding box center [145, 88] width 259 height 29
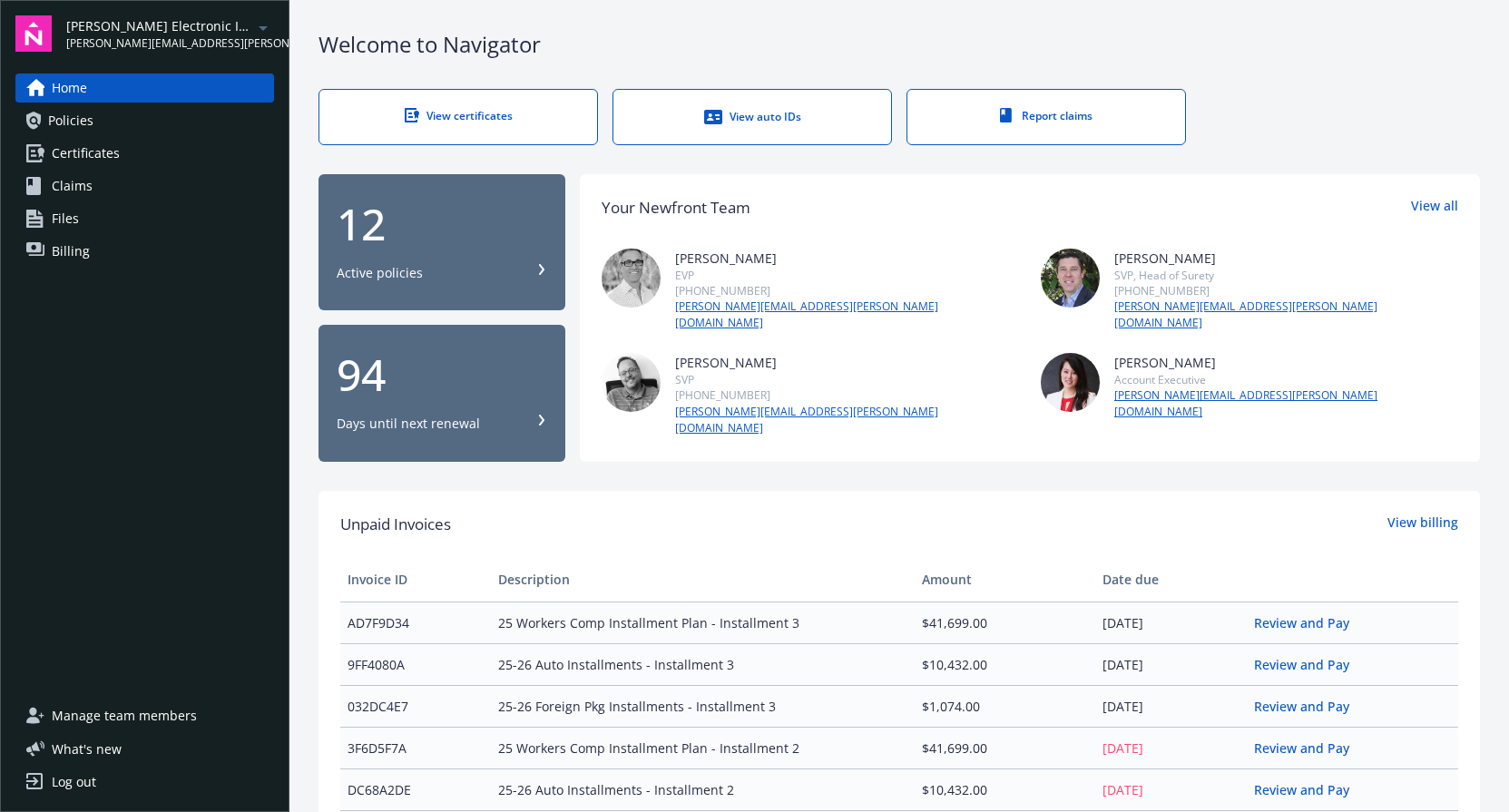
click at [448, 118] on div "View certificates" at bounding box center [458, 116] width 205 height 16
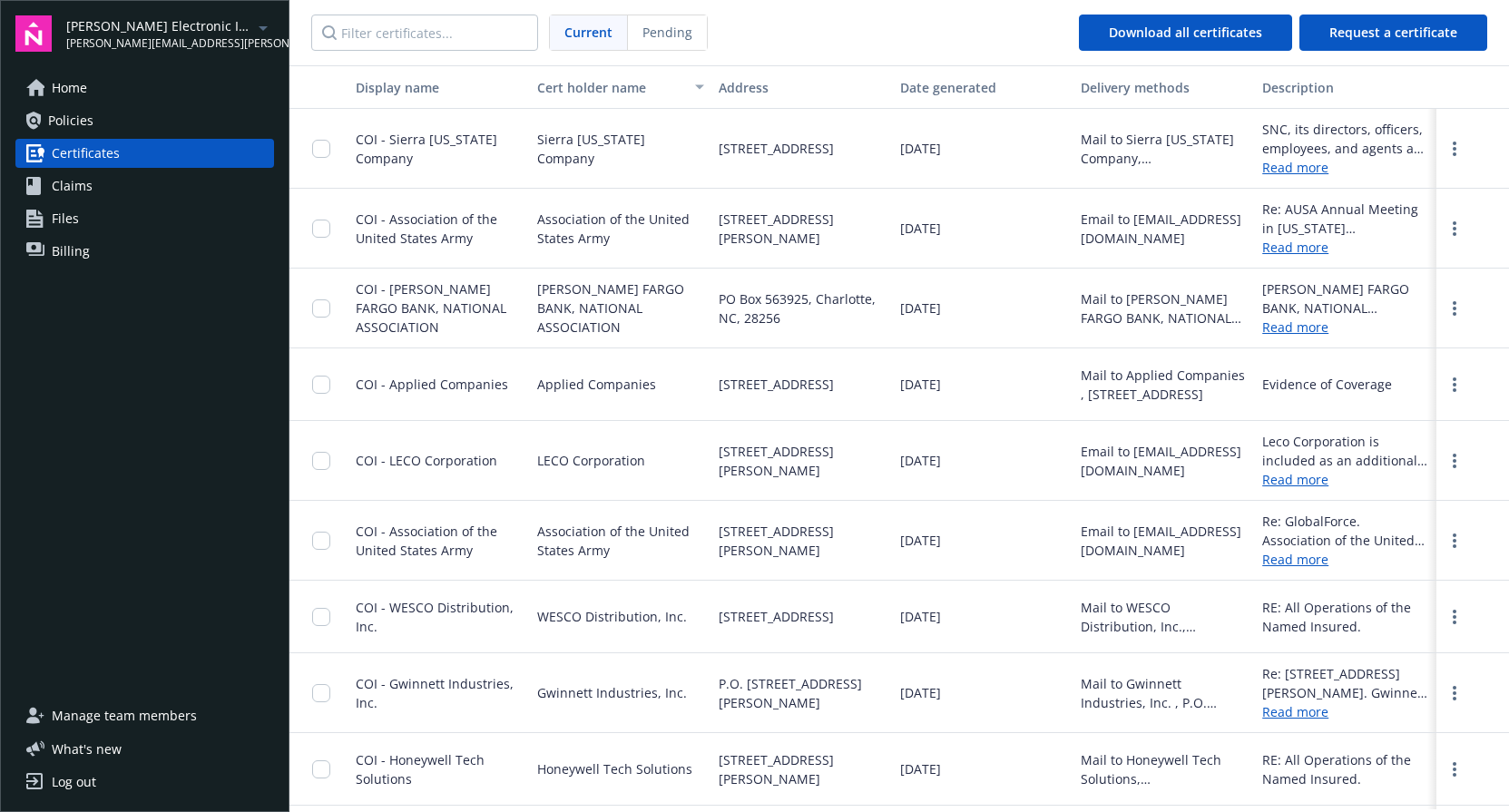
click at [80, 90] on span "Home" at bounding box center [70, 88] width 36 height 29
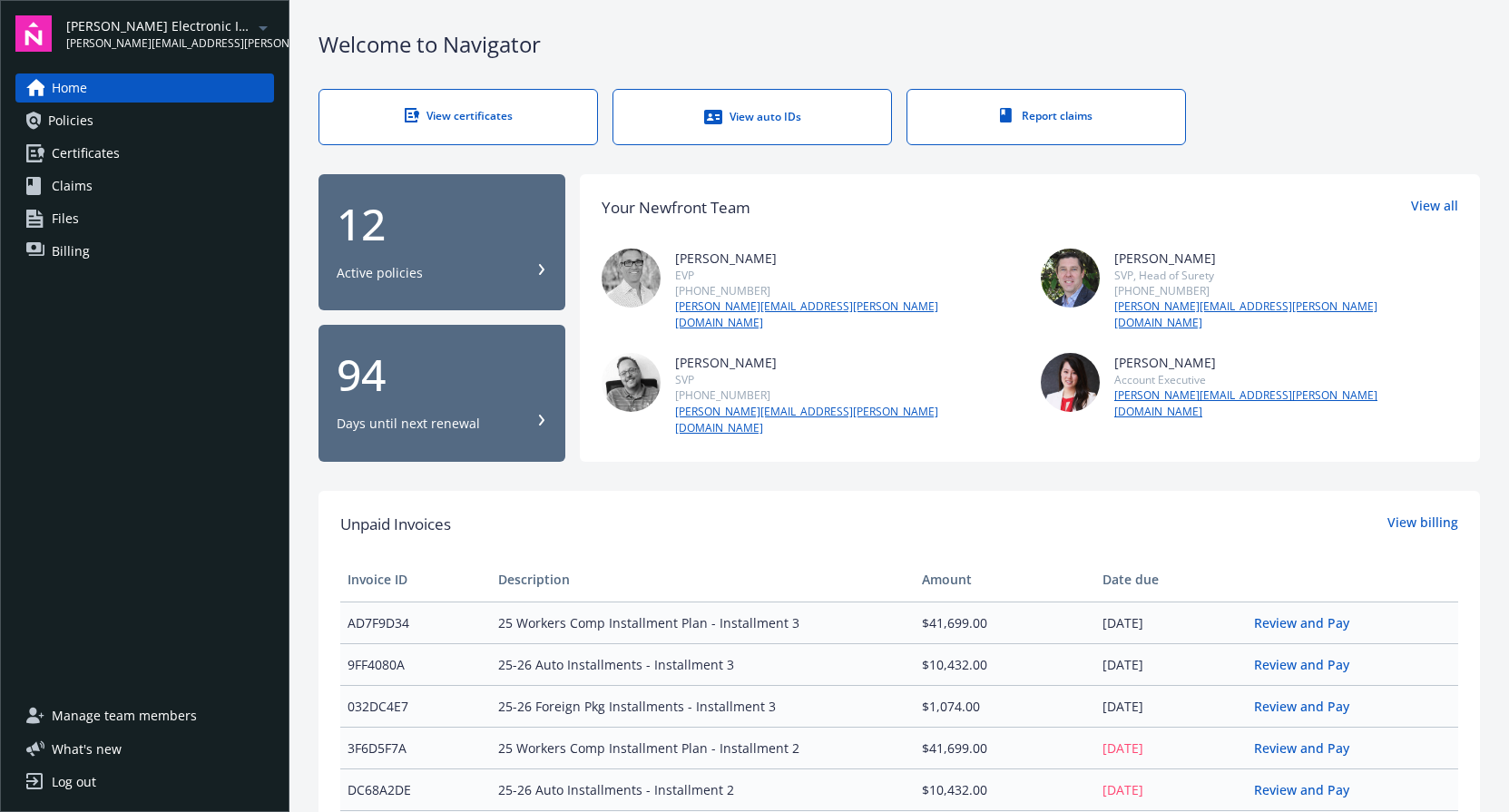
click at [776, 113] on div "View auto IDs" at bounding box center [753, 117] width 205 height 18
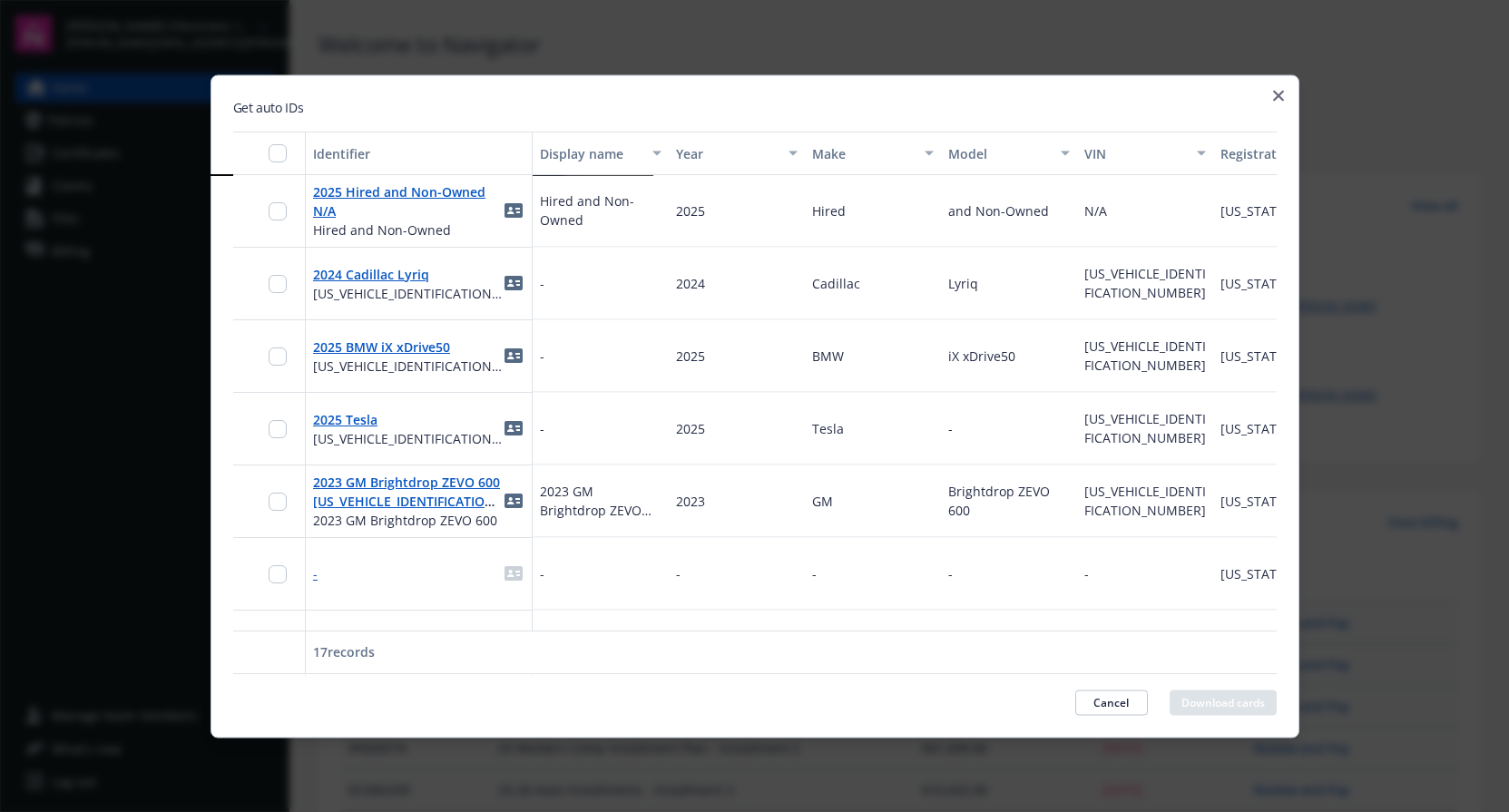
drag, startPoint x: 1285, startPoint y: 93, endPoint x: 1275, endPoint y: 94, distance: 10.0
click at [1285, 93] on div "Get auto IDs Identifier Display name Year Make Model VIN Registration state Gar…" at bounding box center [755, 406] width 1089 height 664
click at [1274, 94] on icon "button" at bounding box center [1278, 95] width 11 height 11
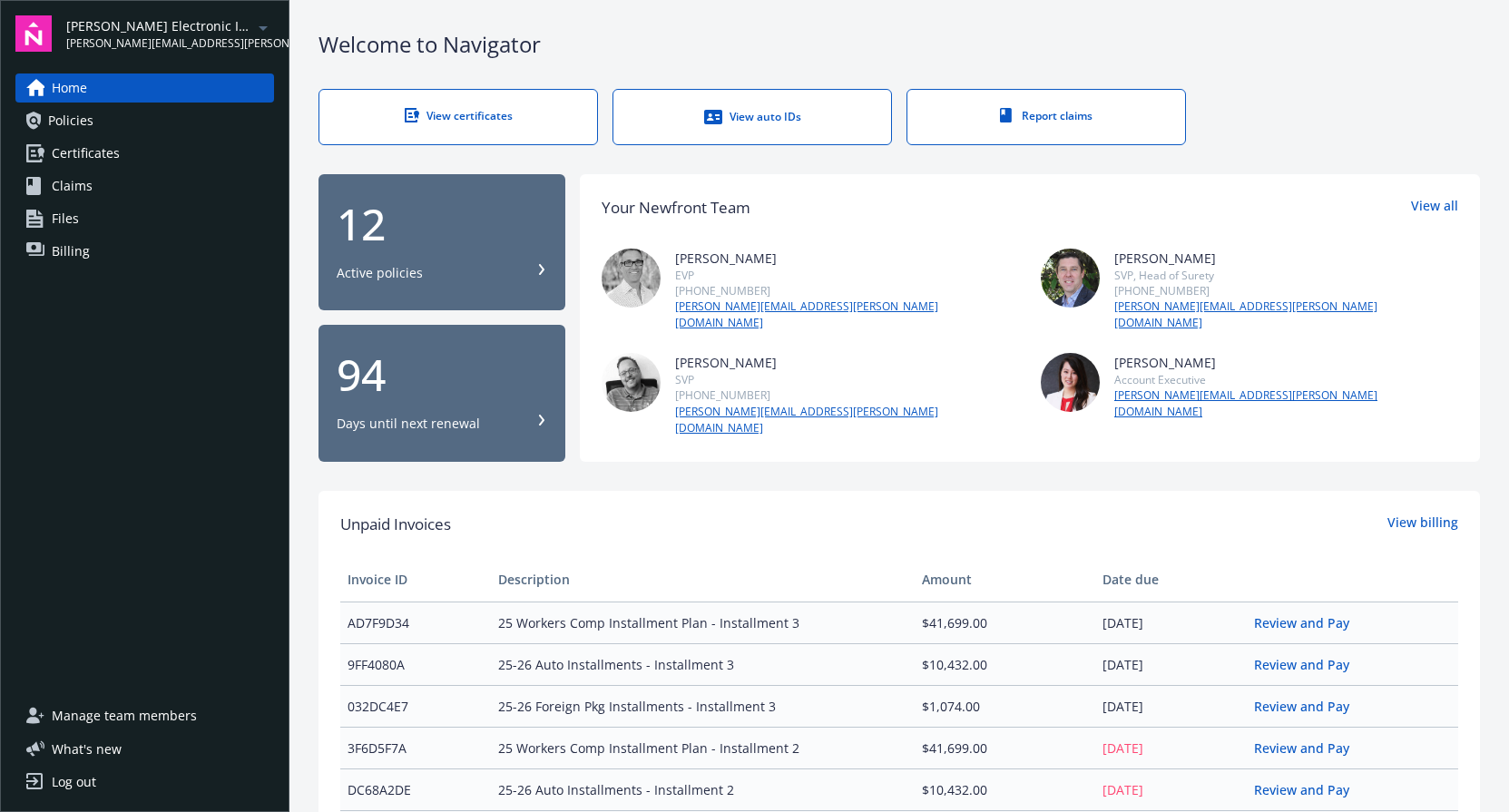
click at [67, 253] on span "Billing" at bounding box center [71, 251] width 38 height 29
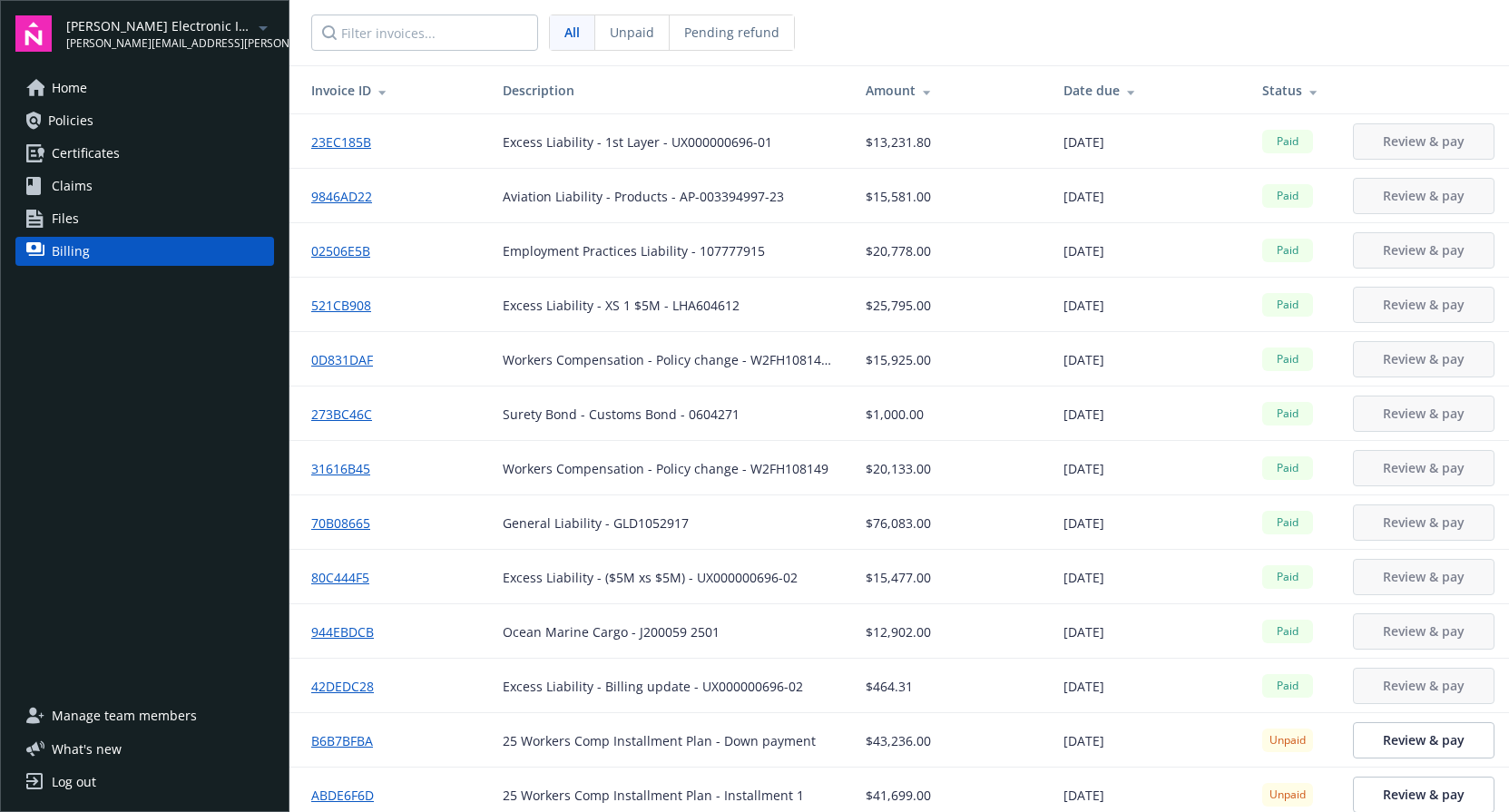
click at [74, 85] on span "Home" at bounding box center [70, 88] width 36 height 29
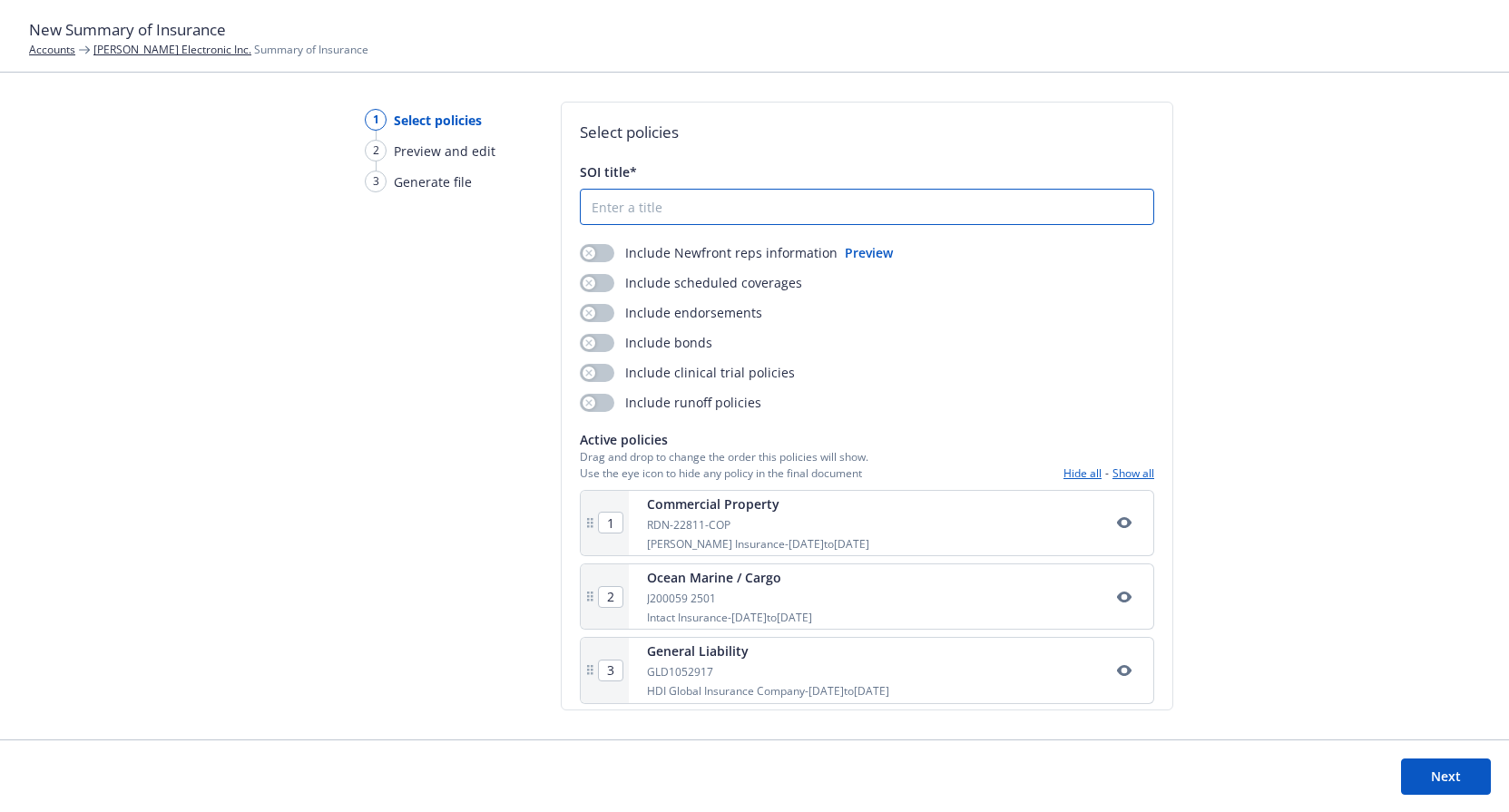
click at [631, 204] on input "SOI title*" at bounding box center [867, 207] width 572 height 35
type input "SOI"
click at [1439, 777] on button "Next" at bounding box center [1446, 776] width 90 height 36
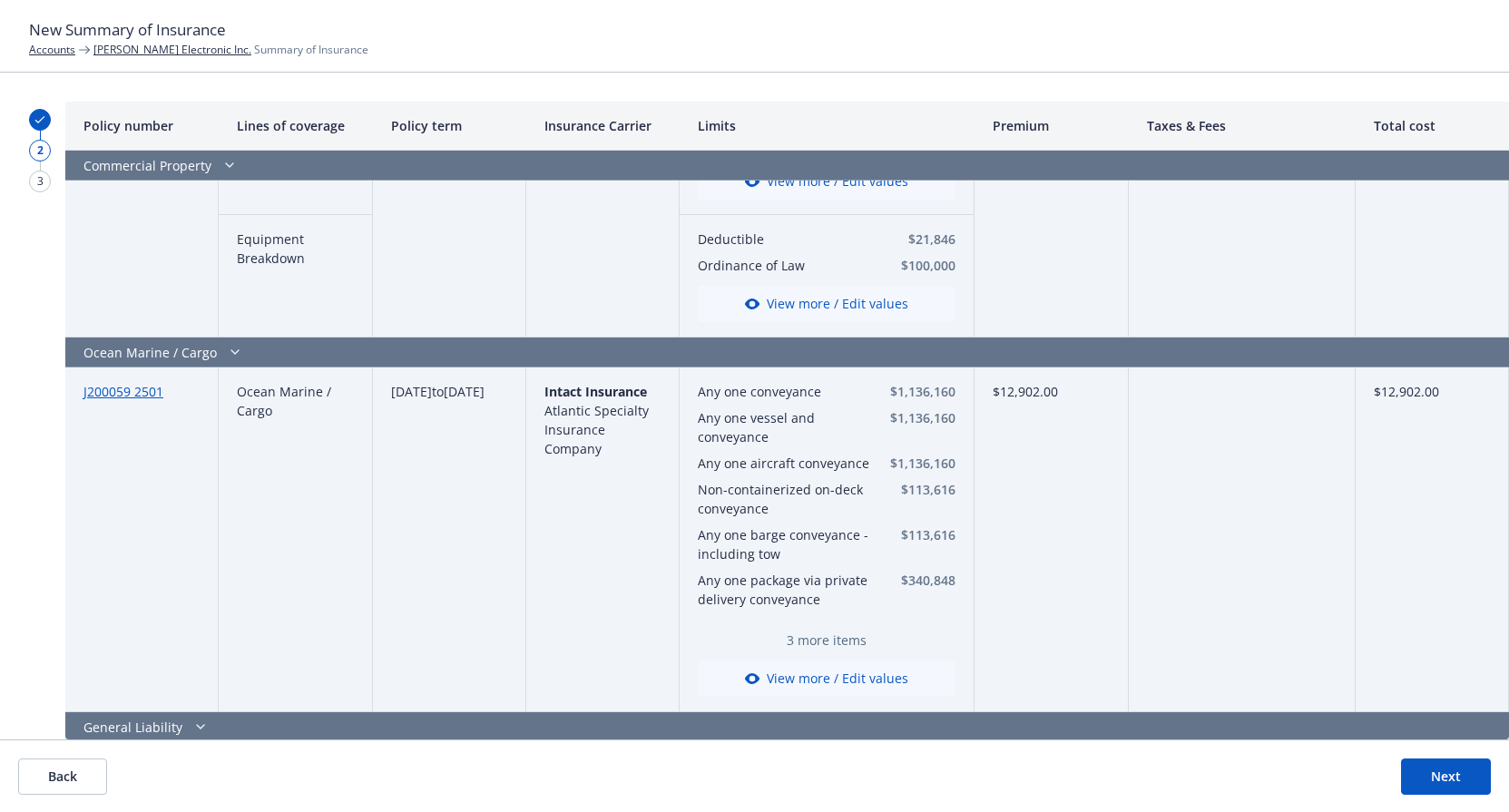
scroll to position [196, 0]
